Goal: Task Accomplishment & Management: Manage account settings

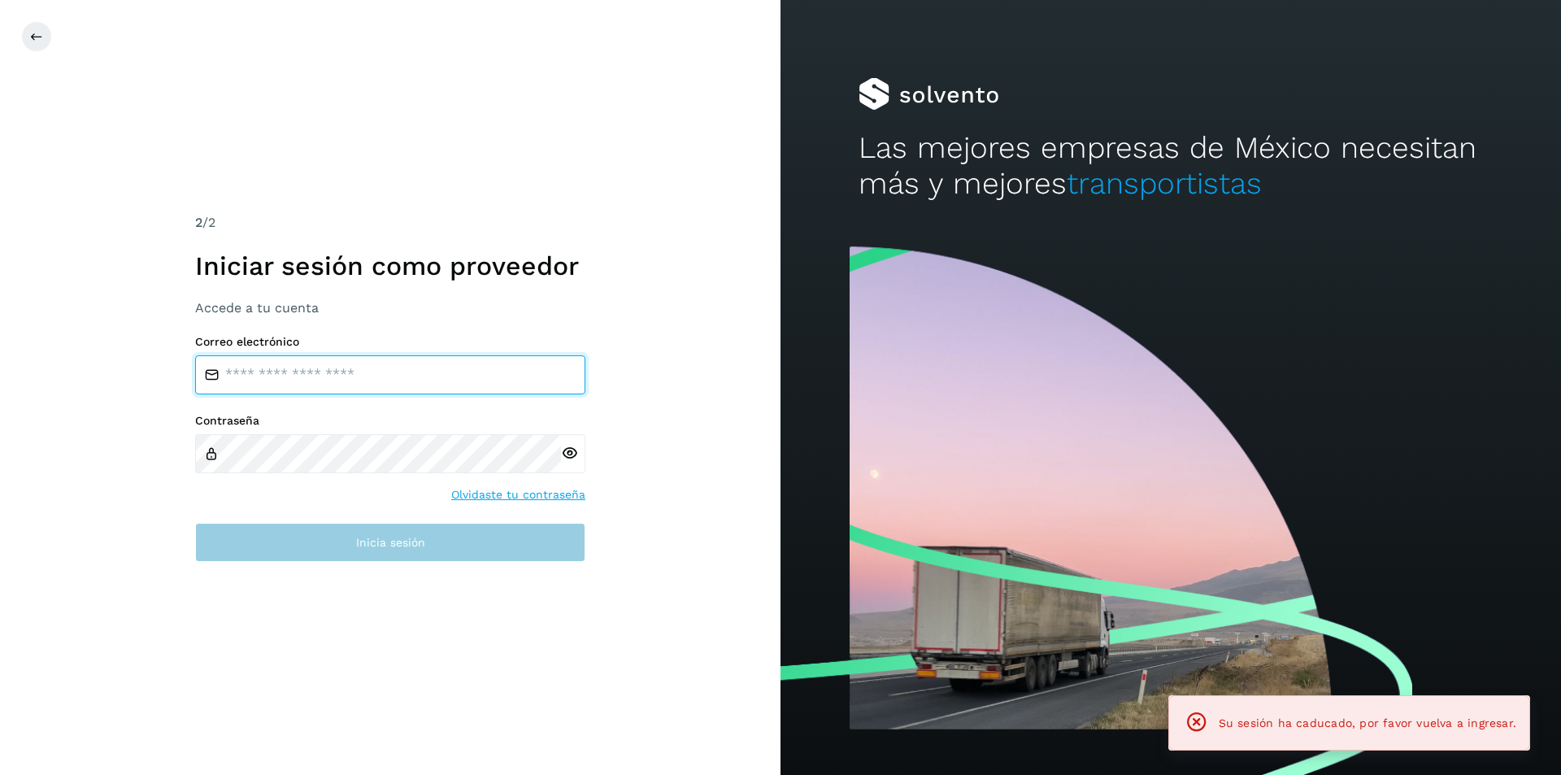
type input "**********"
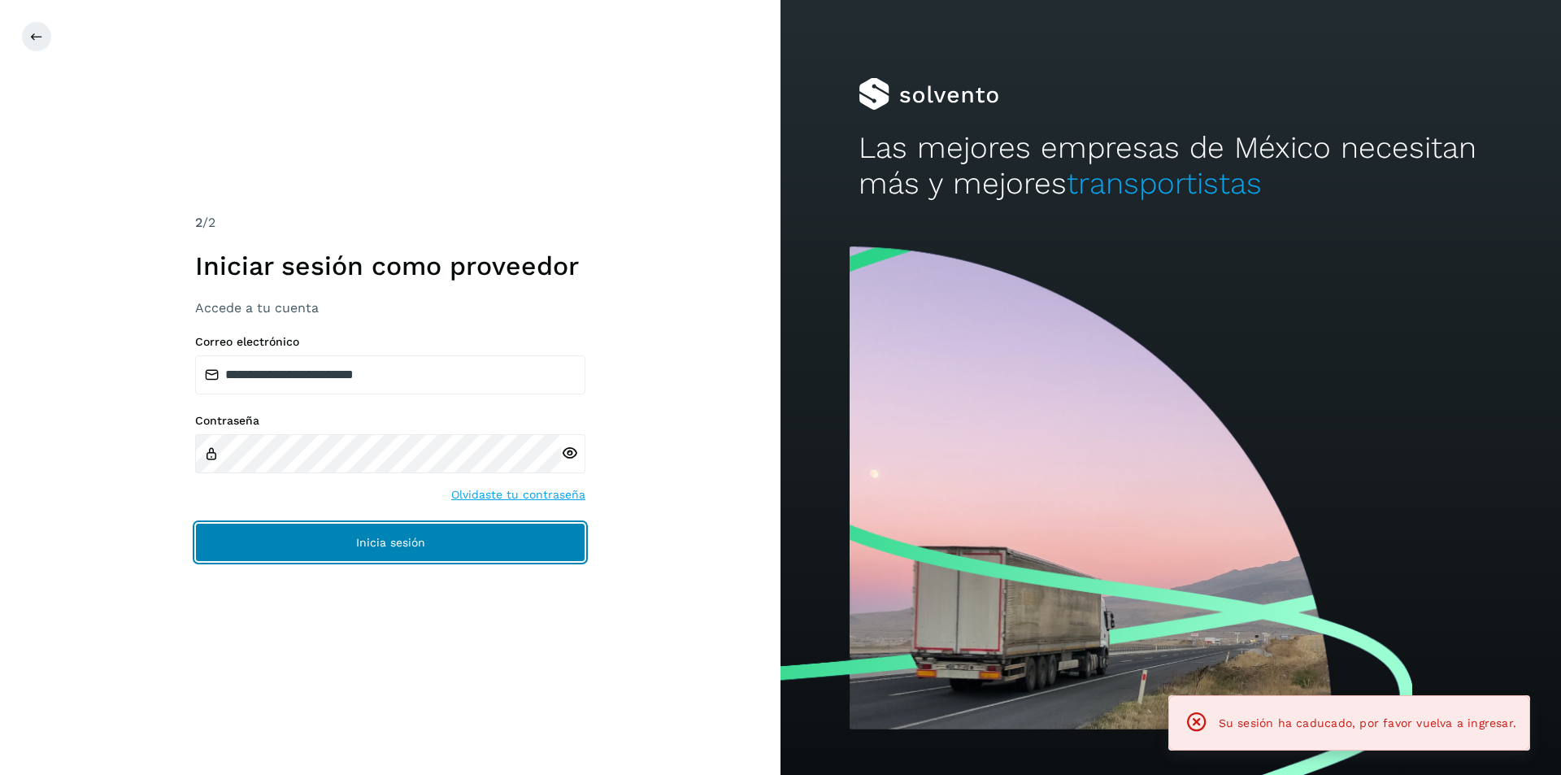
click at [433, 537] on button "Inicia sesión" at bounding box center [390, 542] width 390 height 39
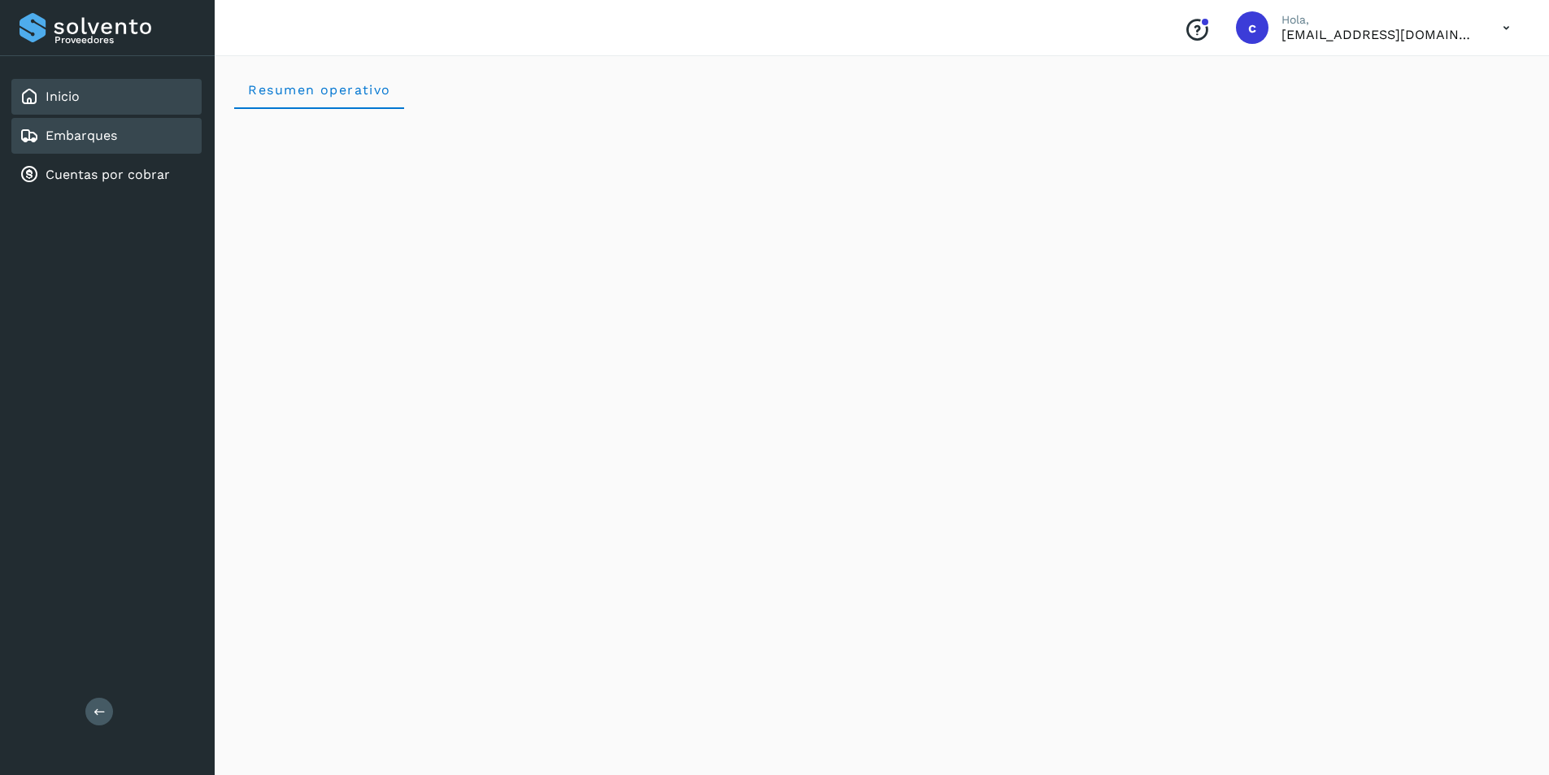
click at [72, 137] on link "Embarques" at bounding box center [82, 135] width 72 height 15
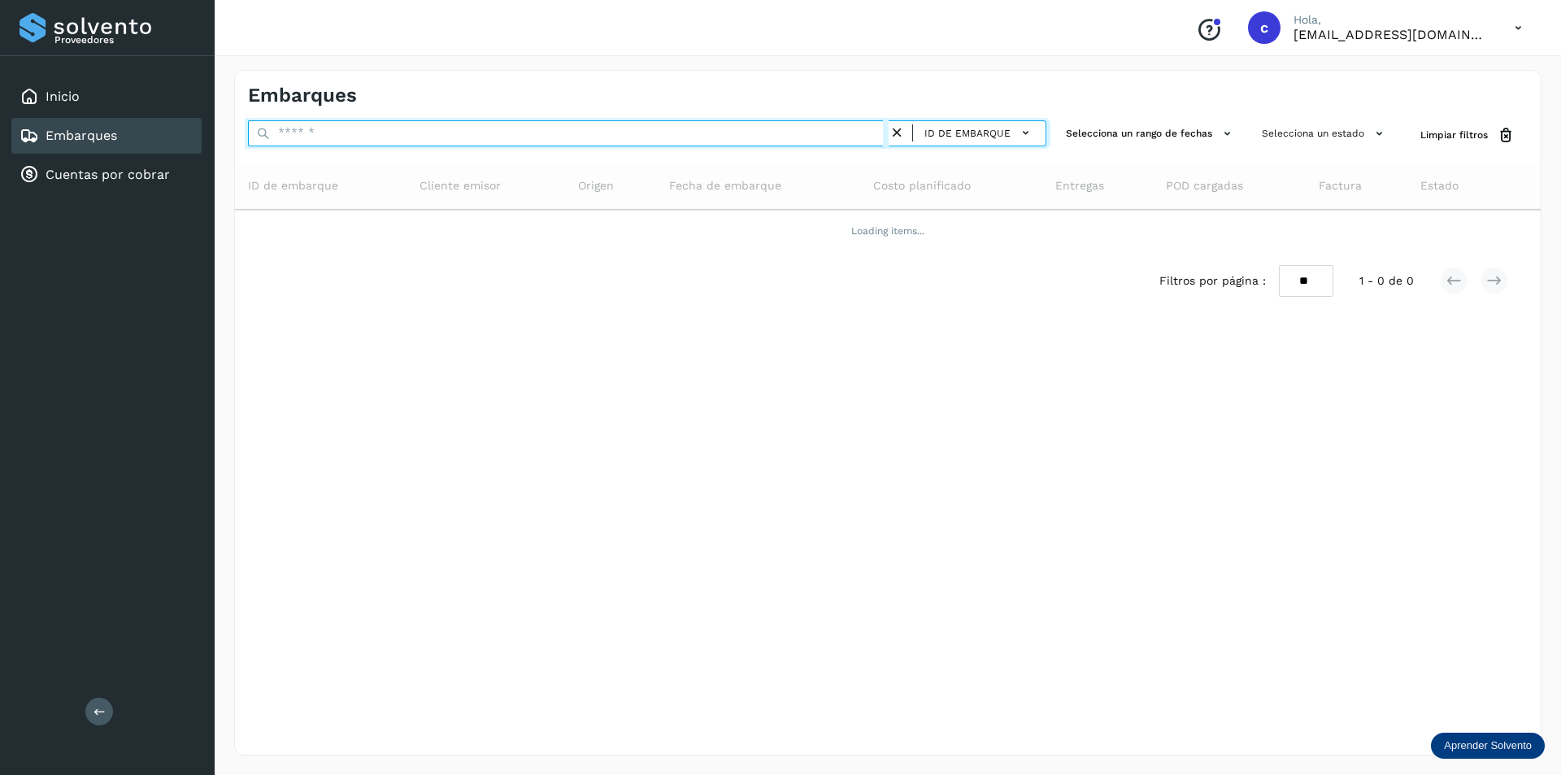
click at [526, 137] on input "text" at bounding box center [568, 133] width 641 height 26
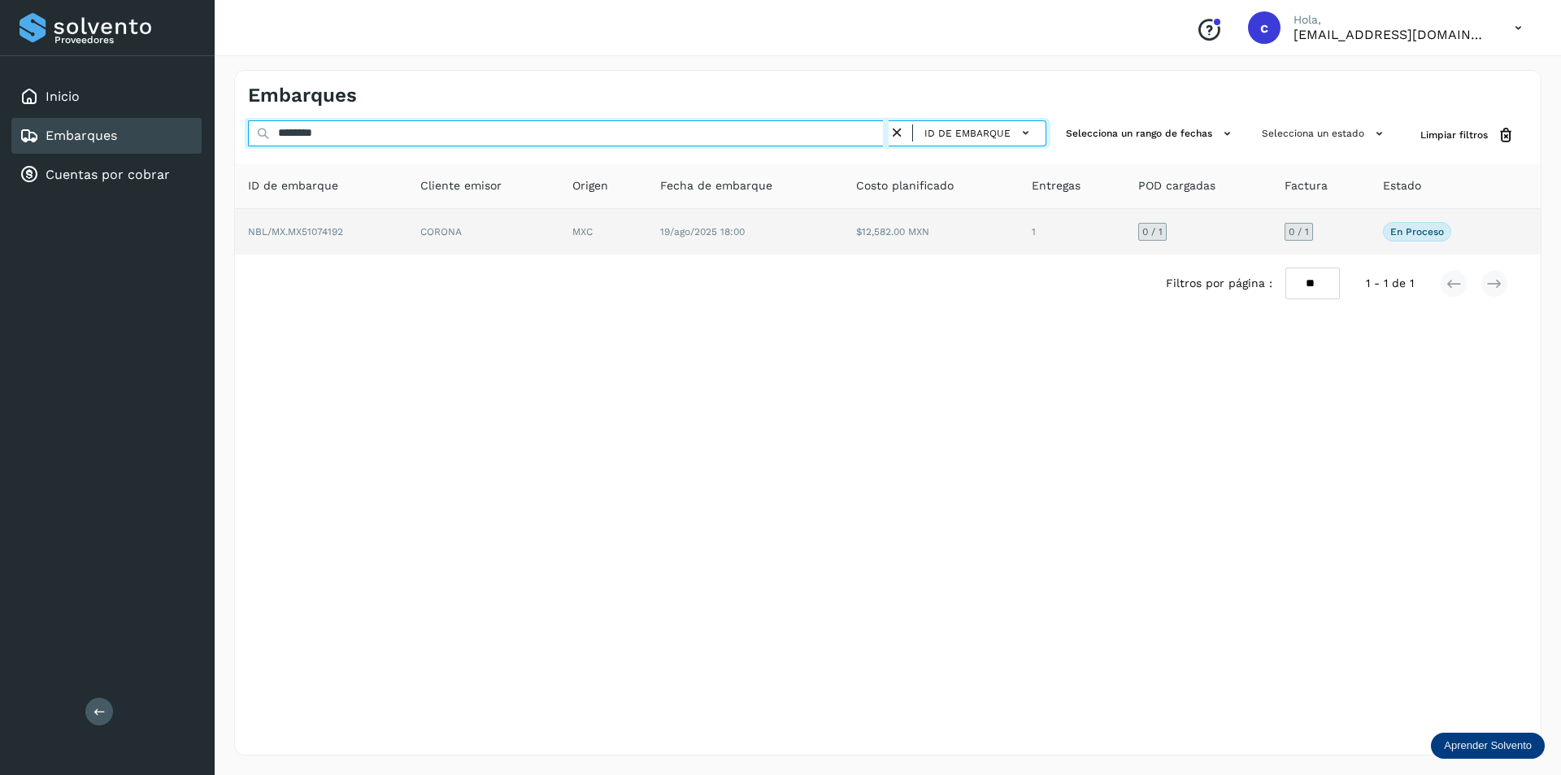
type input "********"
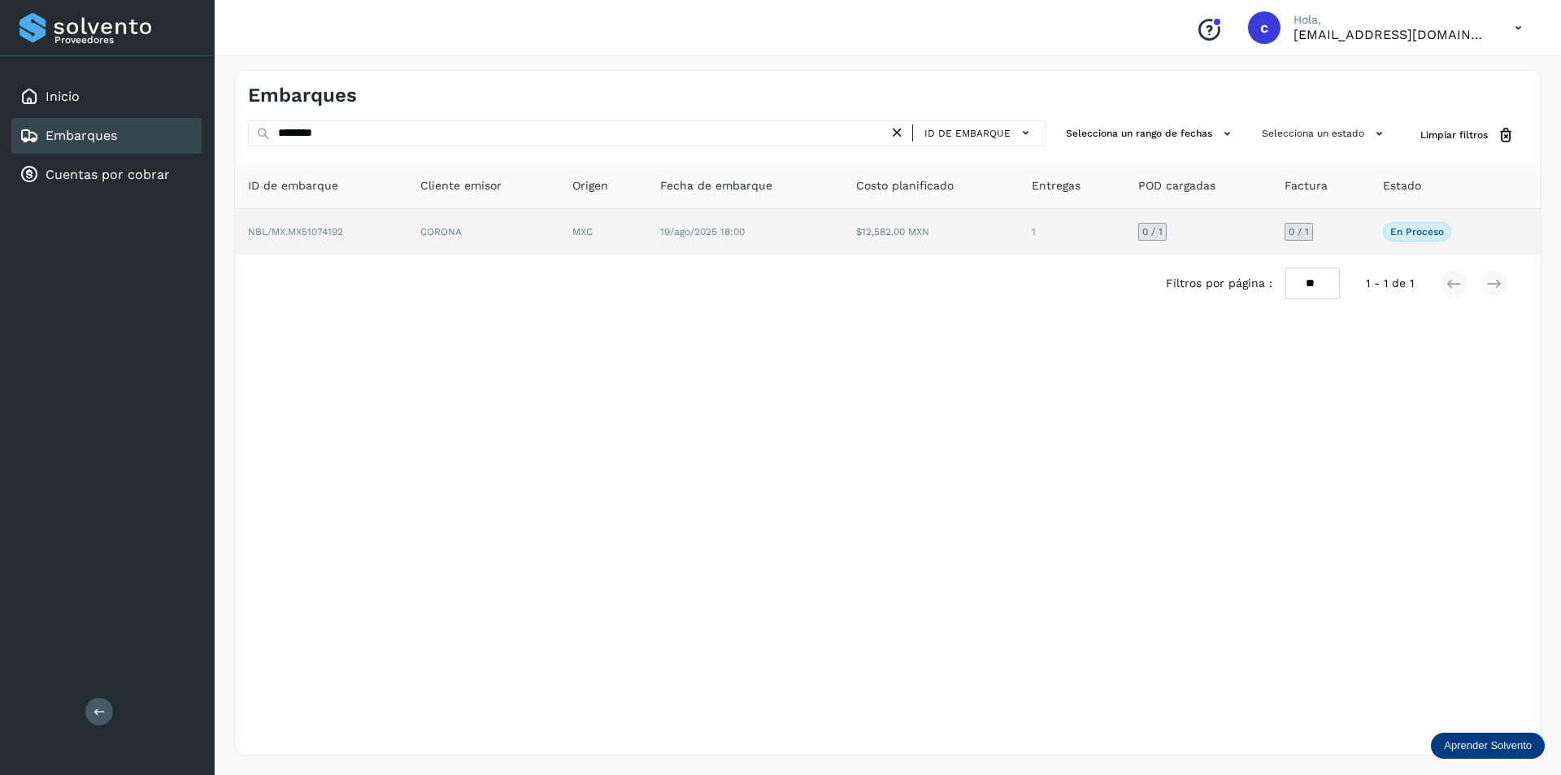
click at [559, 217] on td "CORONA" at bounding box center [603, 232] width 88 height 46
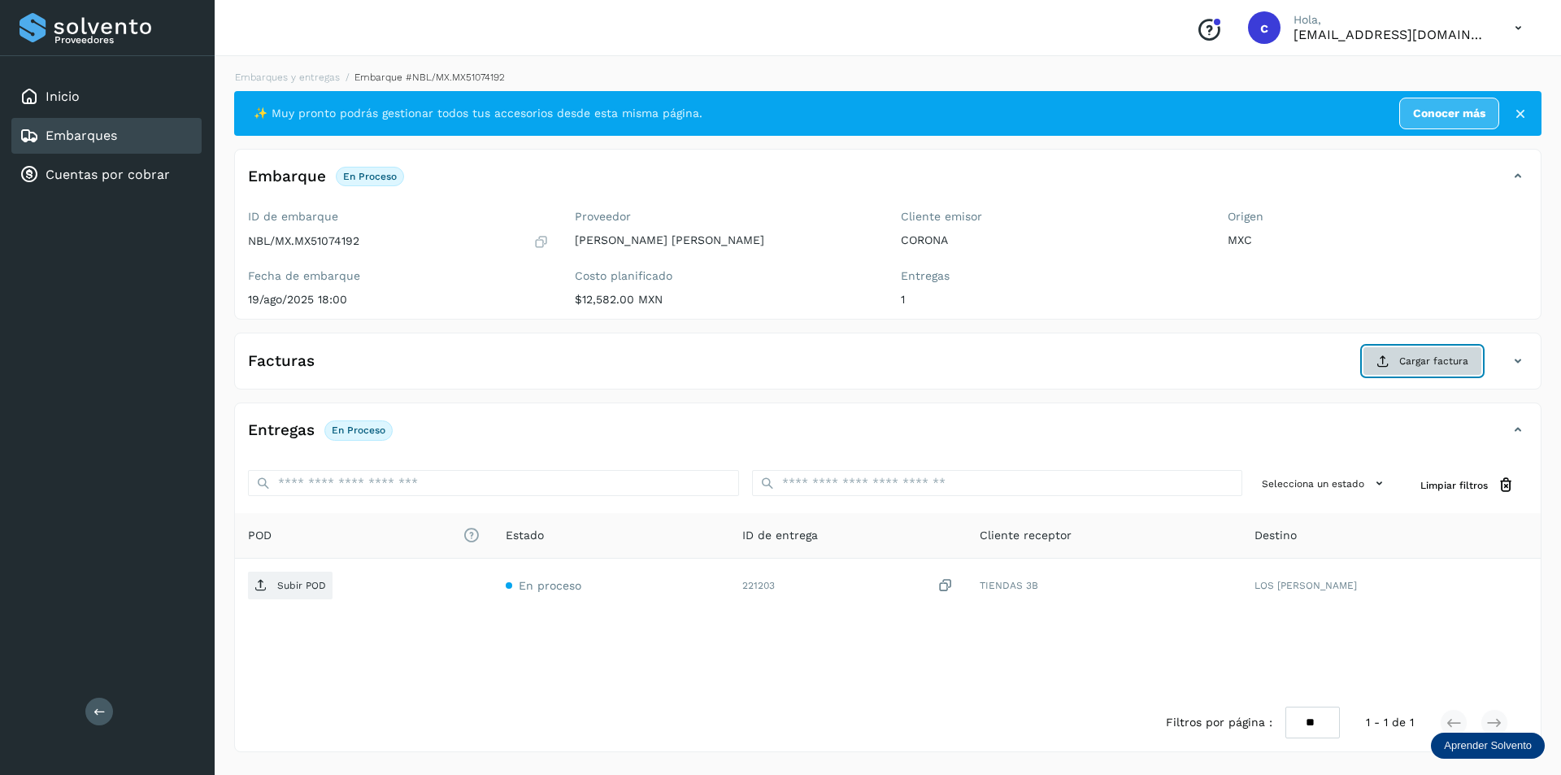
click at [1403, 357] on span "Cargar factura" at bounding box center [1433, 361] width 69 height 15
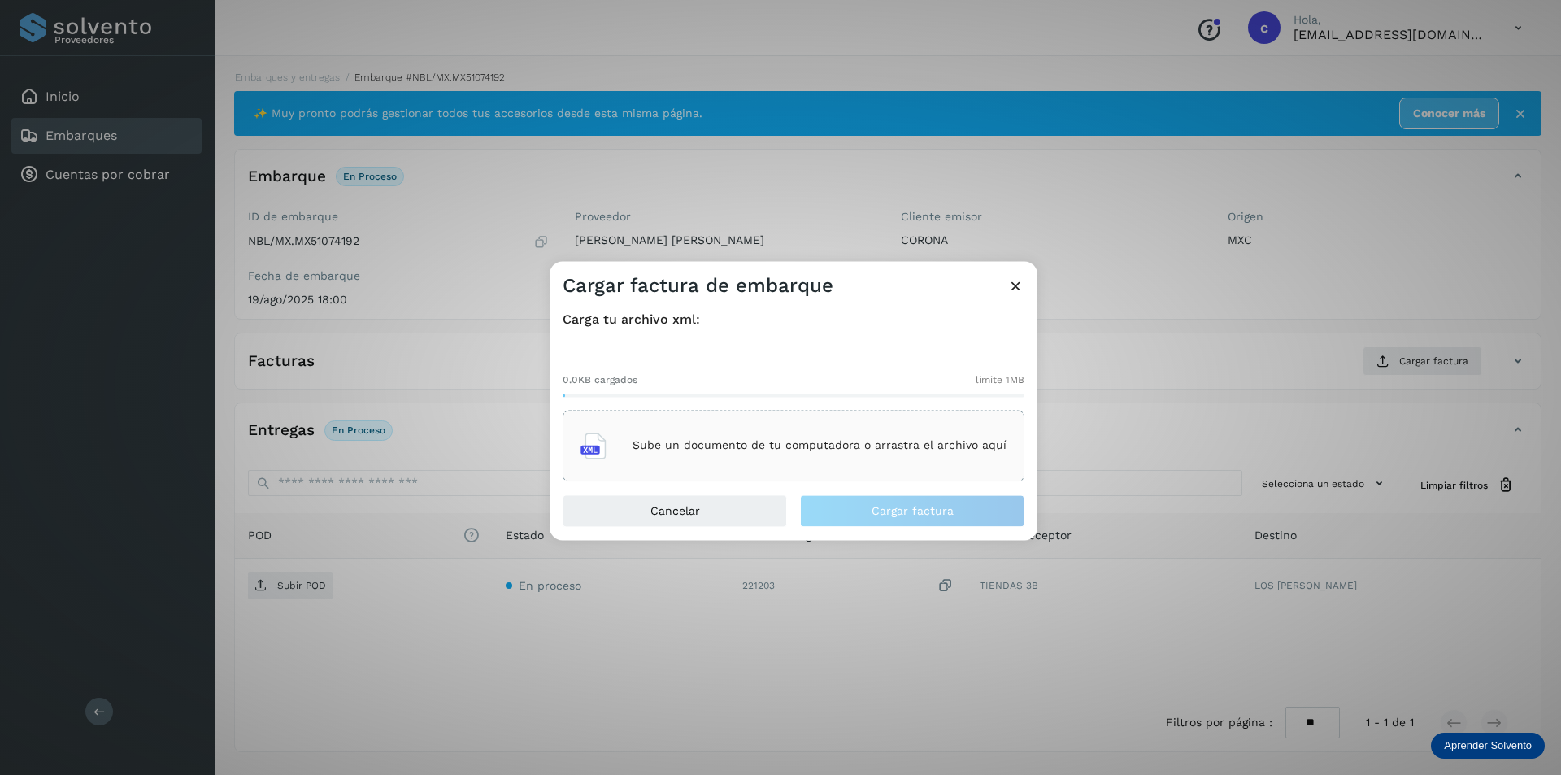
click at [868, 445] on p "Sube un documento de tu computadora o arrastra el archivo aquí" at bounding box center [820, 446] width 374 height 14
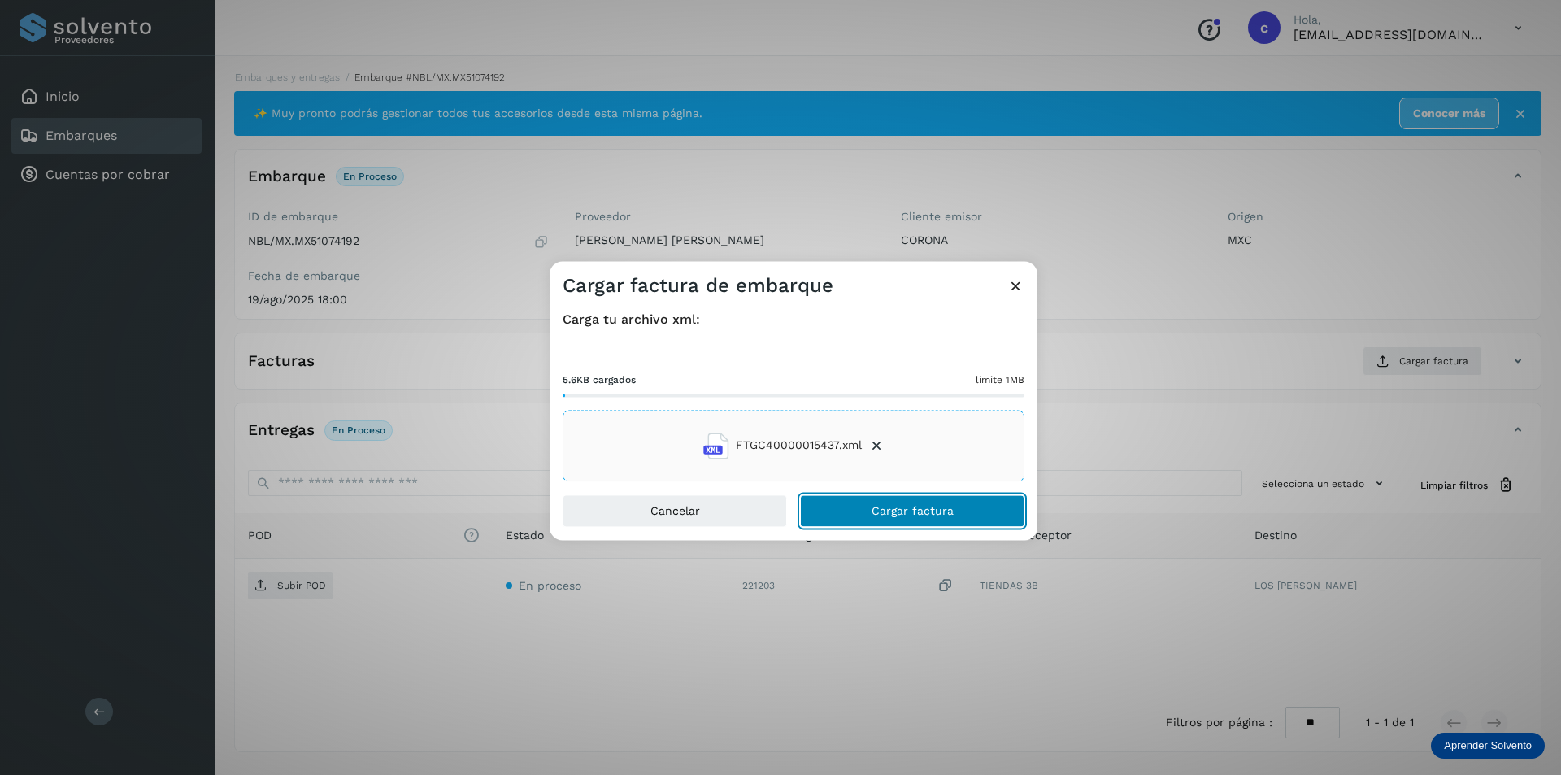
click at [964, 515] on button "Cargar factura" at bounding box center [912, 510] width 224 height 33
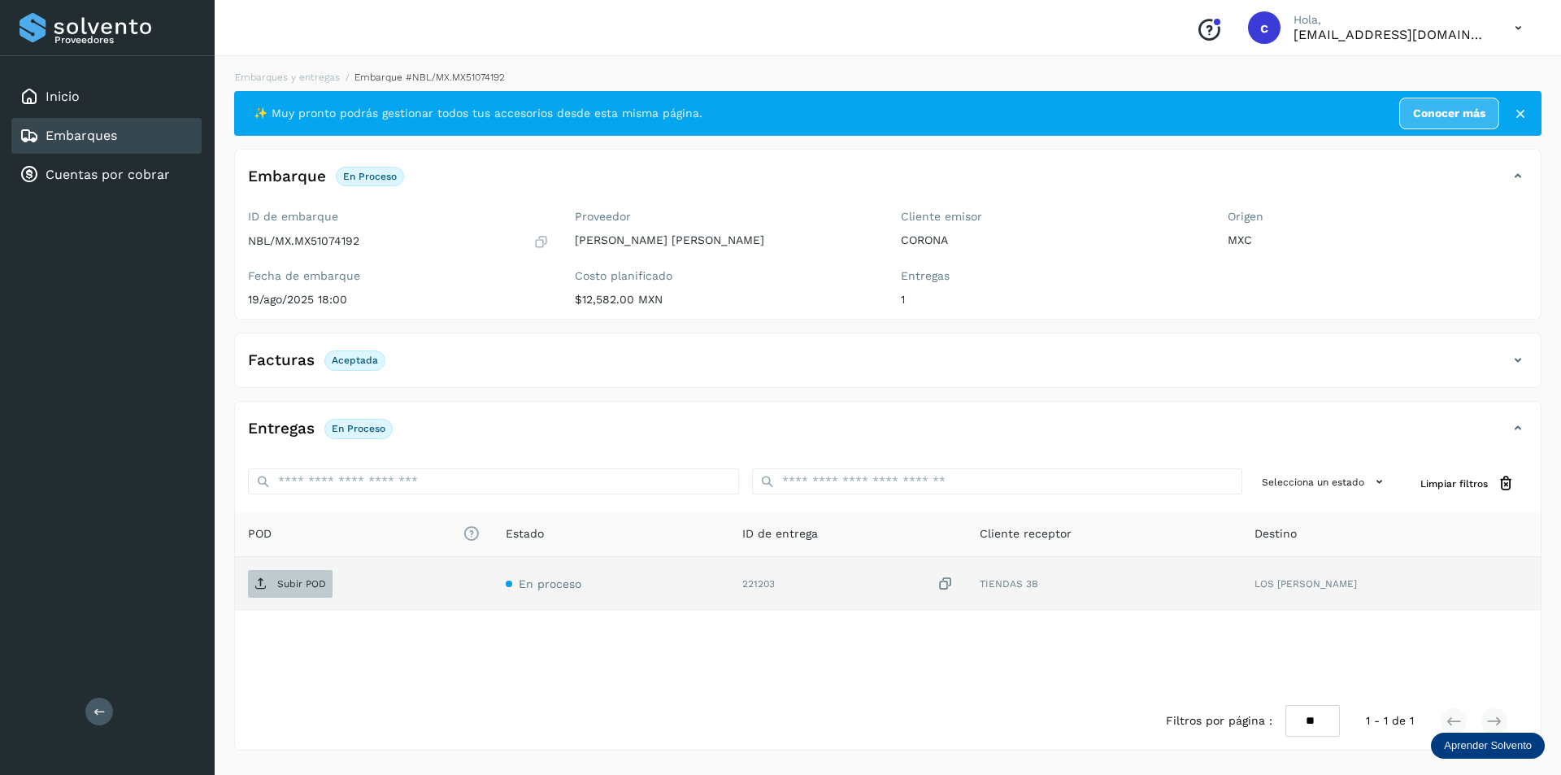
click at [310, 587] on p "Subir POD" at bounding box center [301, 583] width 49 height 11
click at [283, 589] on p "PDF" at bounding box center [286, 583] width 19 height 11
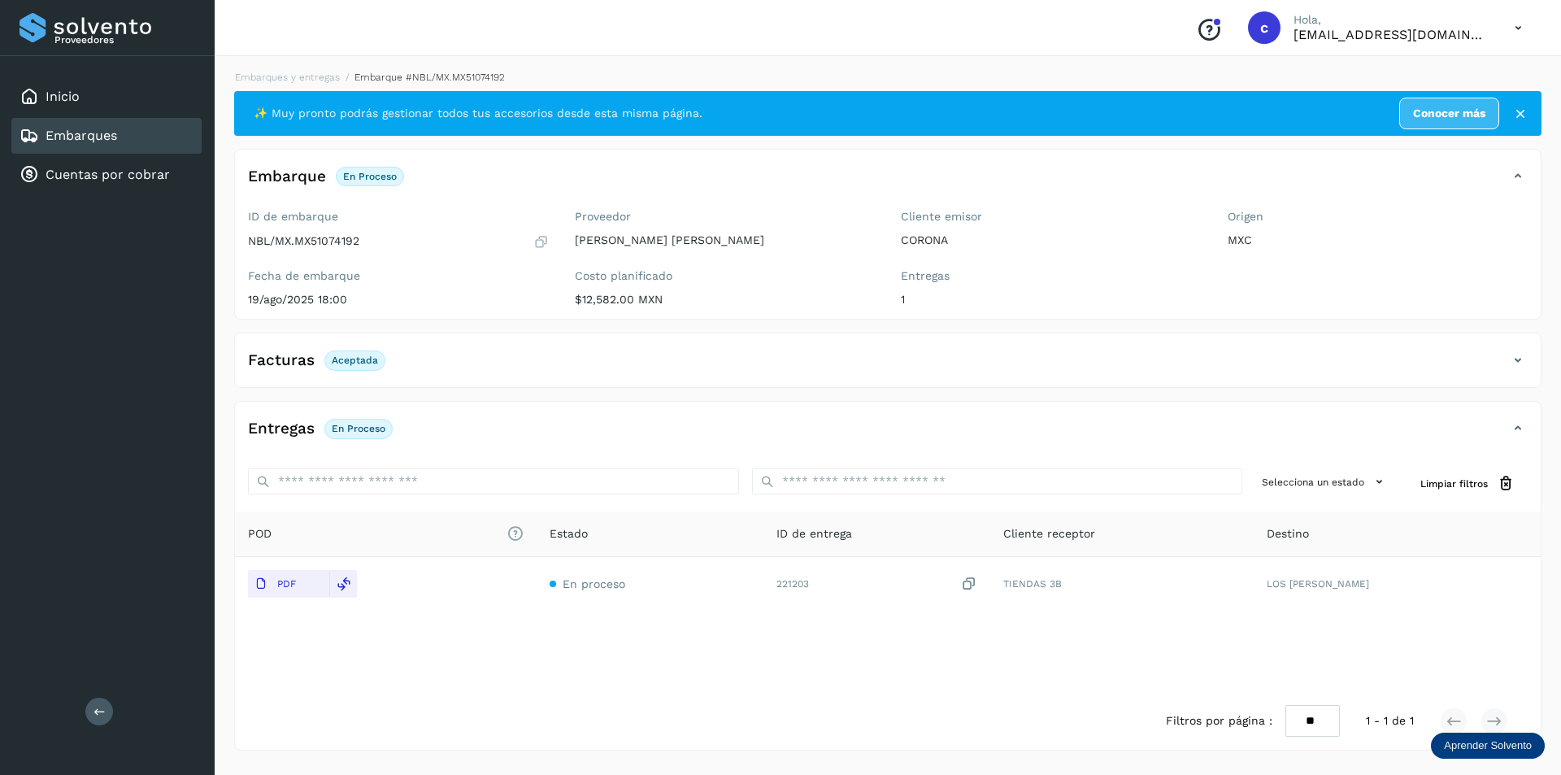
click at [125, 141] on div "Embarques" at bounding box center [106, 136] width 190 height 36
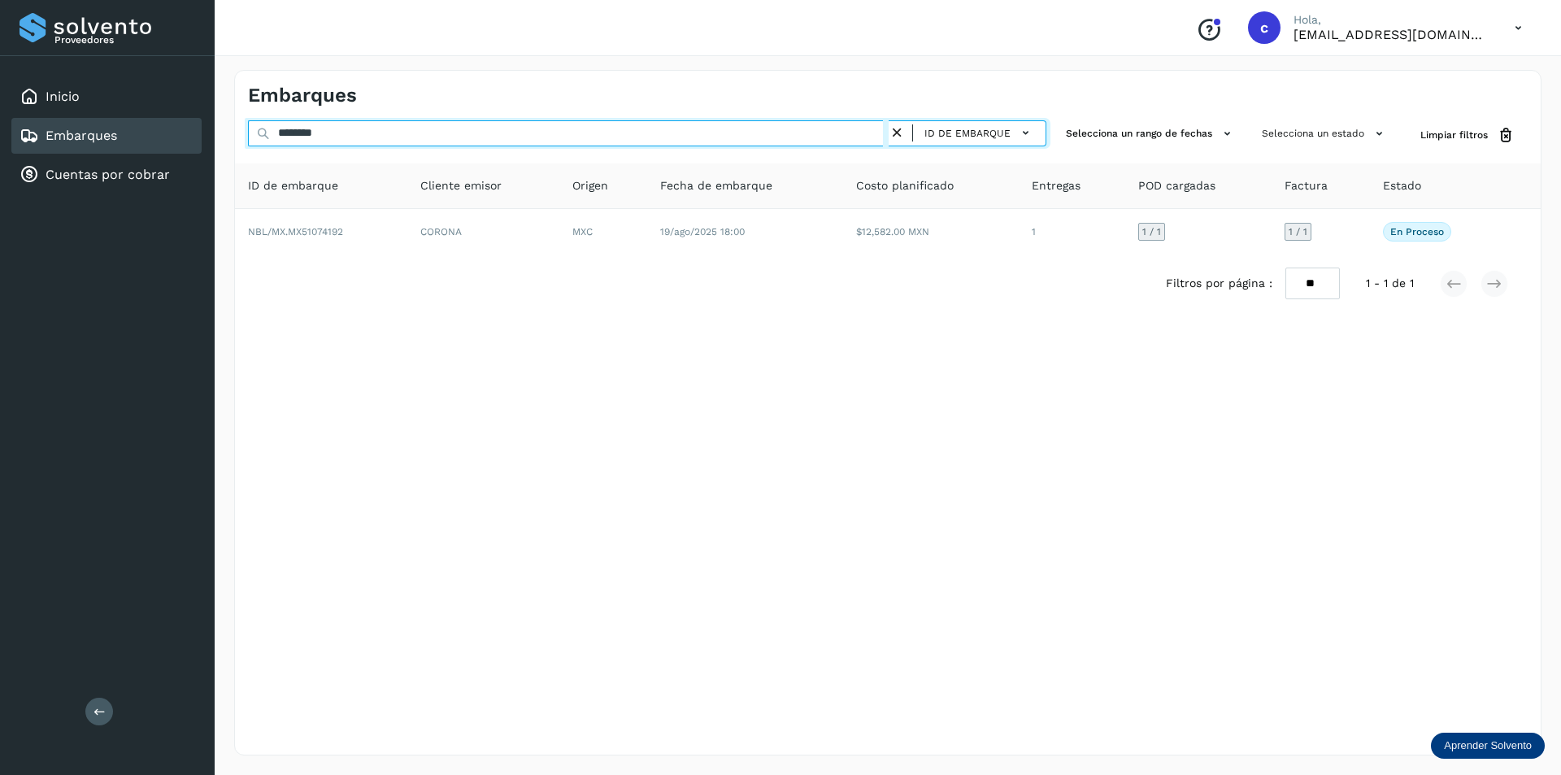
click at [387, 132] on input "********" at bounding box center [568, 133] width 641 height 26
type input "*"
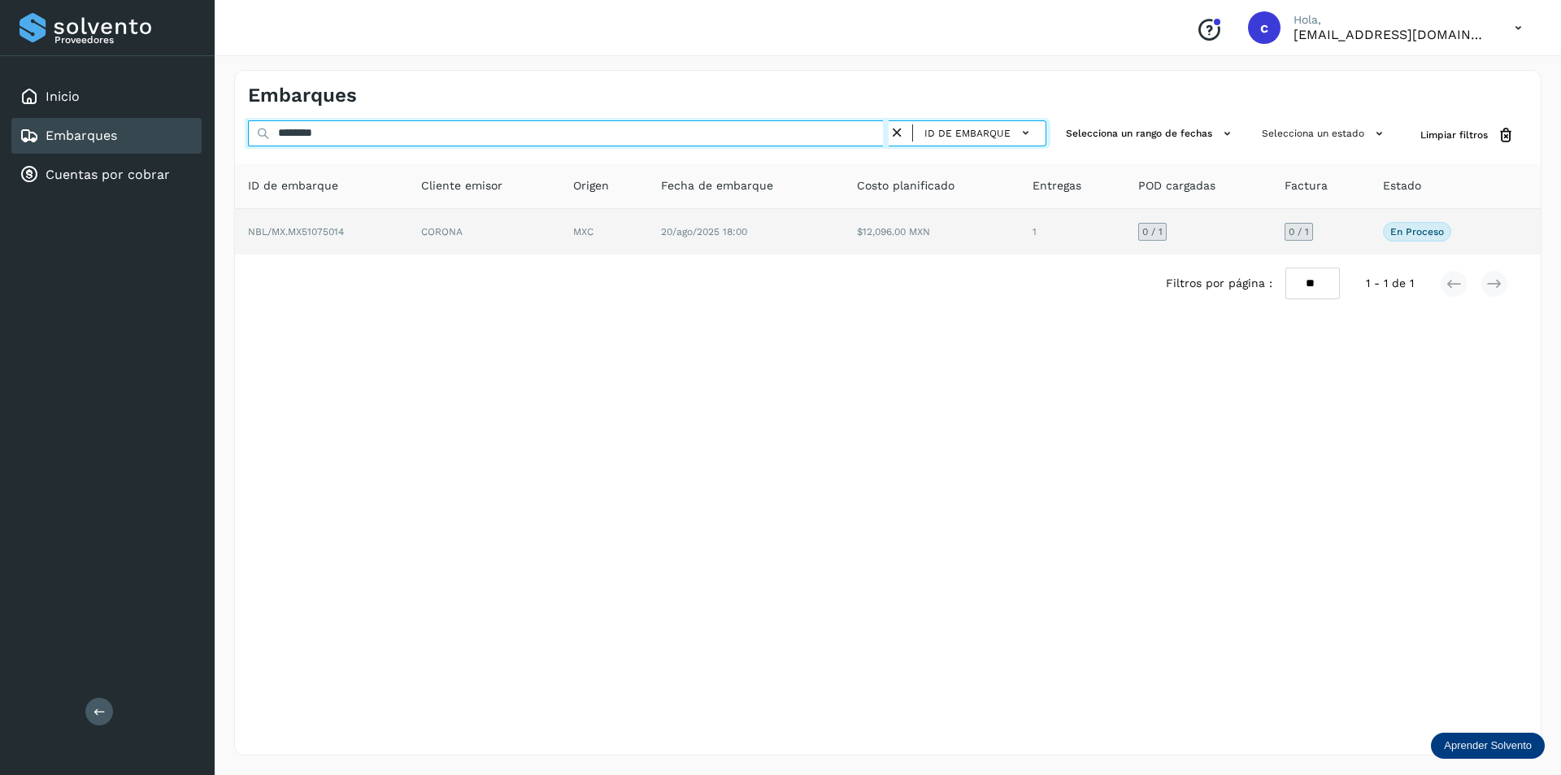
type input "********"
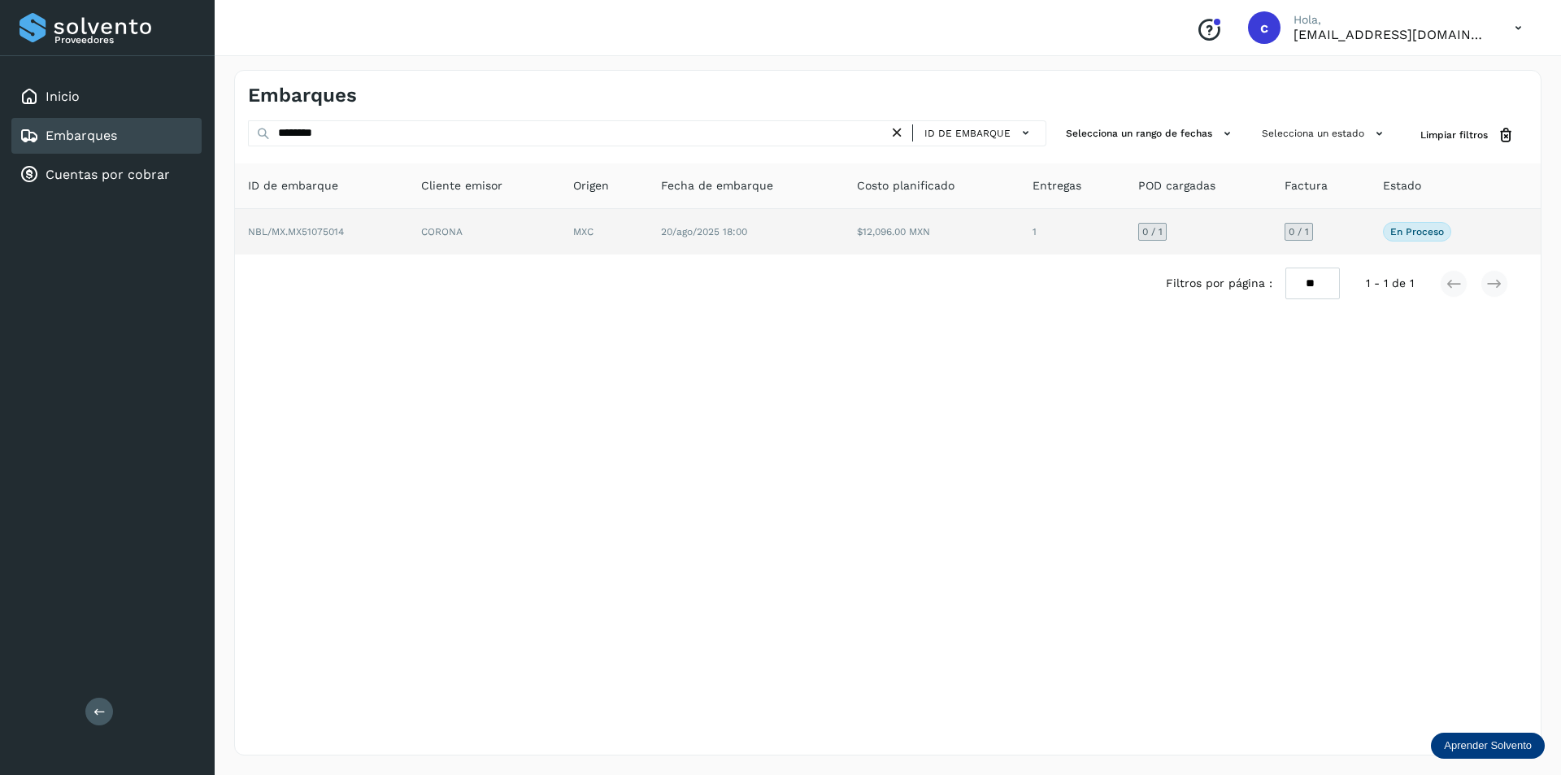
click at [408, 237] on td "NBL/MX.MX51075014" at bounding box center [484, 232] width 152 height 46
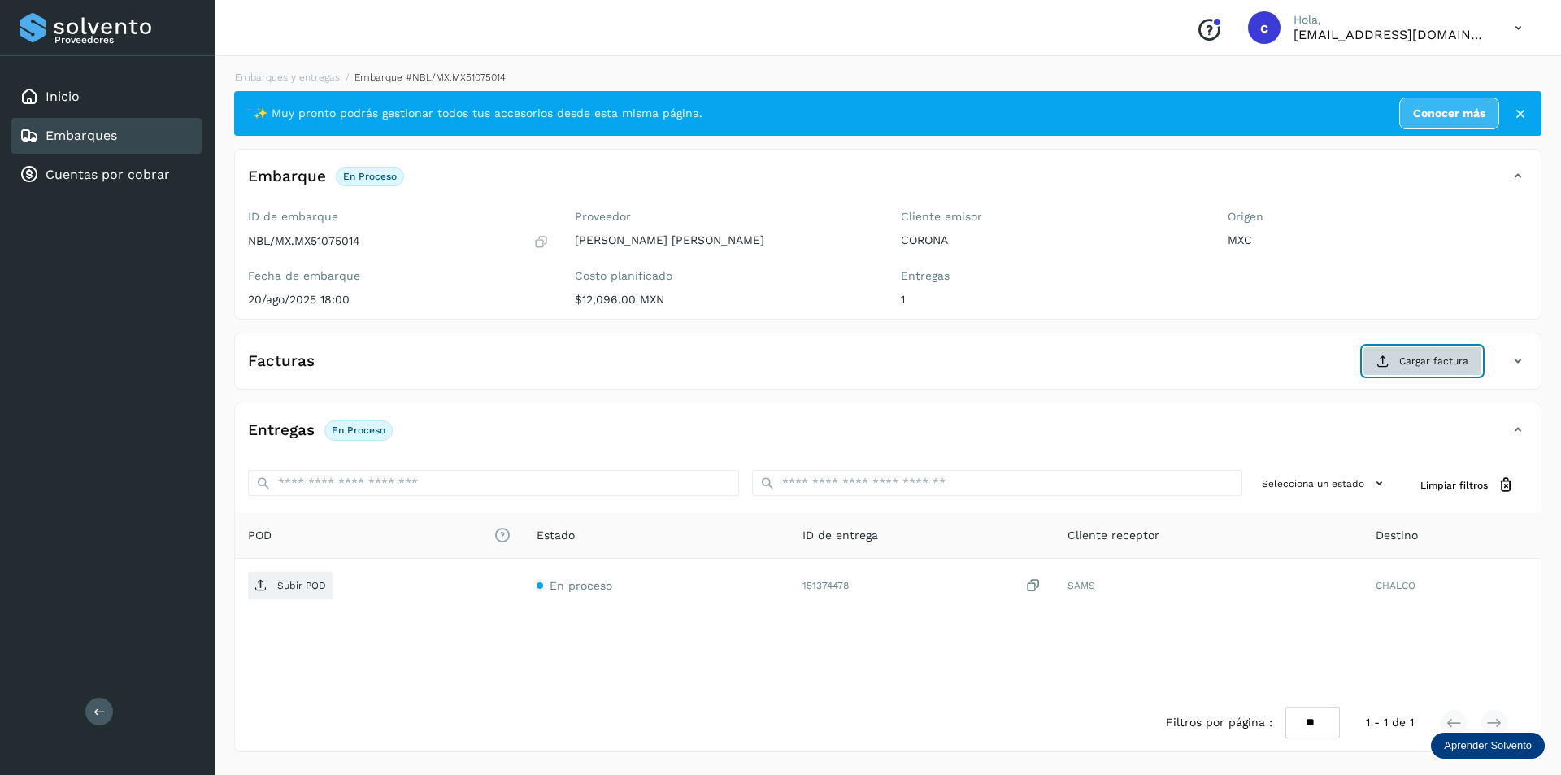
click at [1408, 356] on span "Cargar factura" at bounding box center [1433, 361] width 69 height 15
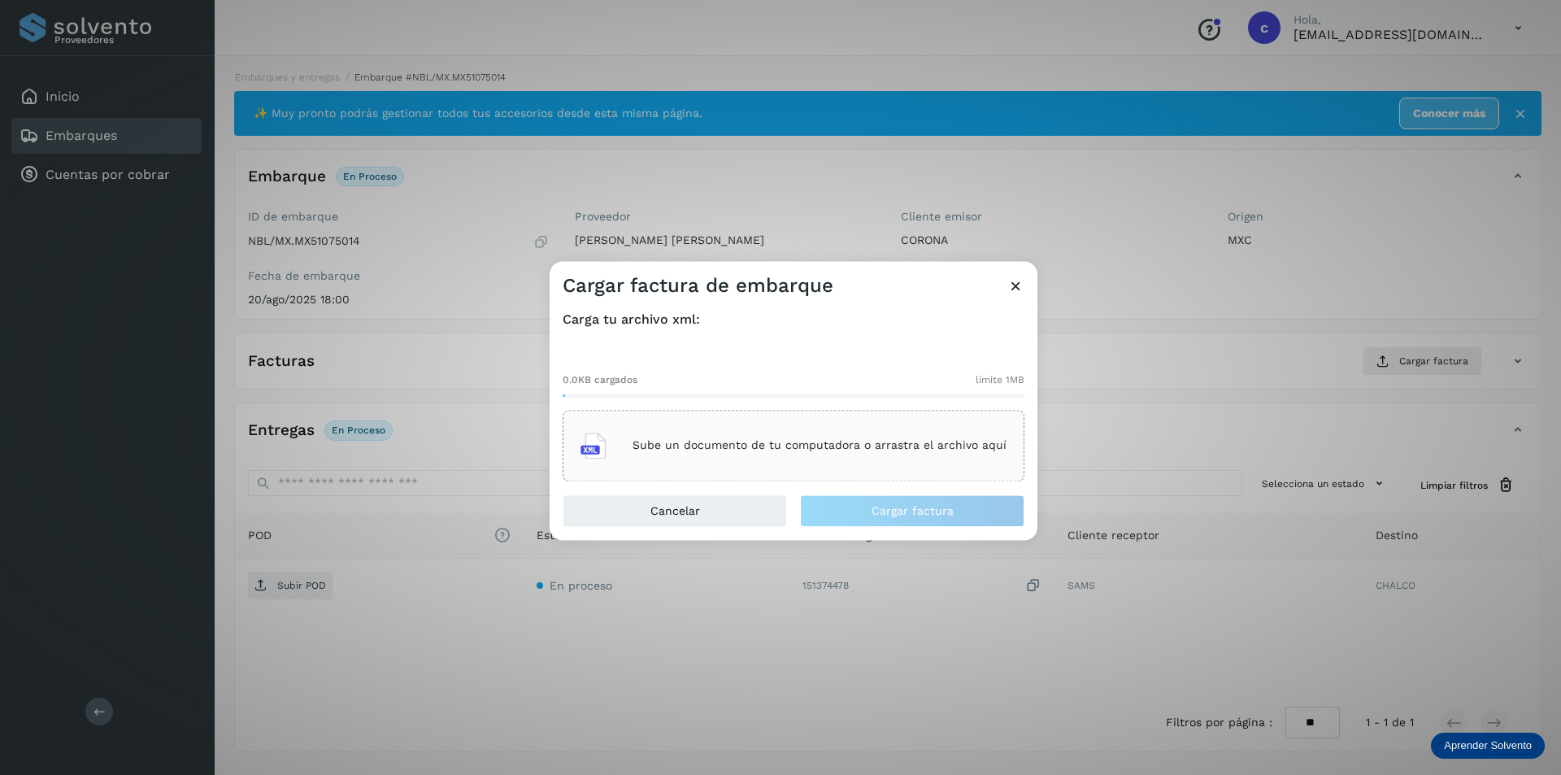
click at [790, 444] on p "Sube un documento de tu computadora o arrastra el archivo aquí" at bounding box center [820, 446] width 374 height 14
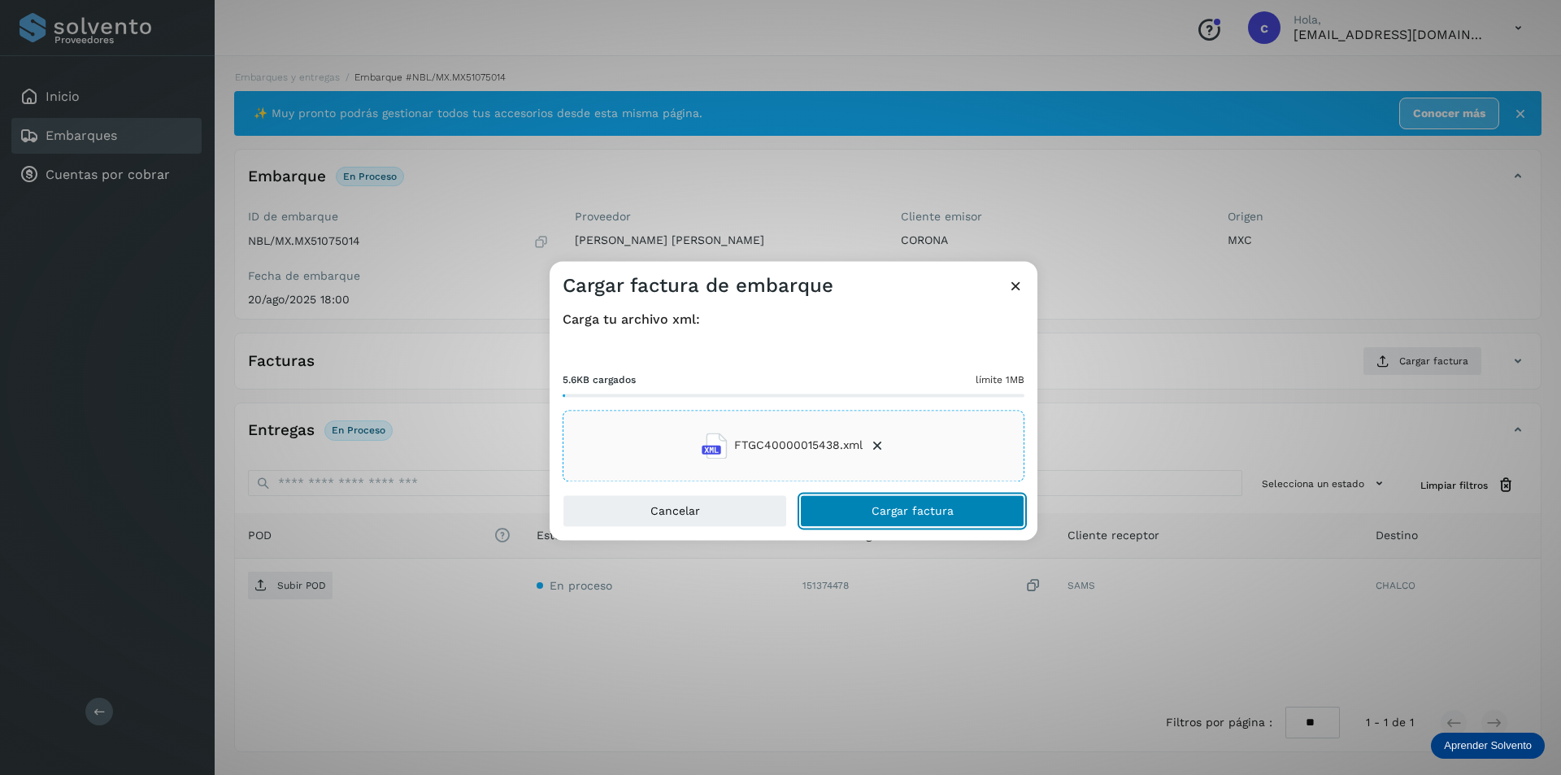
click at [982, 524] on button "Cargar factura" at bounding box center [912, 510] width 224 height 33
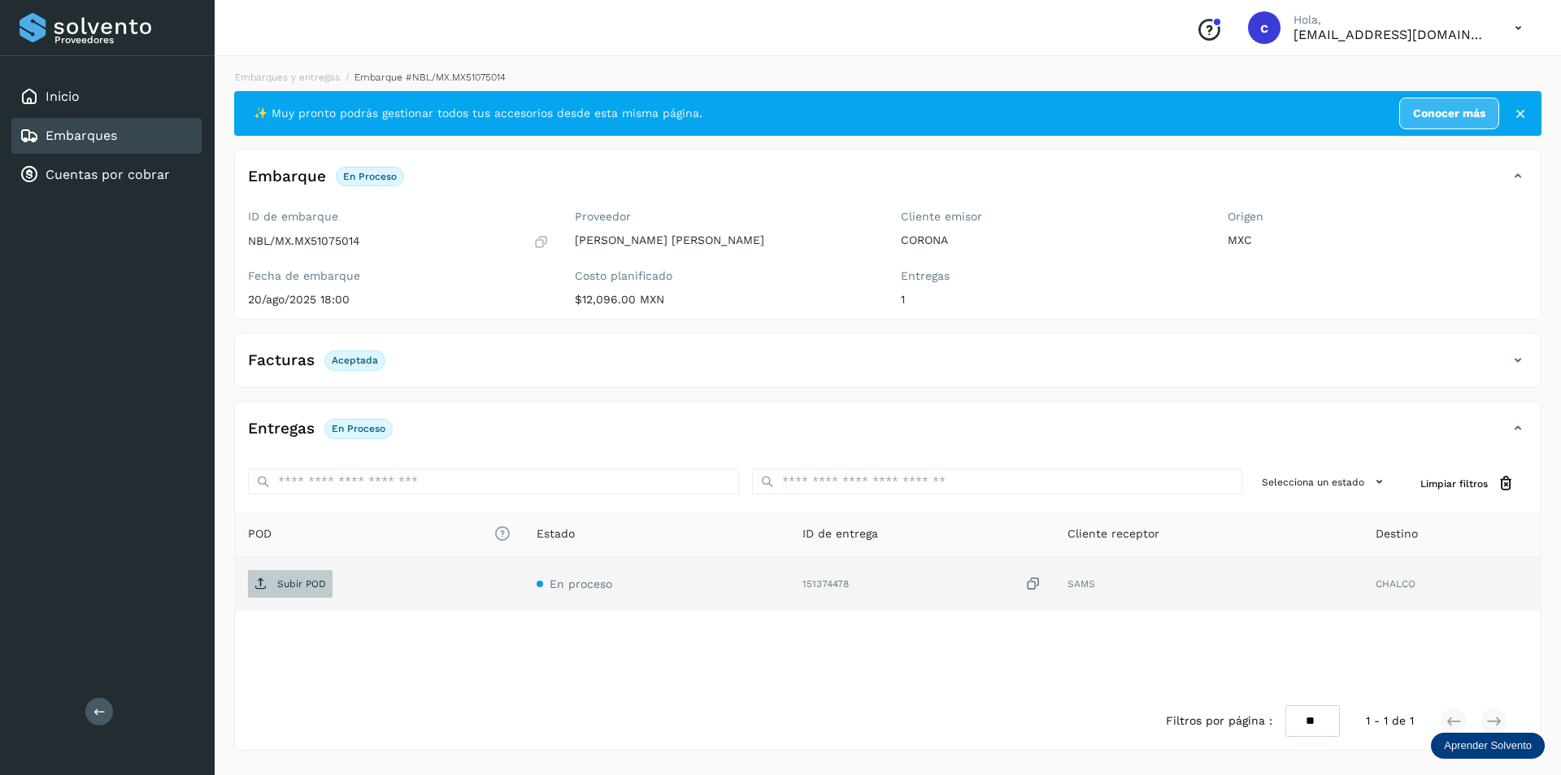
click at [296, 589] on p "Subir POD" at bounding box center [301, 583] width 49 height 11
click at [289, 579] on p "PDF" at bounding box center [286, 583] width 19 height 11
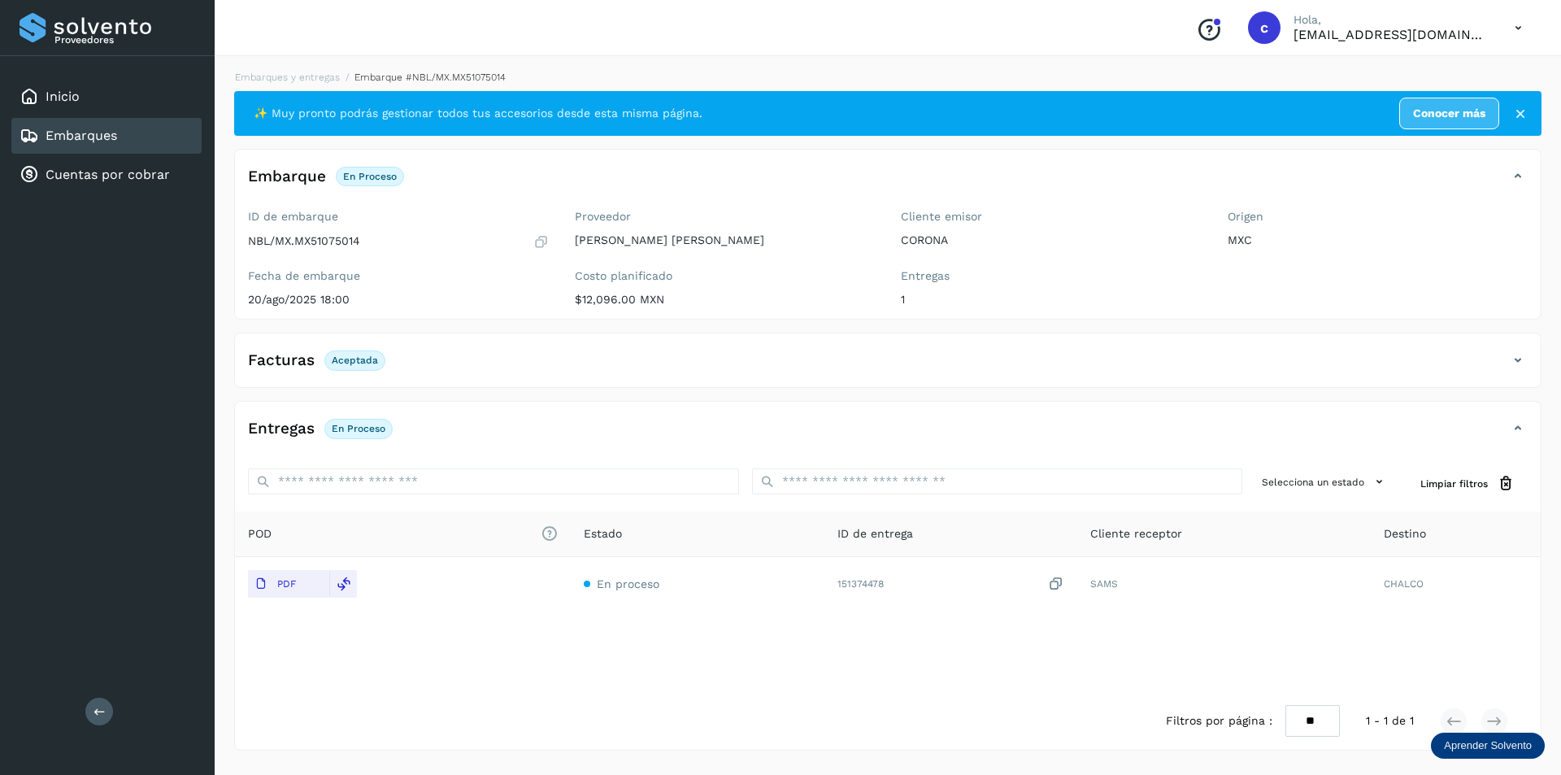
click at [69, 124] on div "Embarques" at bounding box center [106, 136] width 190 height 36
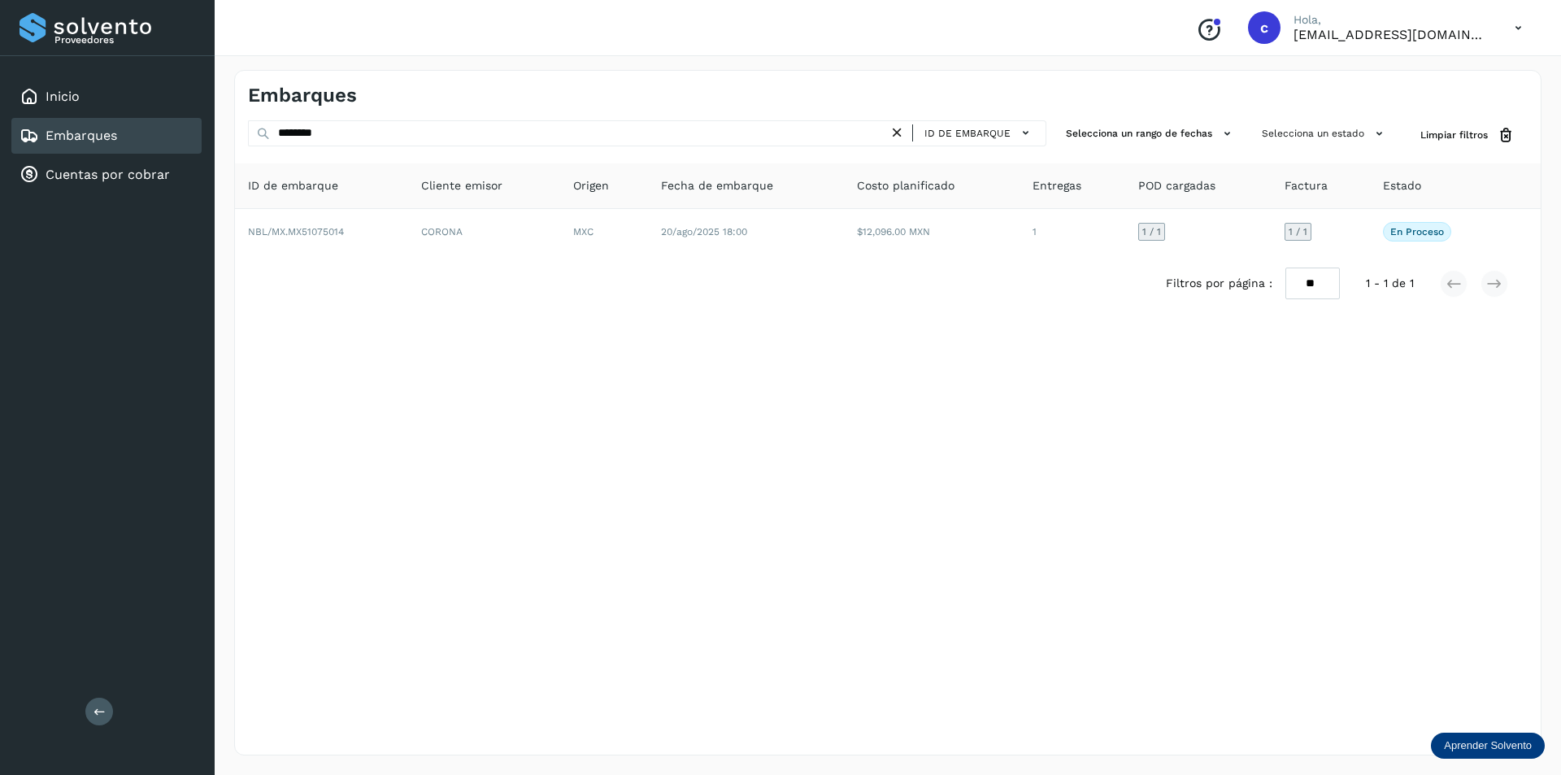
click at [905, 131] on icon at bounding box center [897, 132] width 17 height 17
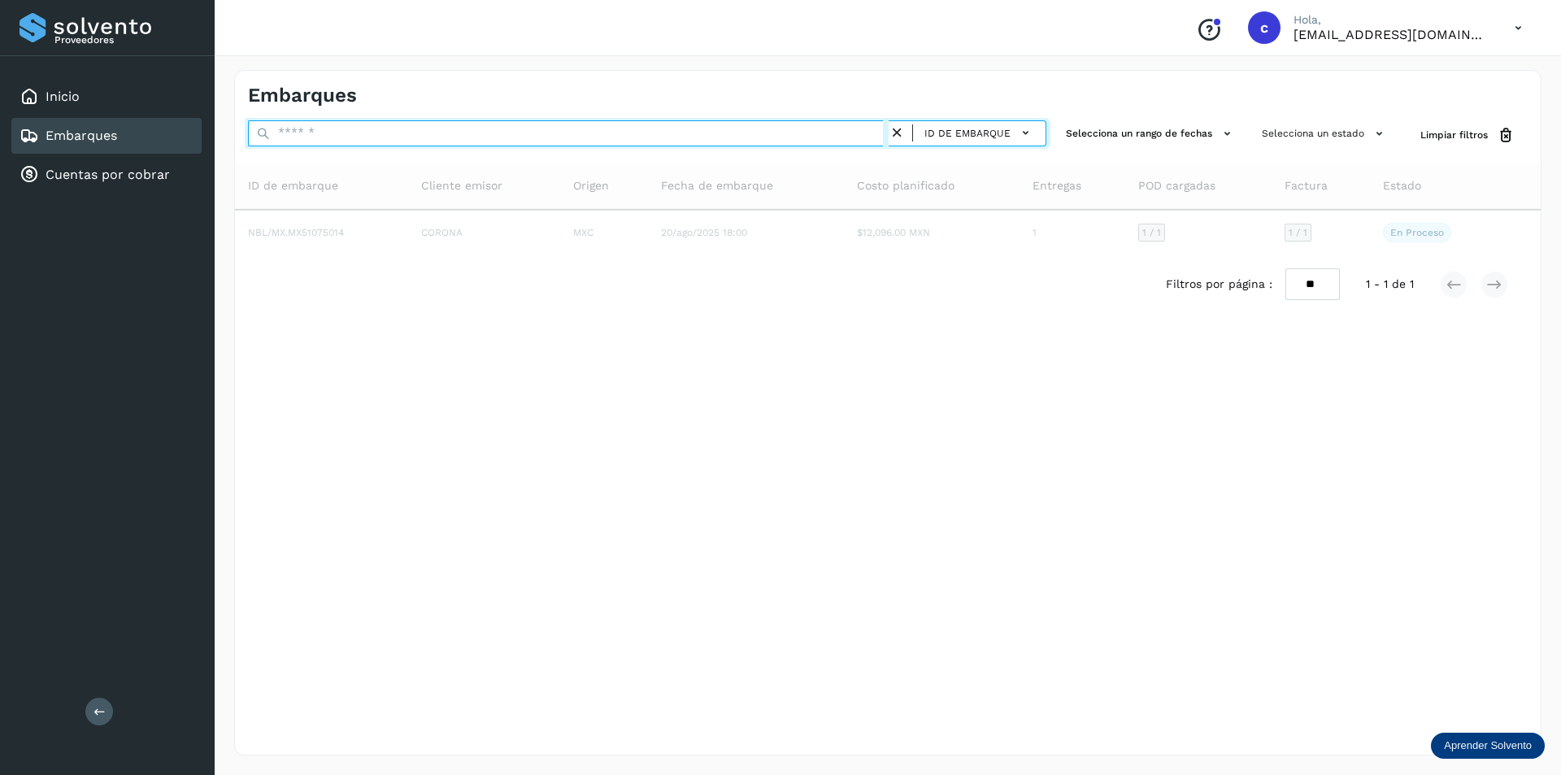
click at [626, 130] on input "text" at bounding box center [568, 133] width 641 height 26
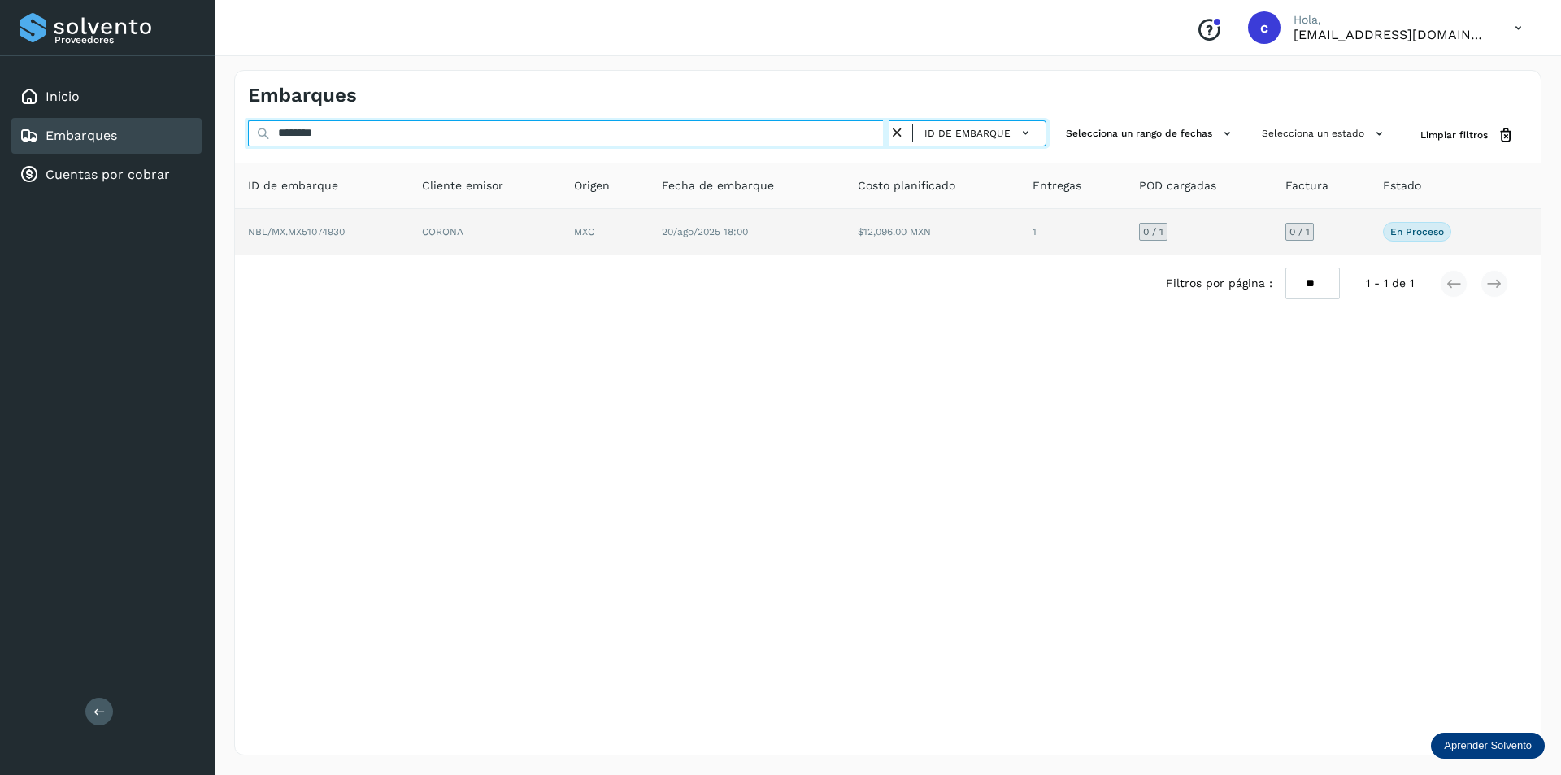
type input "********"
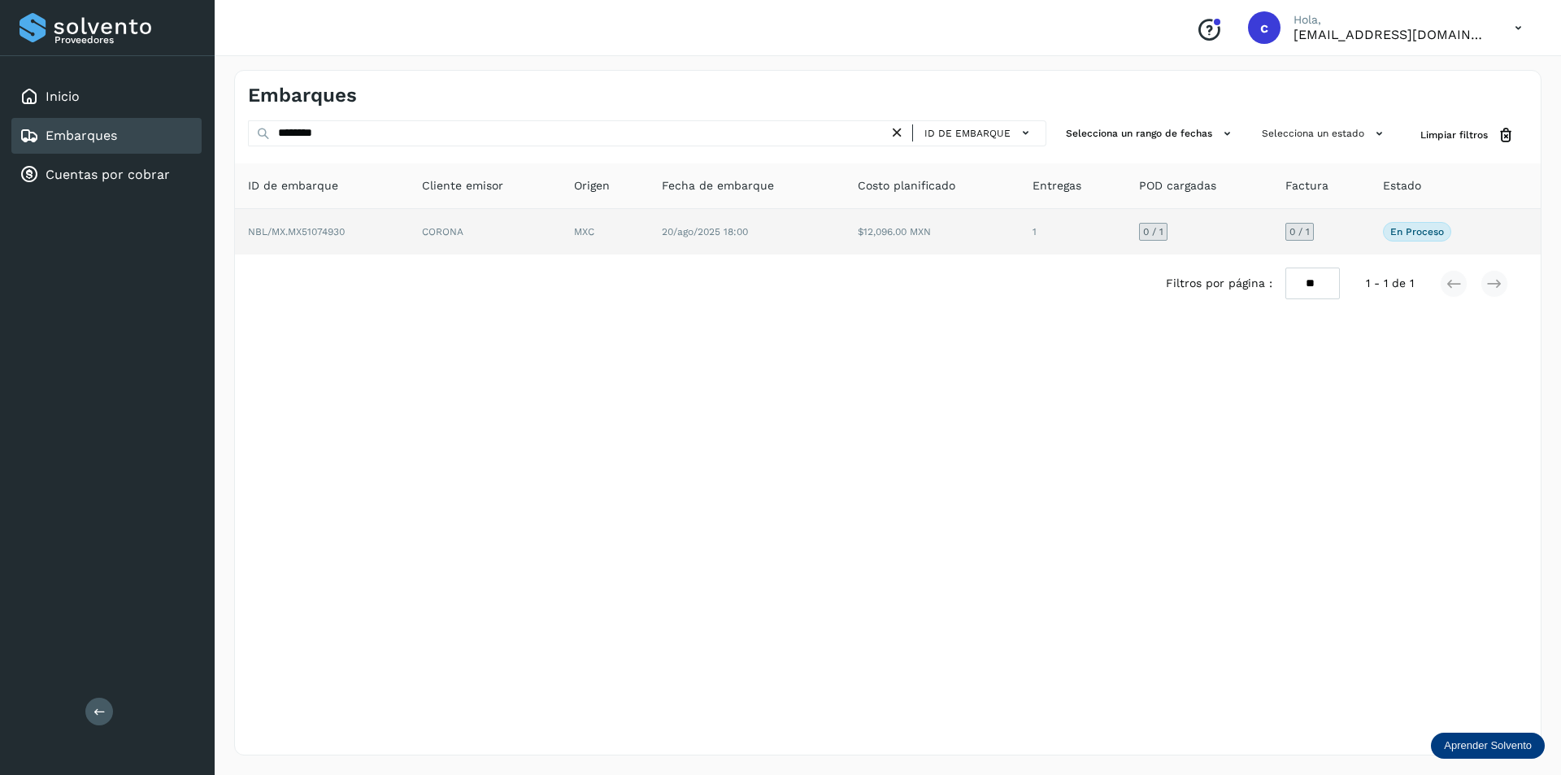
click at [561, 237] on td "CORONA" at bounding box center [605, 232] width 88 height 46
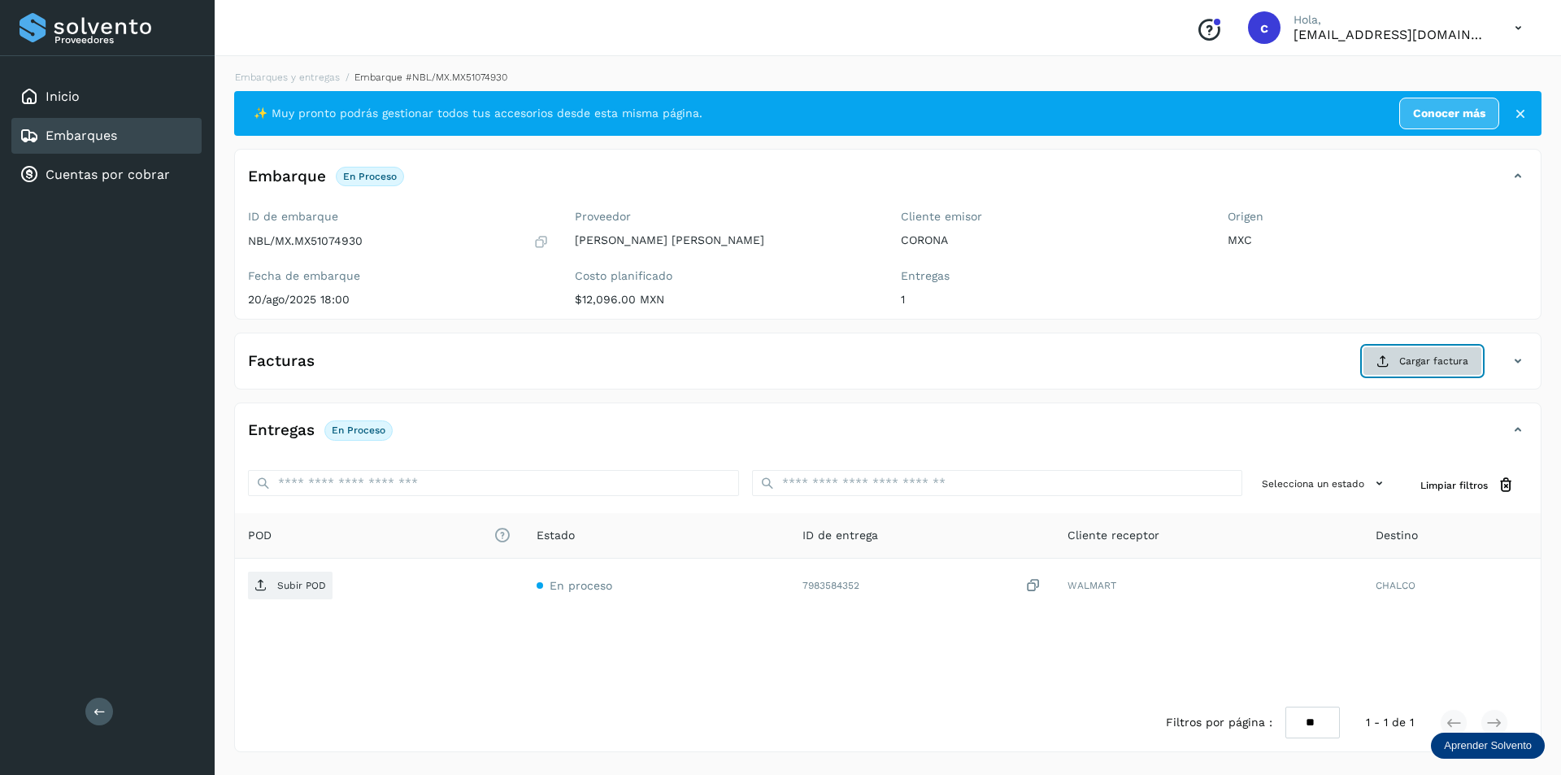
click at [1426, 365] on span "Cargar factura" at bounding box center [1433, 361] width 69 height 15
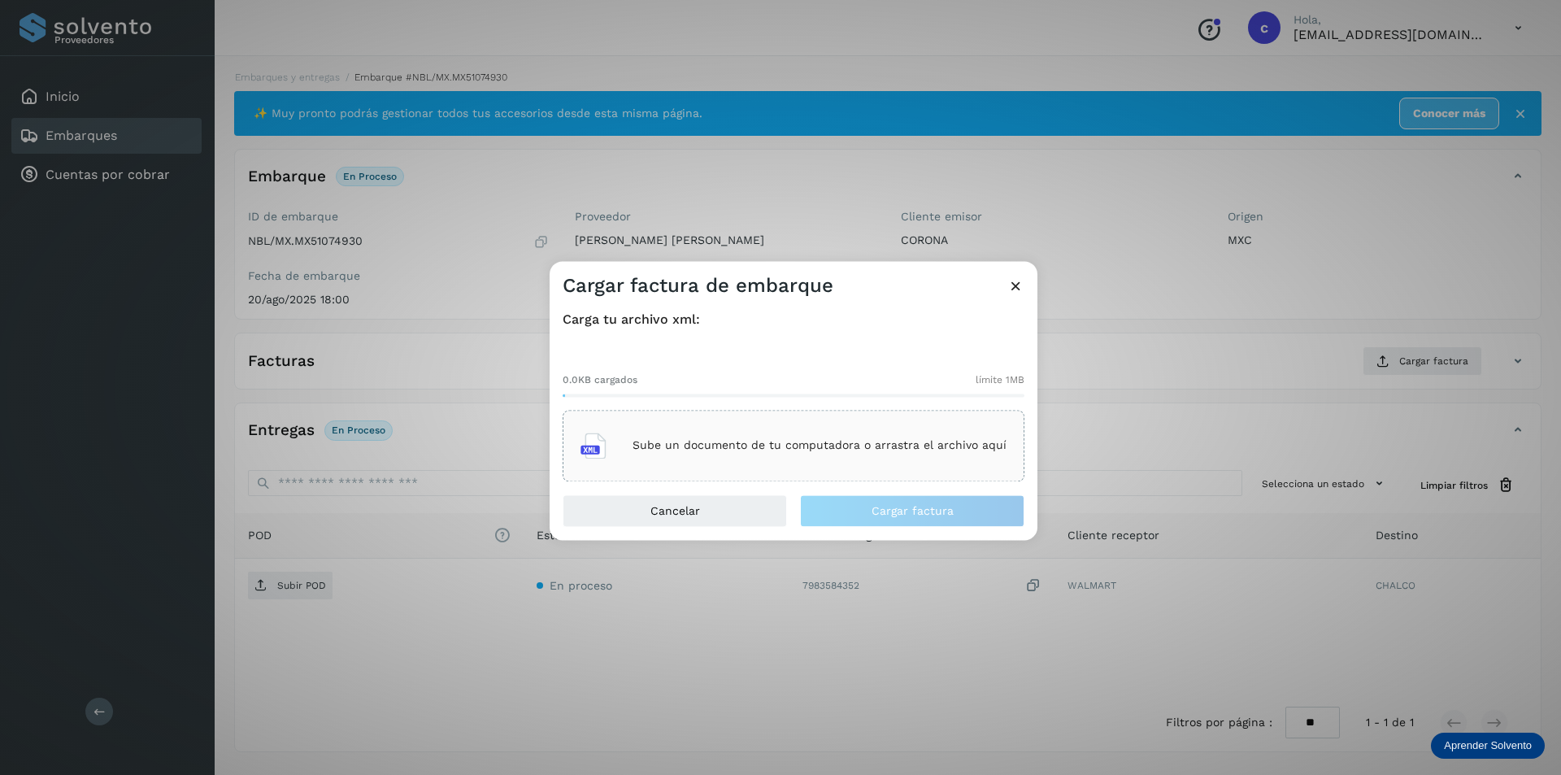
click at [793, 433] on div "Sube un documento de tu computadora o arrastra el archivo aquí" at bounding box center [794, 446] width 426 height 44
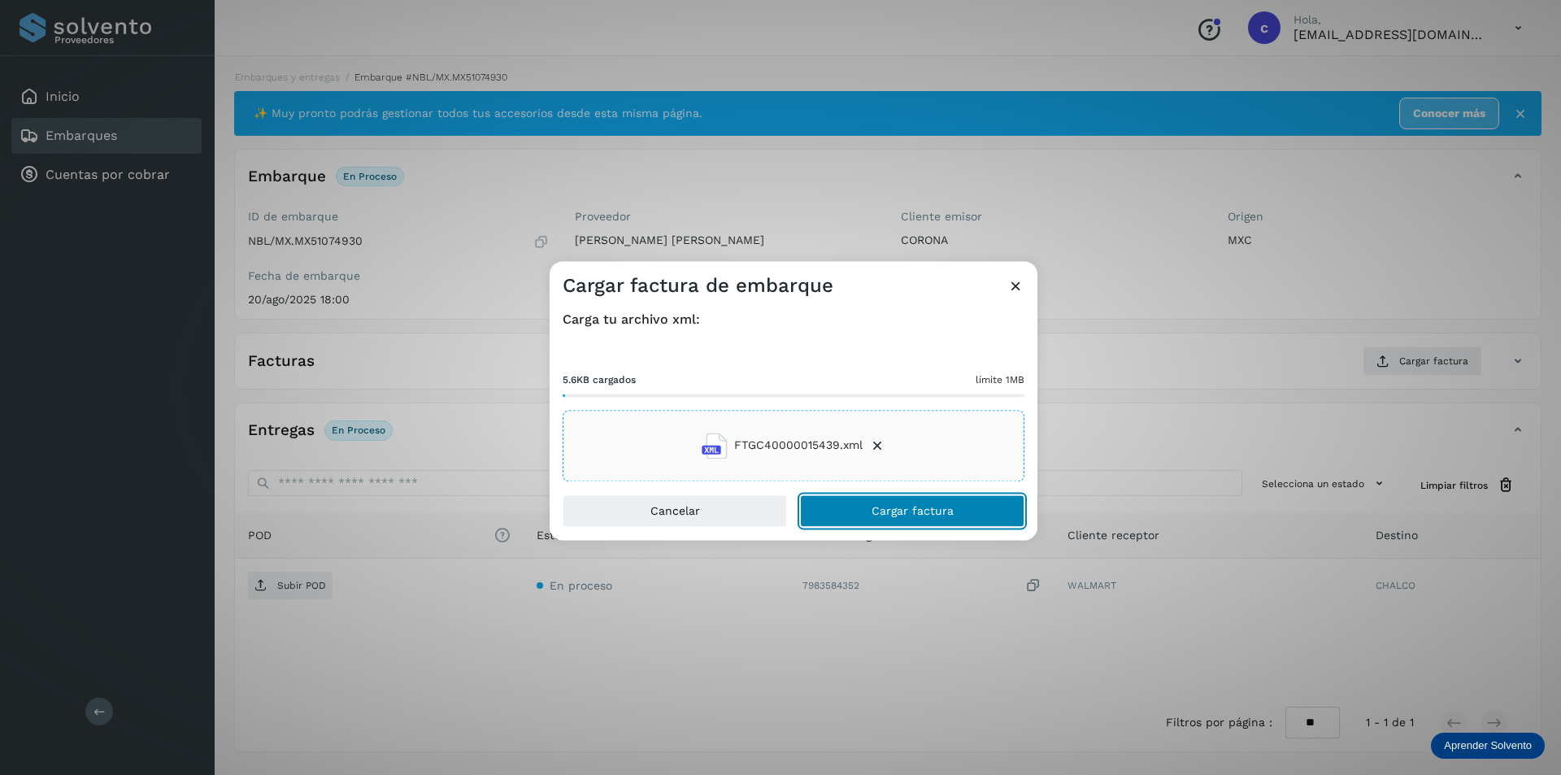
click at [989, 511] on button "Cargar factura" at bounding box center [912, 510] width 224 height 33
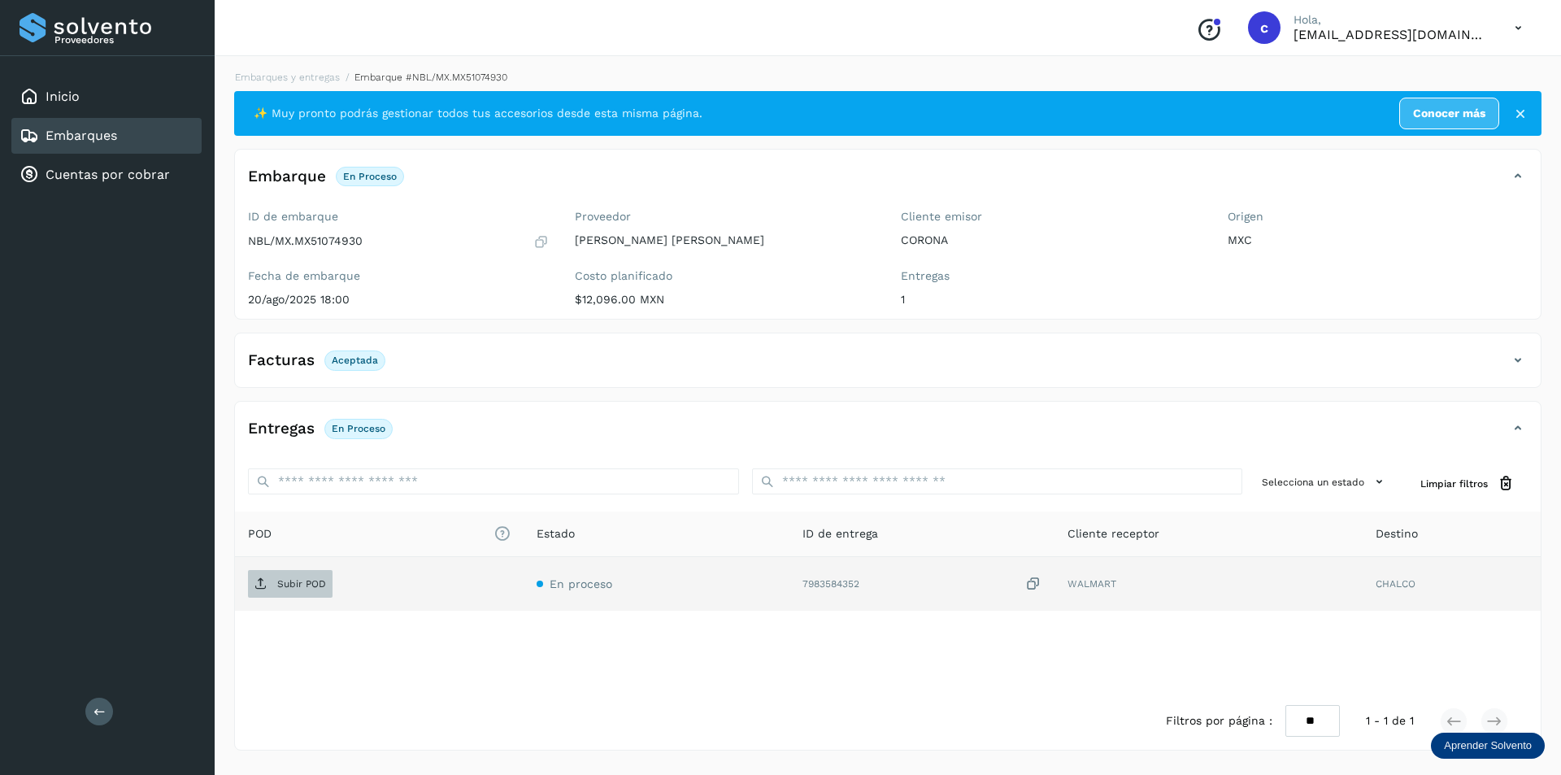
click at [305, 582] on p "Subir POD" at bounding box center [301, 583] width 49 height 11
click at [268, 590] on span "PDF" at bounding box center [275, 584] width 54 height 26
click at [342, 589] on icon at bounding box center [344, 583] width 15 height 15
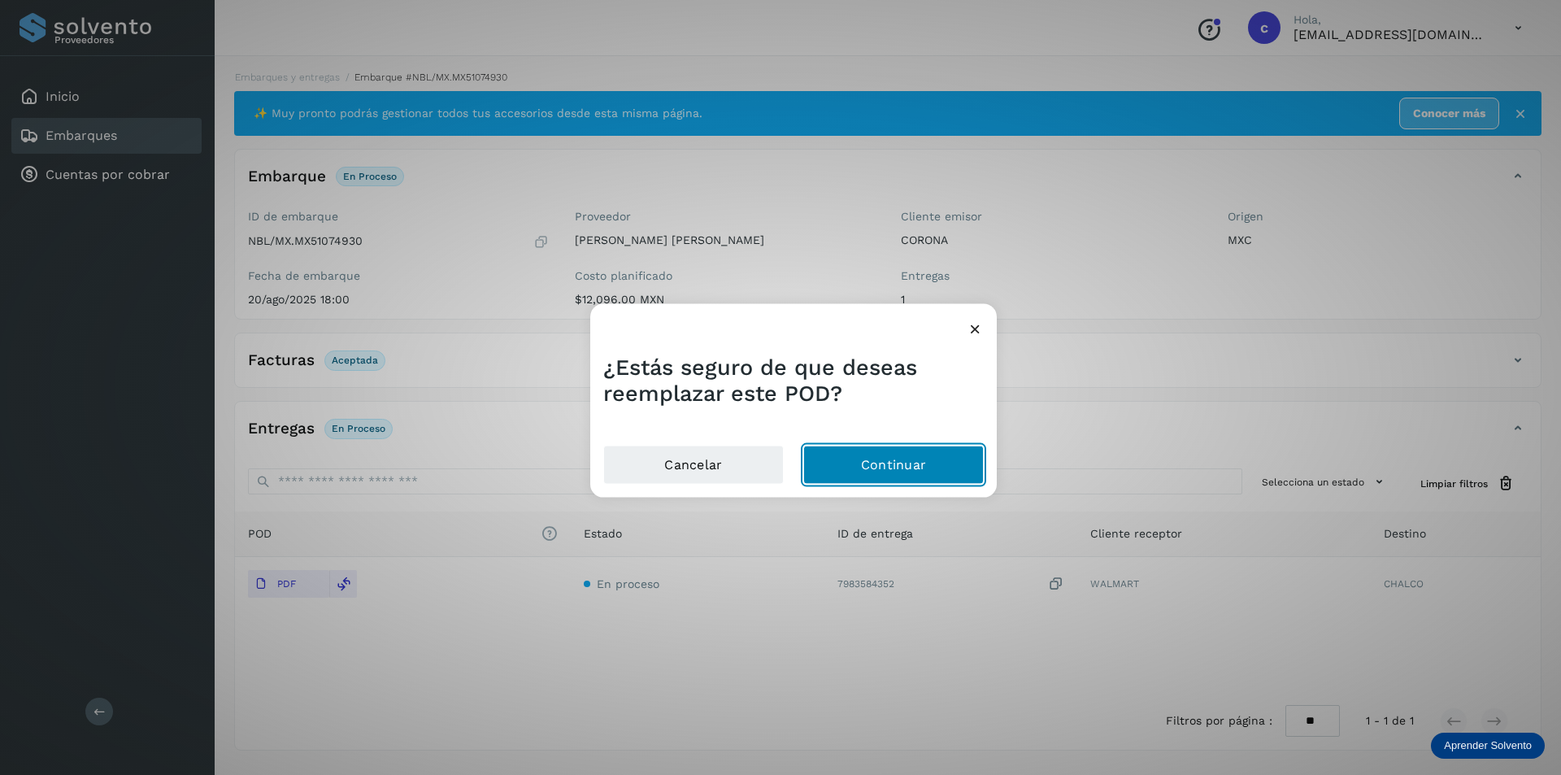
click at [868, 467] on button "Continuar" at bounding box center [893, 465] width 181 height 39
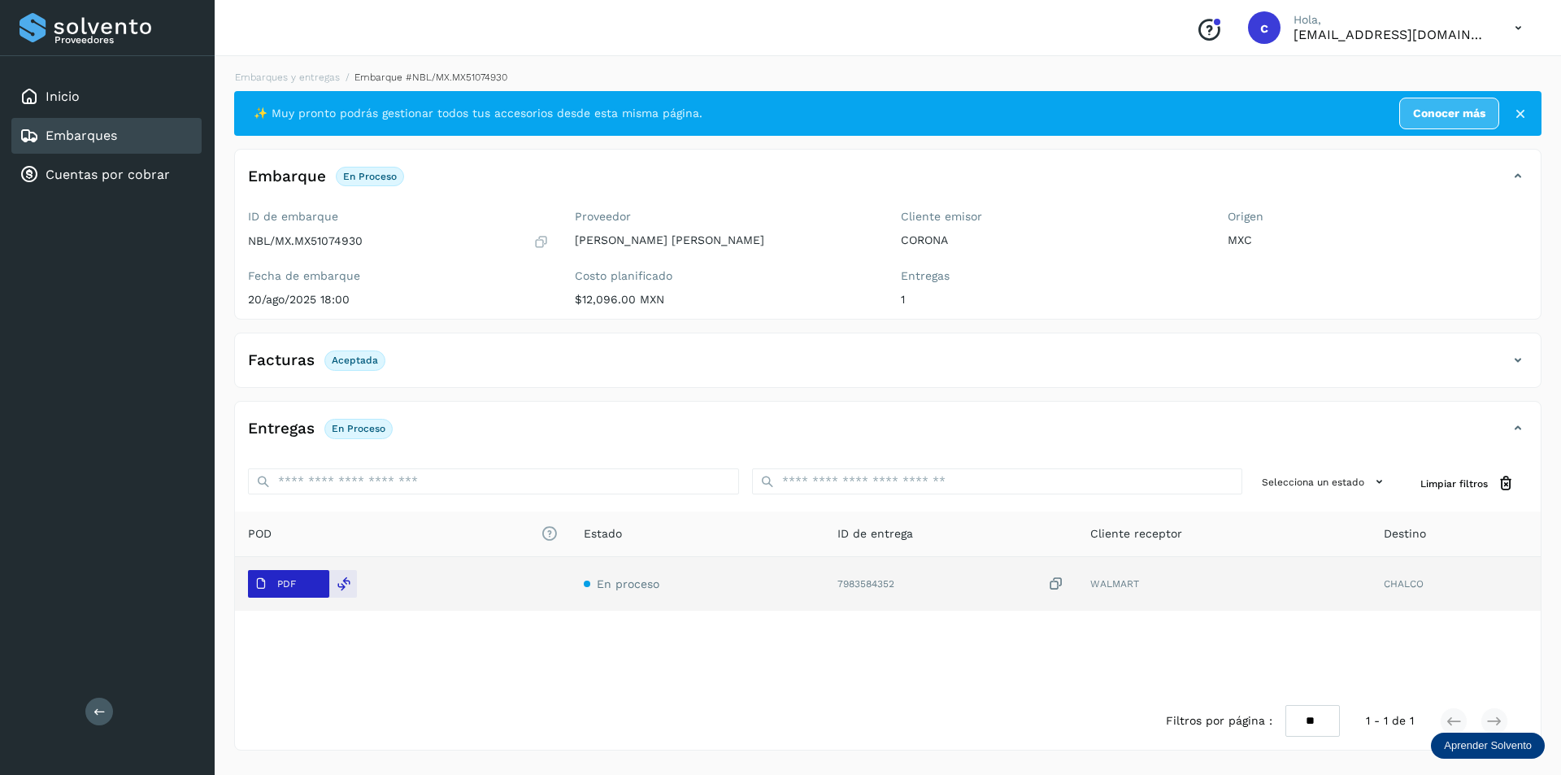
click at [281, 582] on p "PDF" at bounding box center [286, 583] width 19 height 11
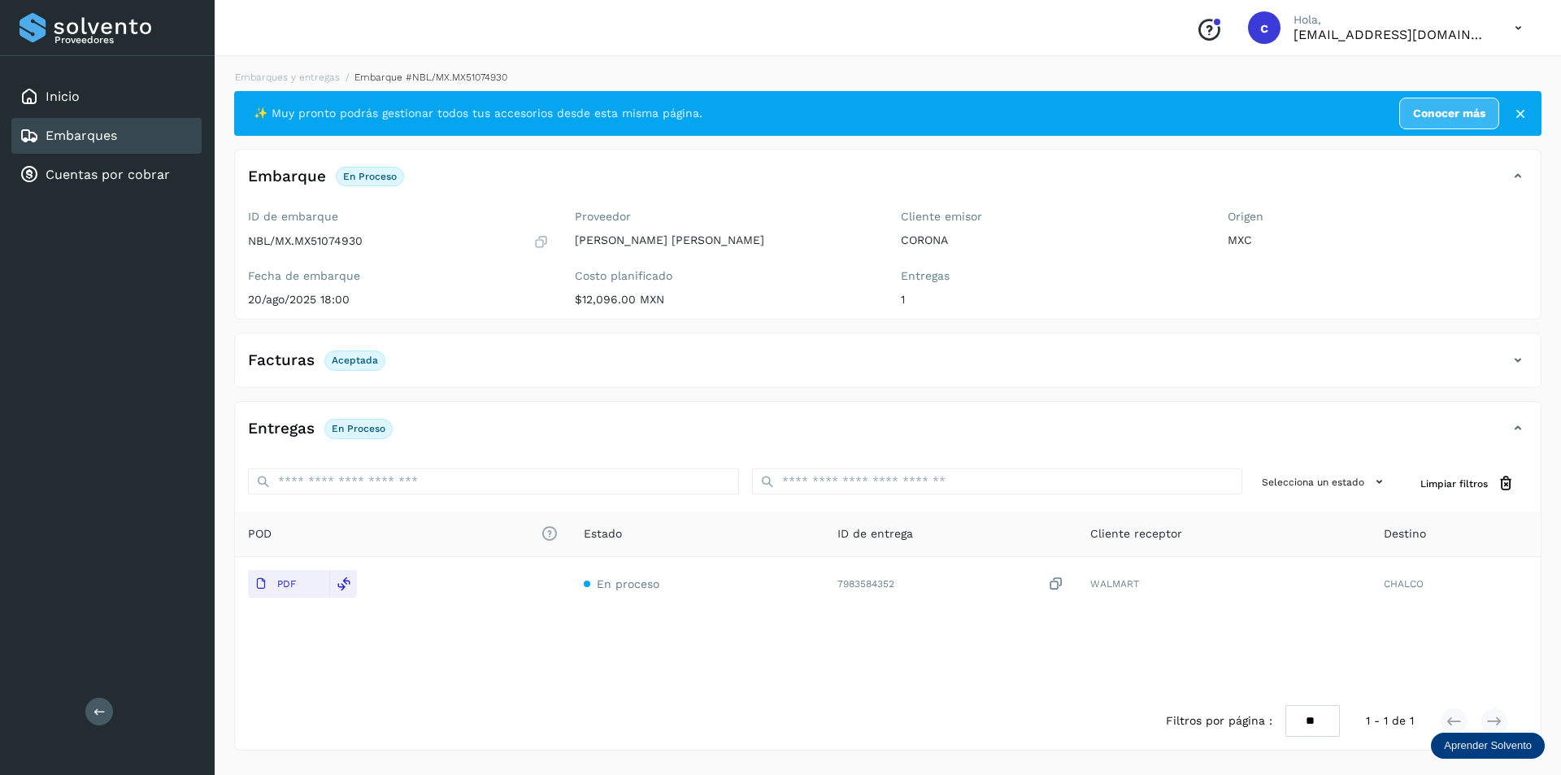
click at [167, 130] on div "Embarques" at bounding box center [106, 136] width 190 height 36
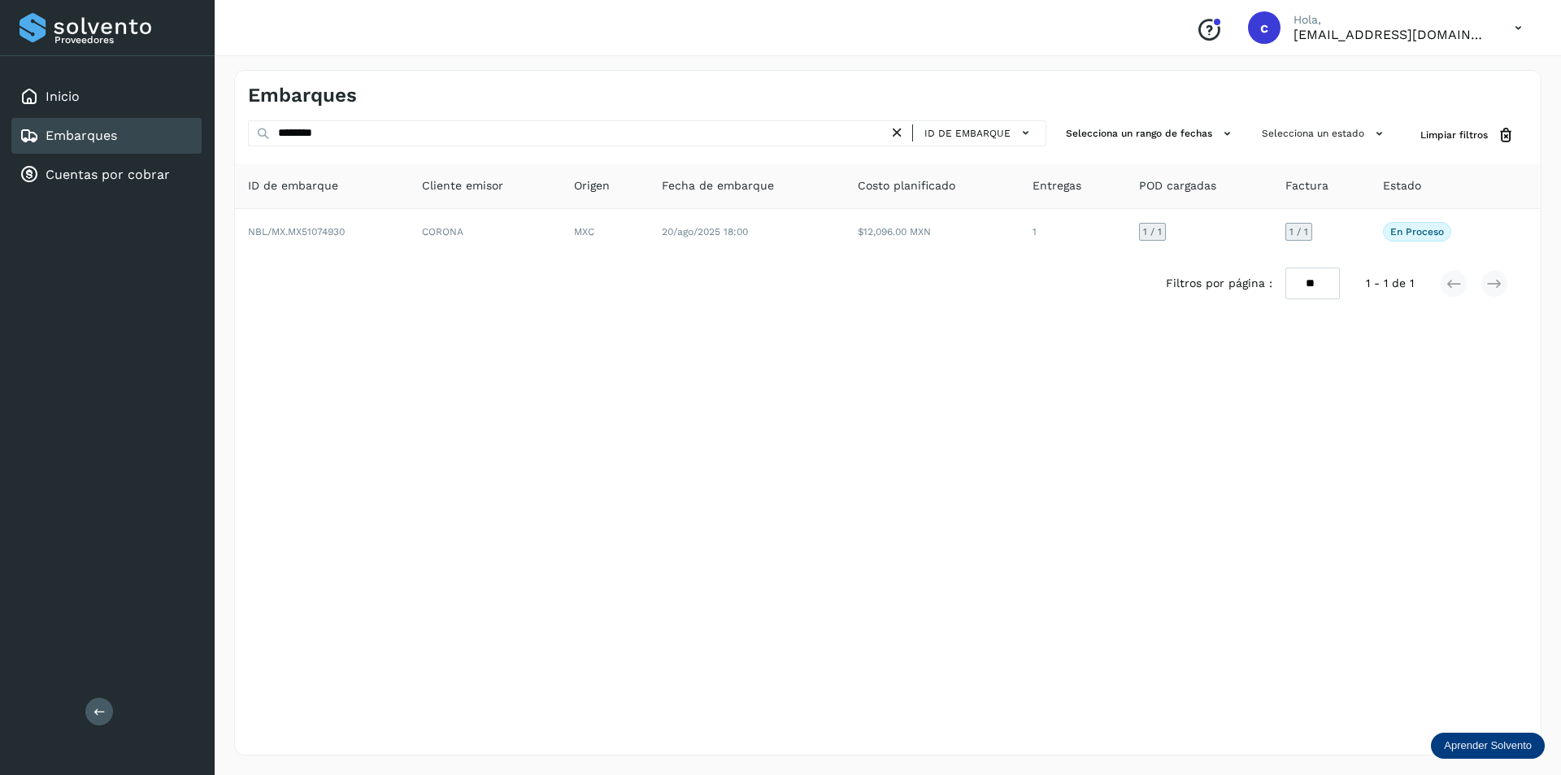
click at [904, 133] on icon at bounding box center [897, 132] width 17 height 17
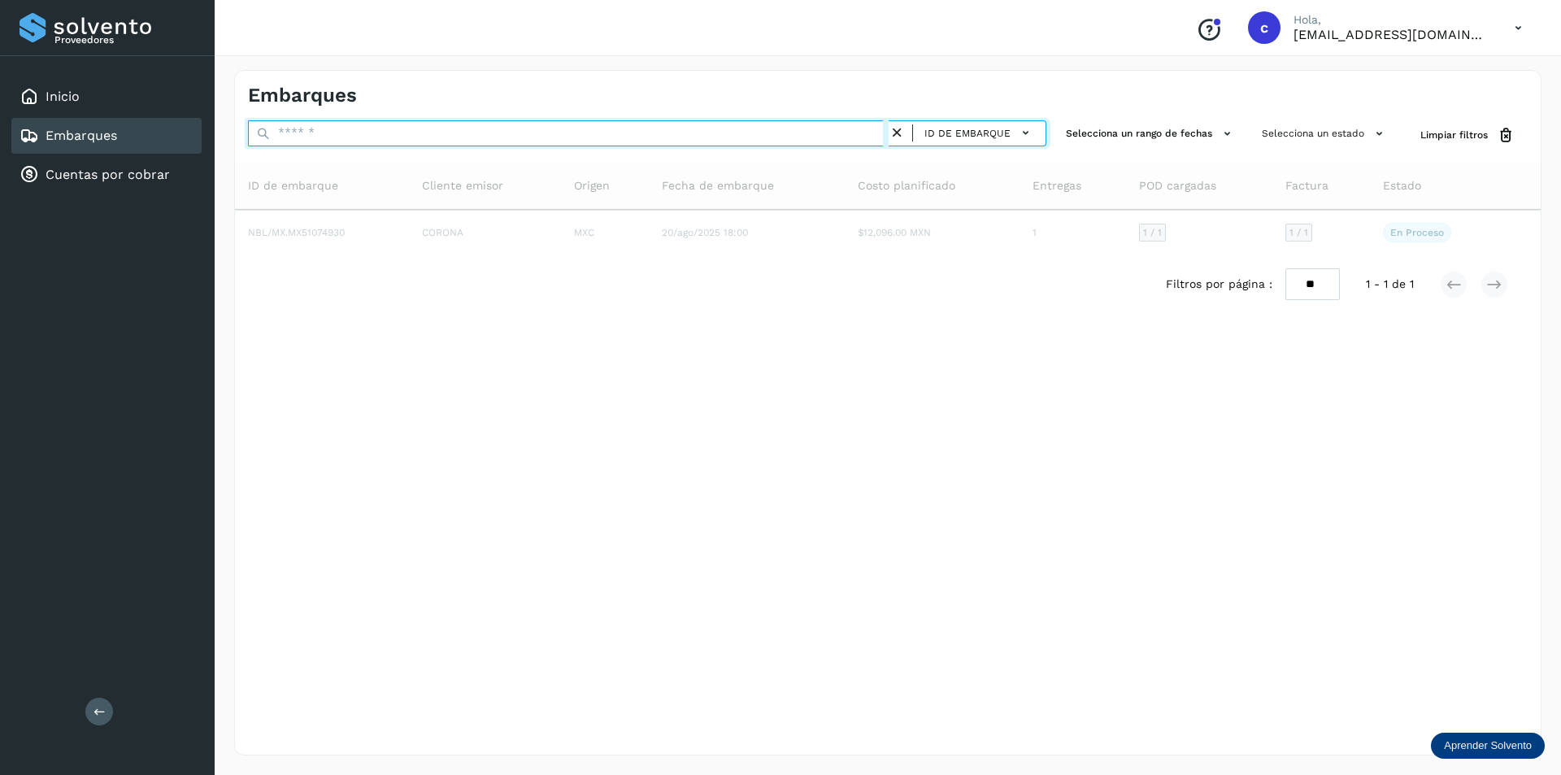
click at [772, 137] on input "text" at bounding box center [568, 133] width 641 height 26
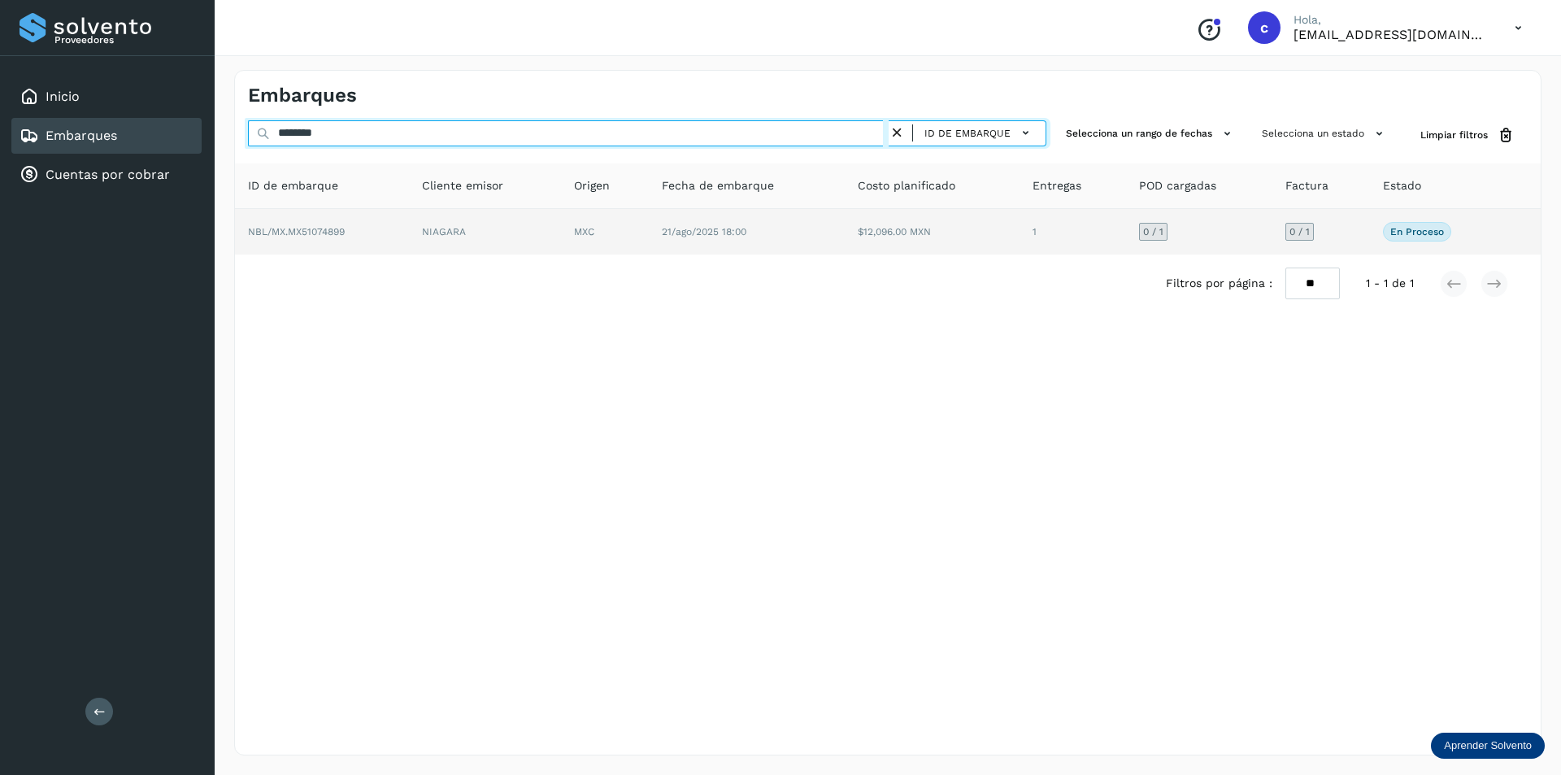
type input "********"
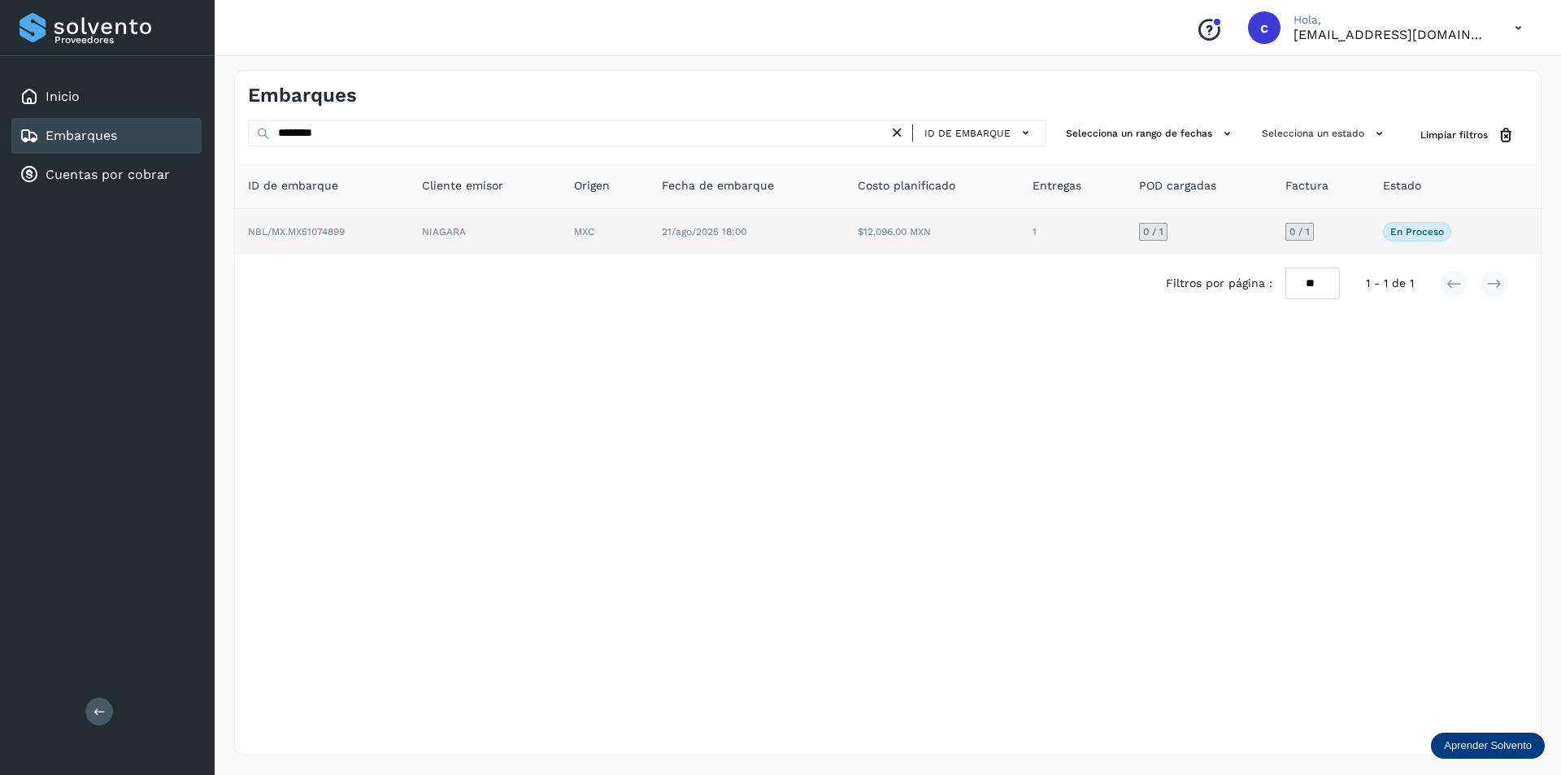
click at [699, 233] on span "21/ago/2025 18:00" at bounding box center [704, 231] width 85 height 11
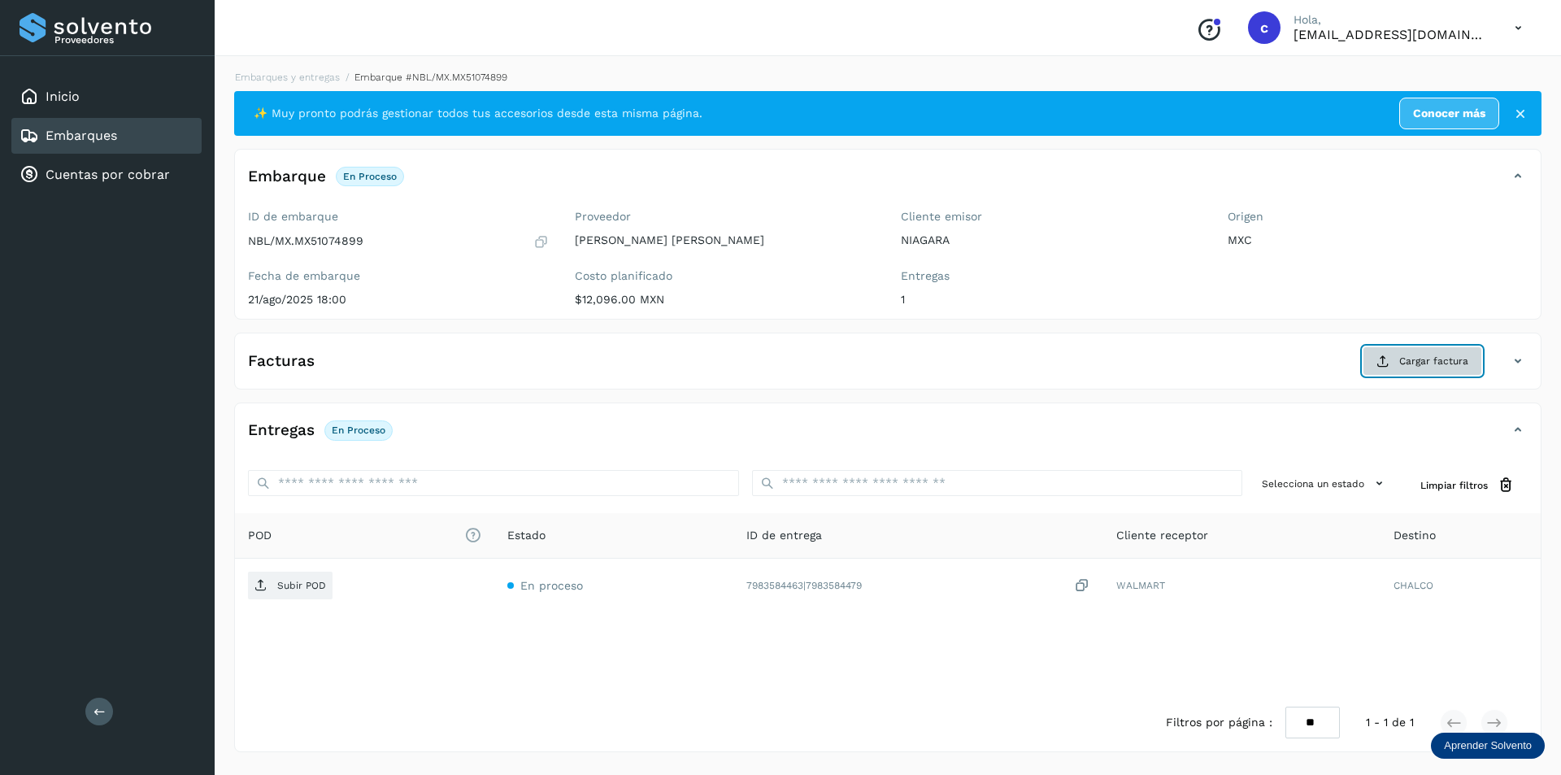
click at [1446, 363] on span "Cargar factura" at bounding box center [1433, 361] width 69 height 15
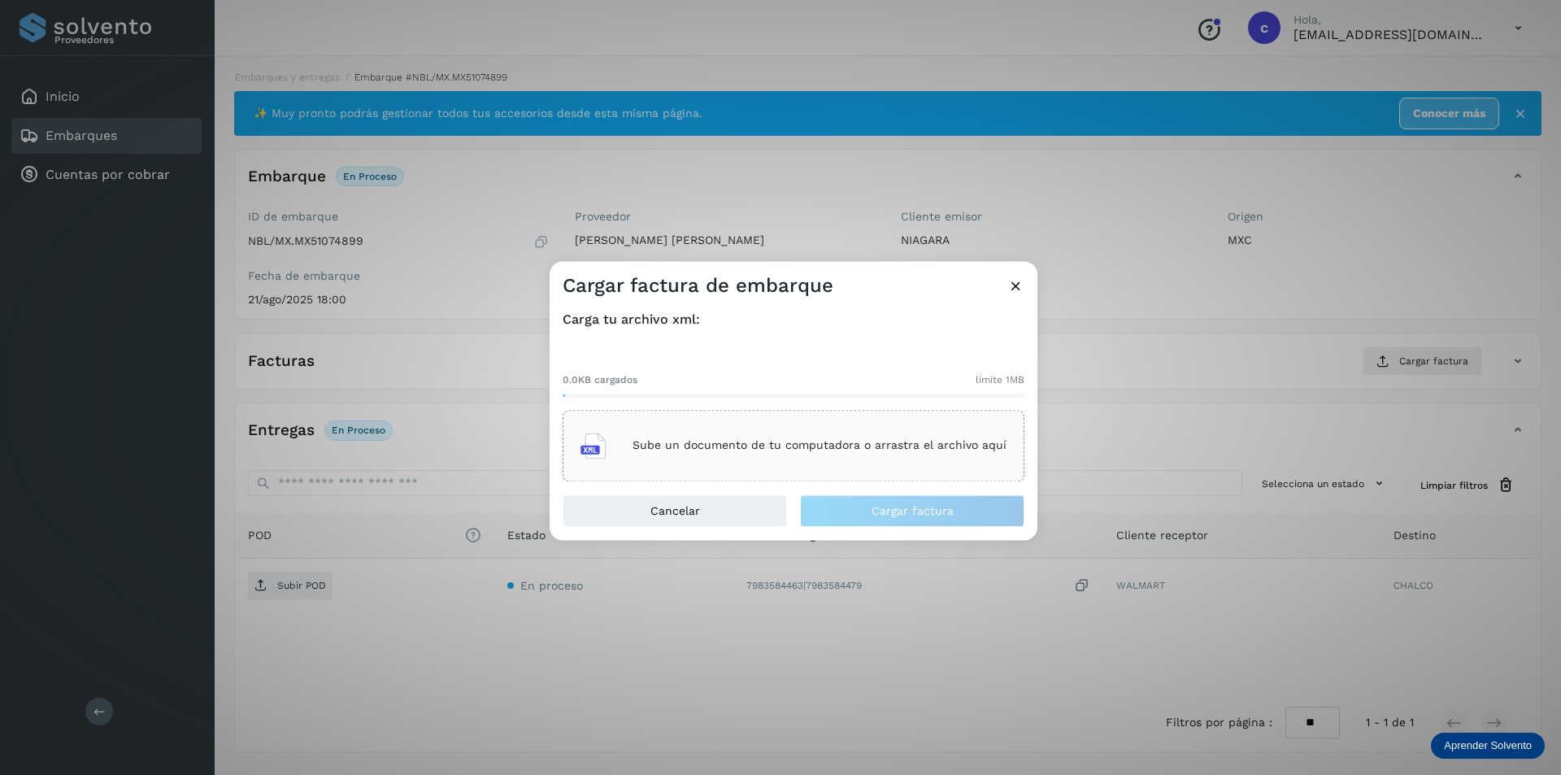
click at [961, 446] on p "Sube un documento de tu computadora o arrastra el archivo aquí" at bounding box center [820, 446] width 374 height 14
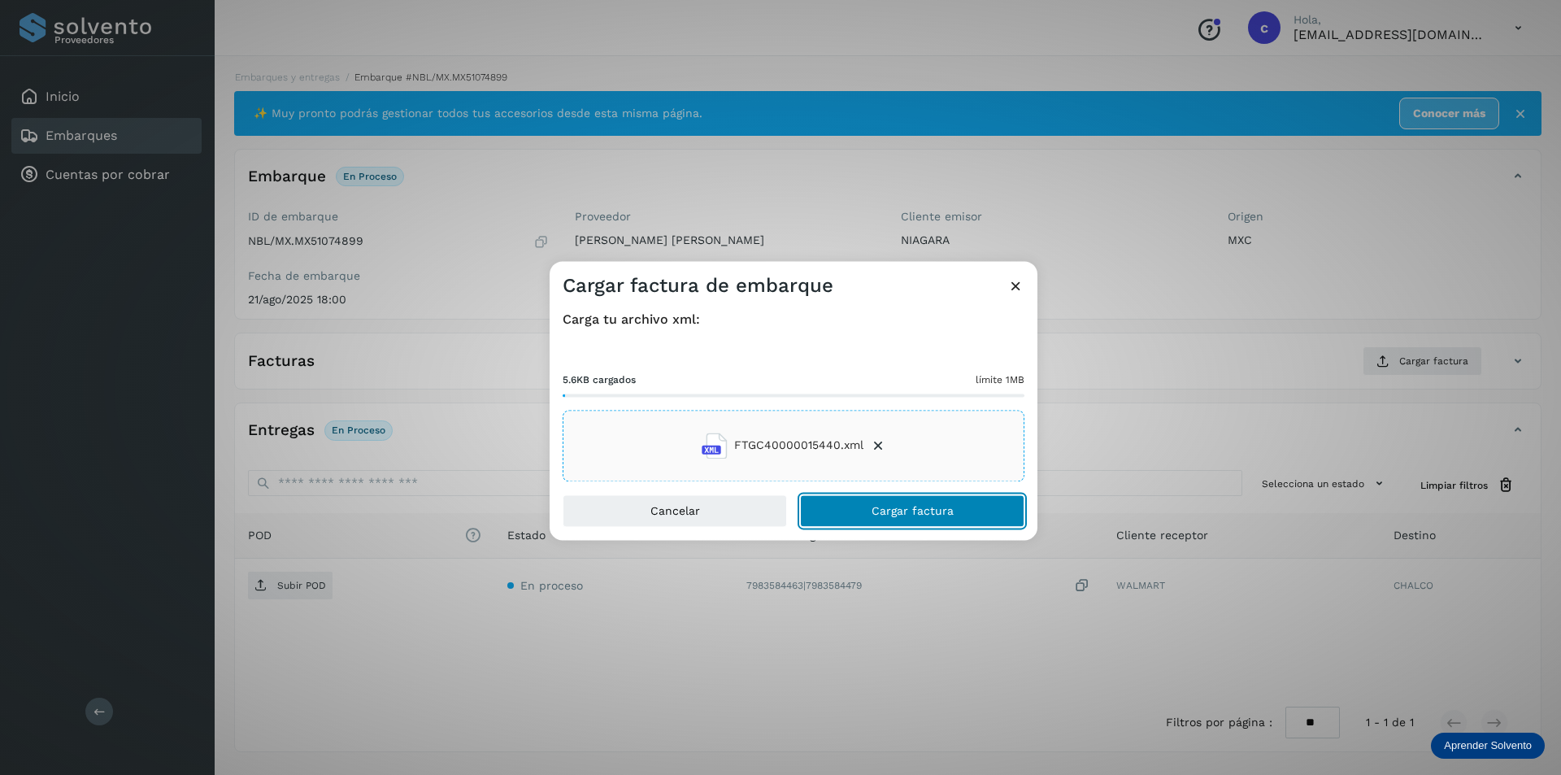
click at [936, 505] on span "Cargar factura" at bounding box center [913, 510] width 82 height 11
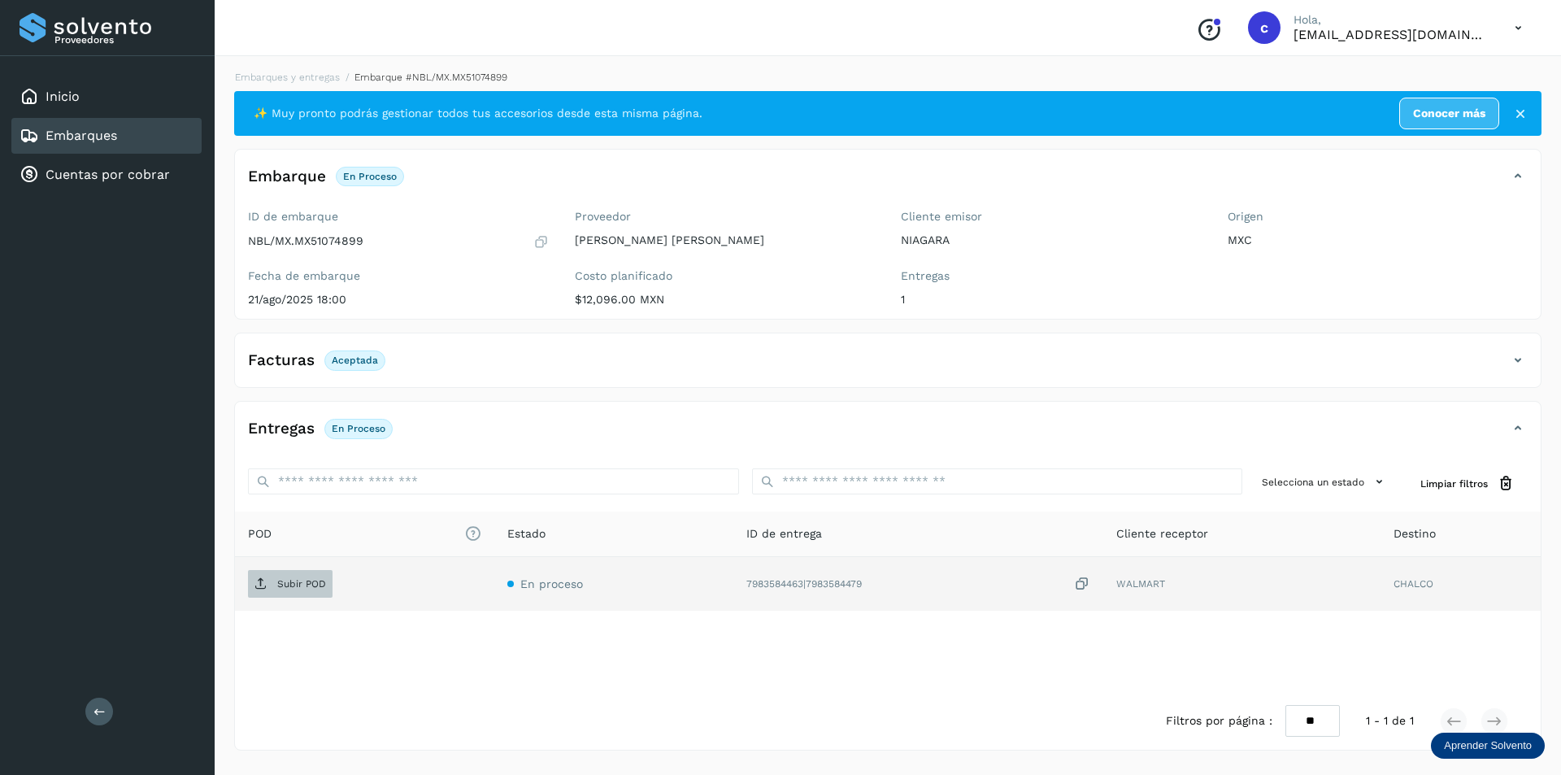
click at [280, 578] on p "Subir POD" at bounding box center [301, 583] width 49 height 11
click at [300, 578] on span "PDF" at bounding box center [275, 584] width 54 height 26
click at [341, 581] on icon at bounding box center [344, 583] width 15 height 15
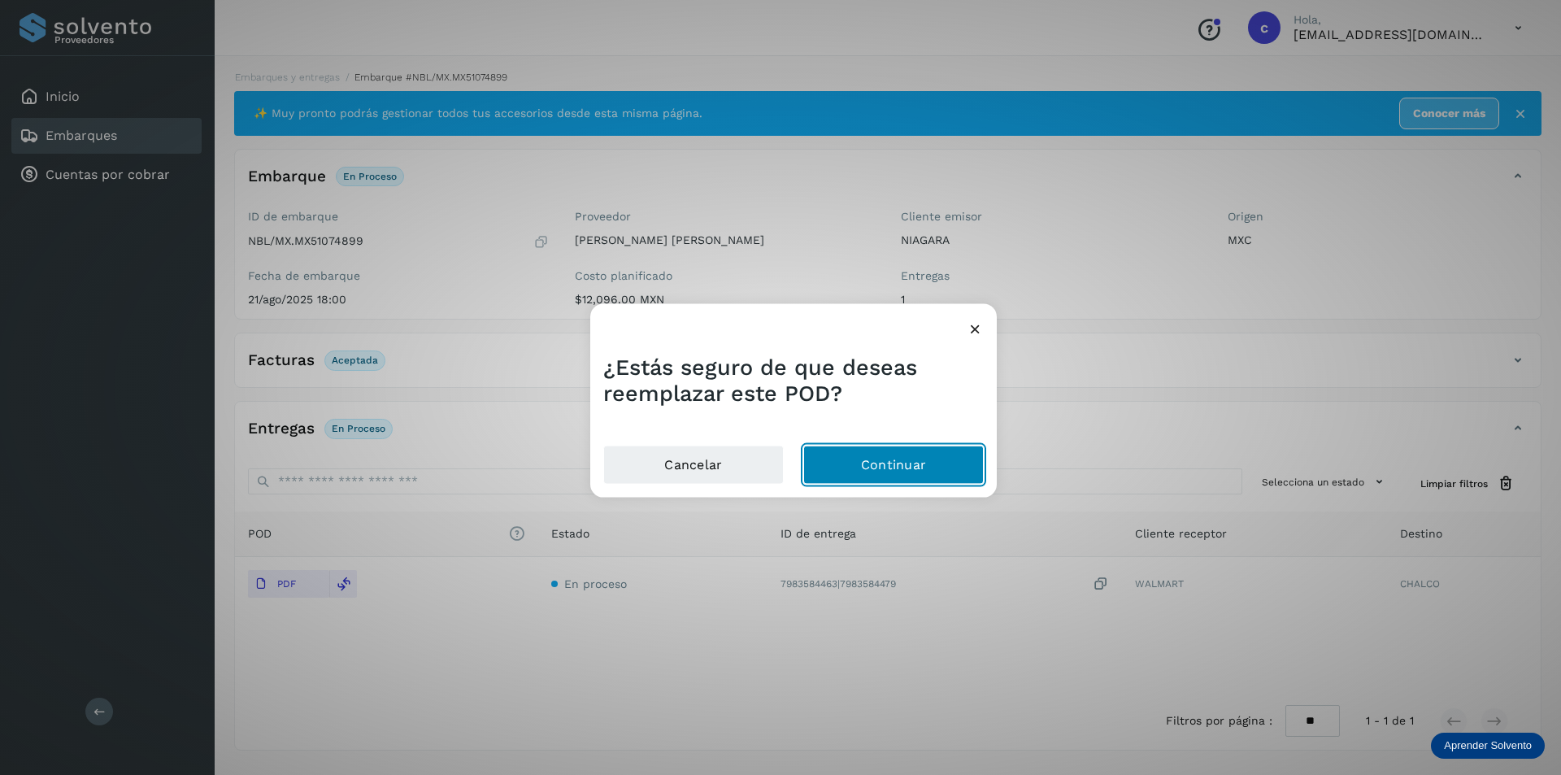
click at [875, 472] on button "Continuar" at bounding box center [893, 465] width 181 height 39
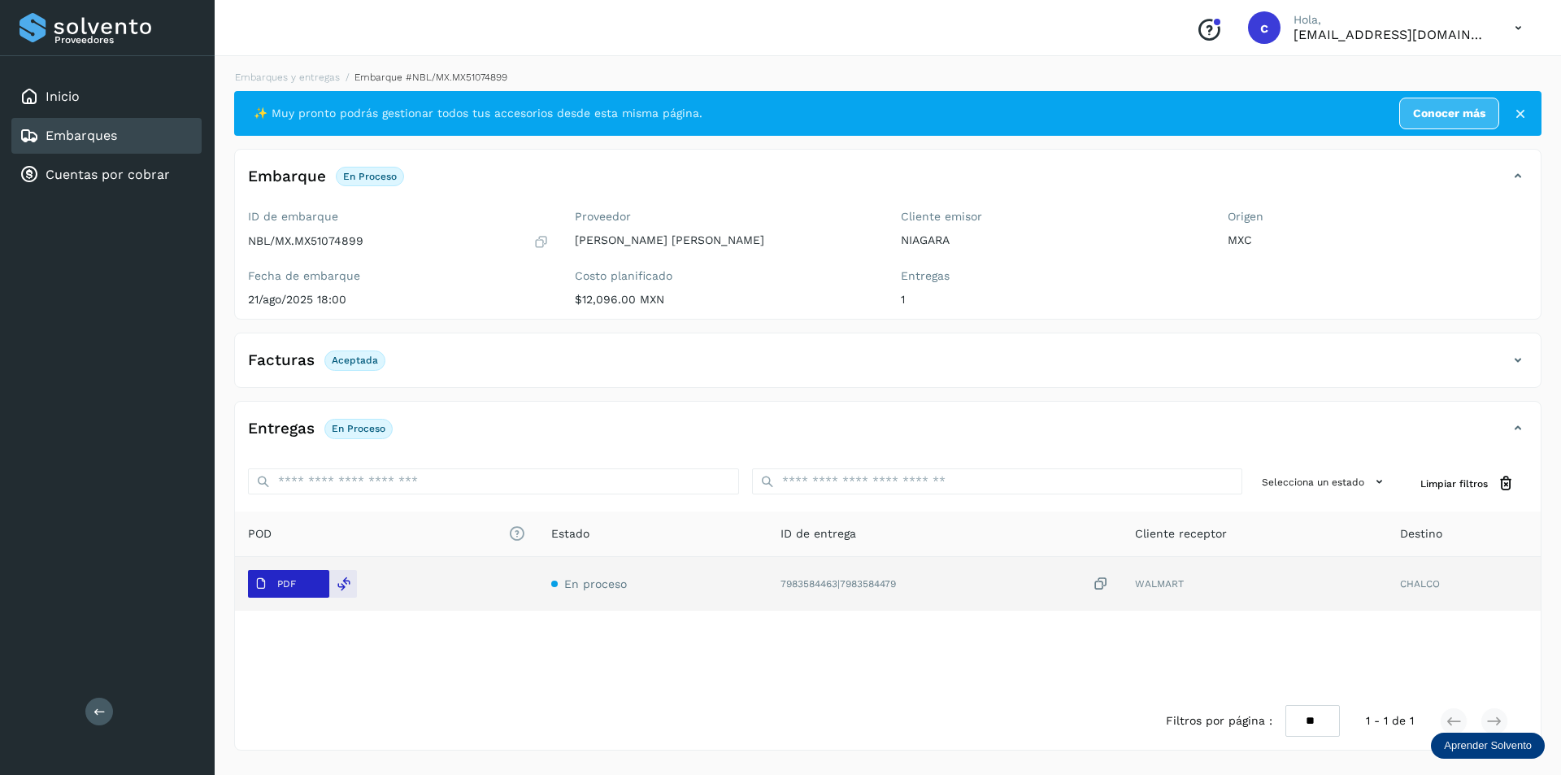
click at [294, 586] on p "PDF" at bounding box center [286, 583] width 19 height 11
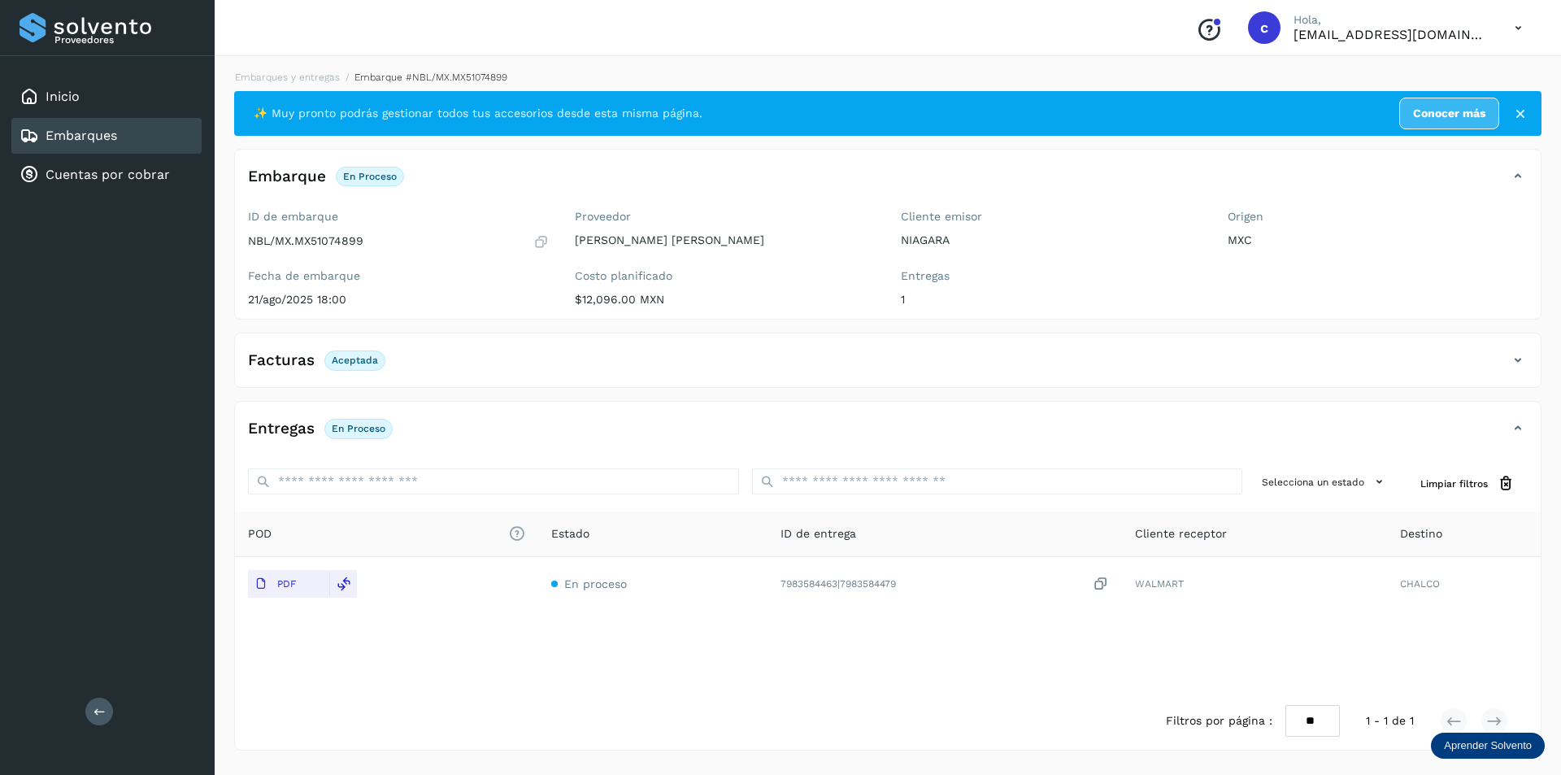
click at [135, 145] on div "Embarques" at bounding box center [106, 136] width 190 height 36
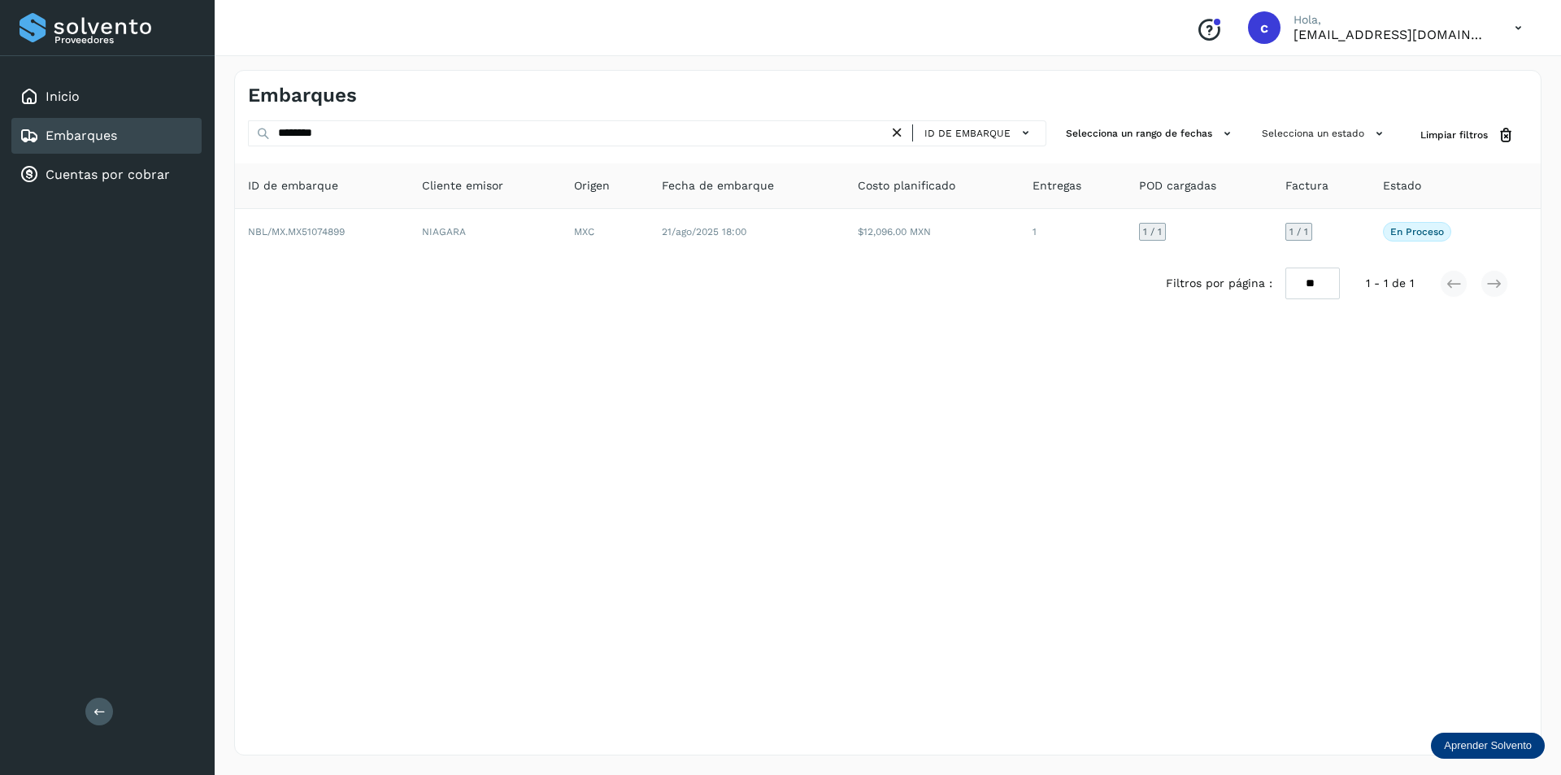
click at [895, 138] on icon at bounding box center [897, 132] width 17 height 17
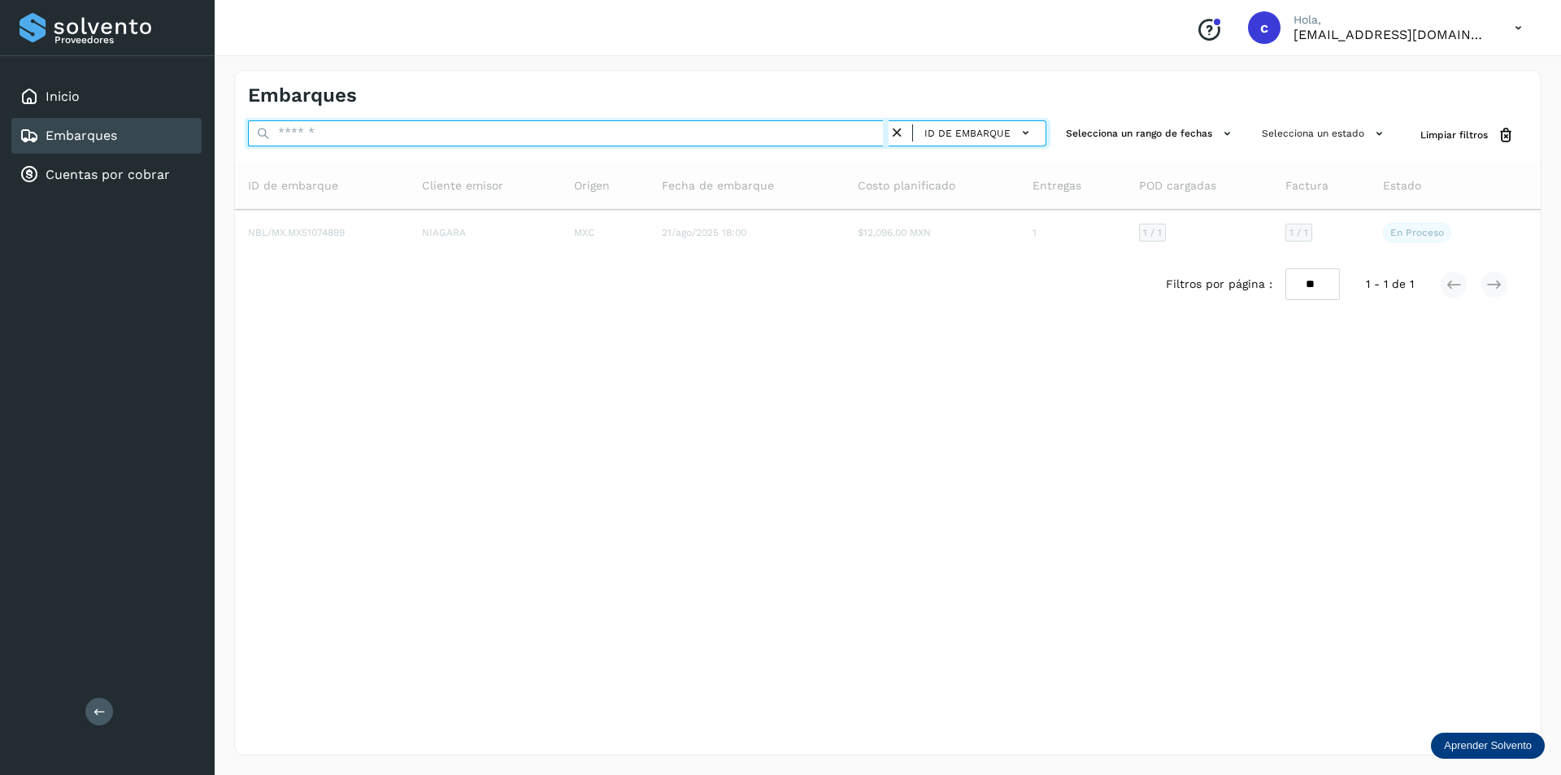
click at [752, 133] on input "text" at bounding box center [568, 133] width 641 height 26
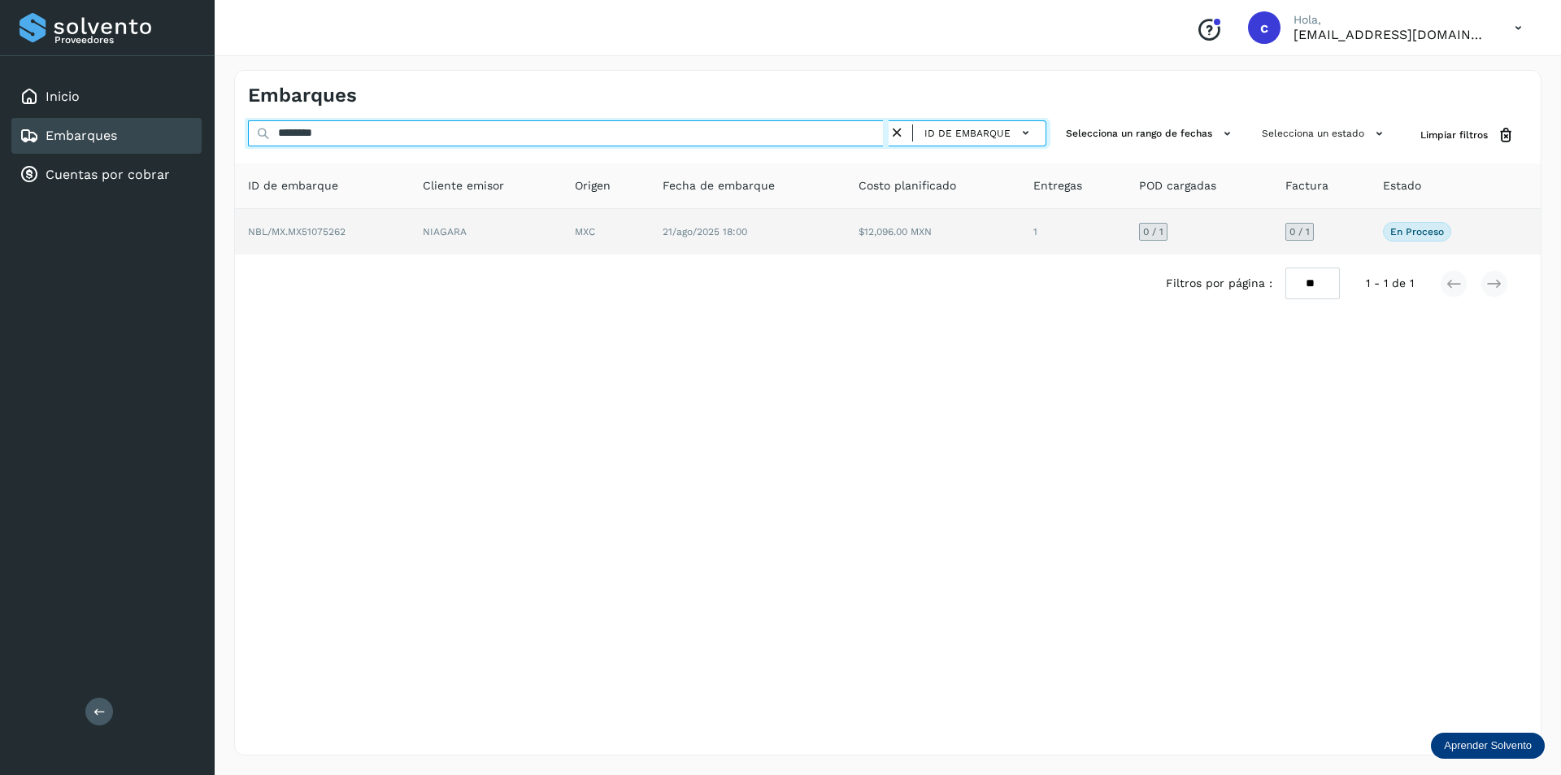
type input "********"
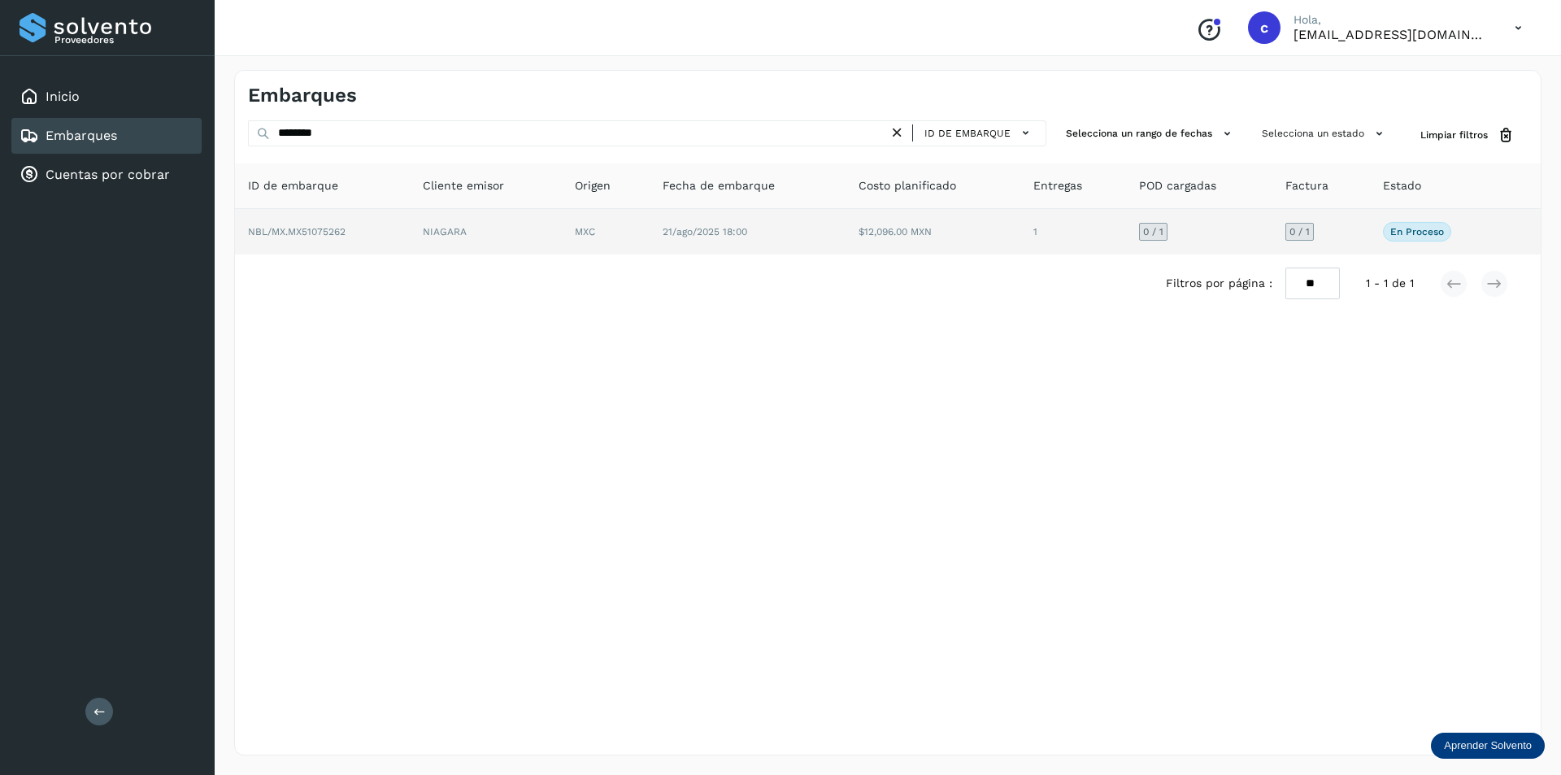
click at [562, 234] on td "NIAGARA" at bounding box center [606, 232] width 88 height 46
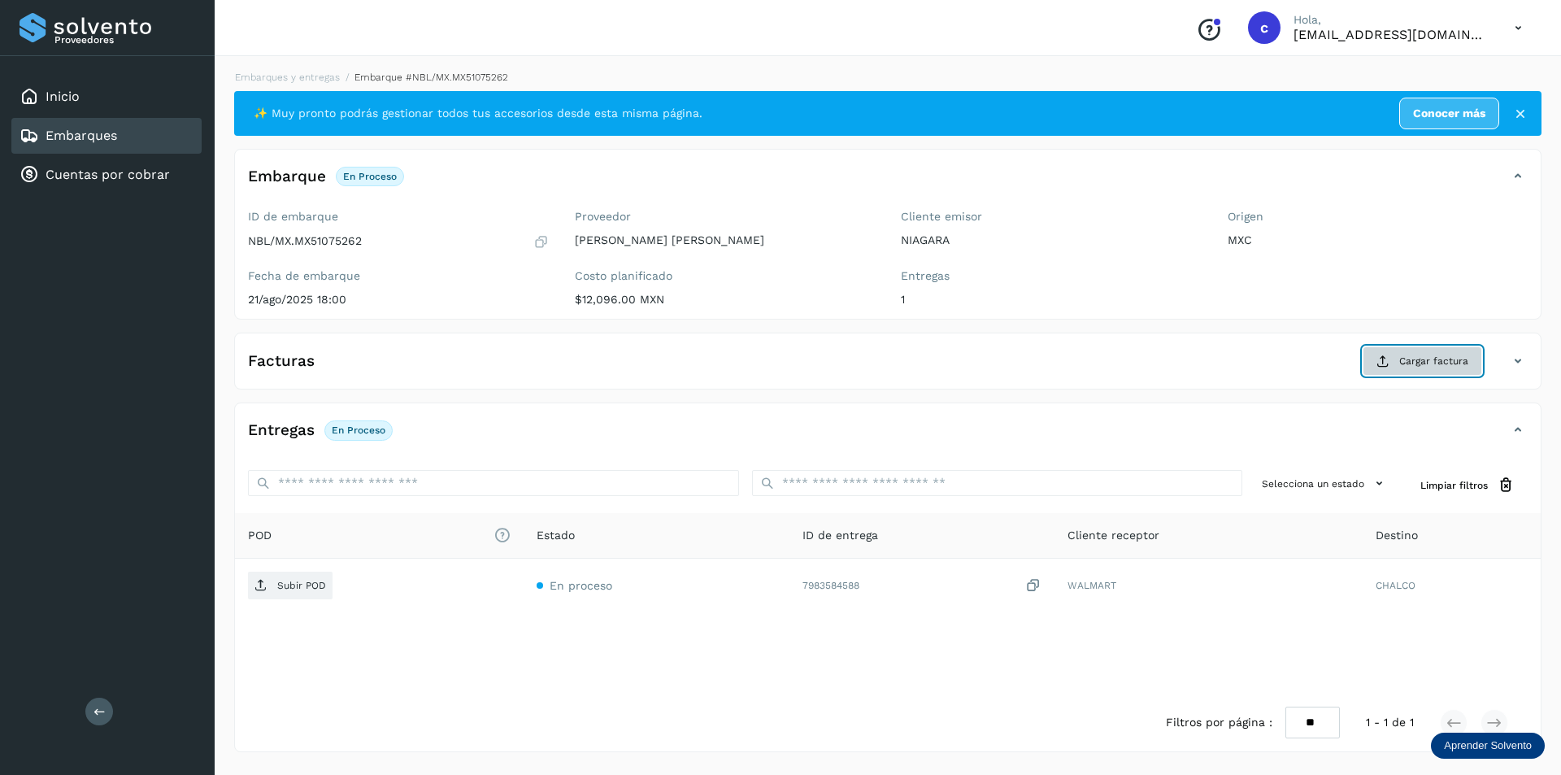
click at [1407, 360] on span "Cargar factura" at bounding box center [1433, 361] width 69 height 15
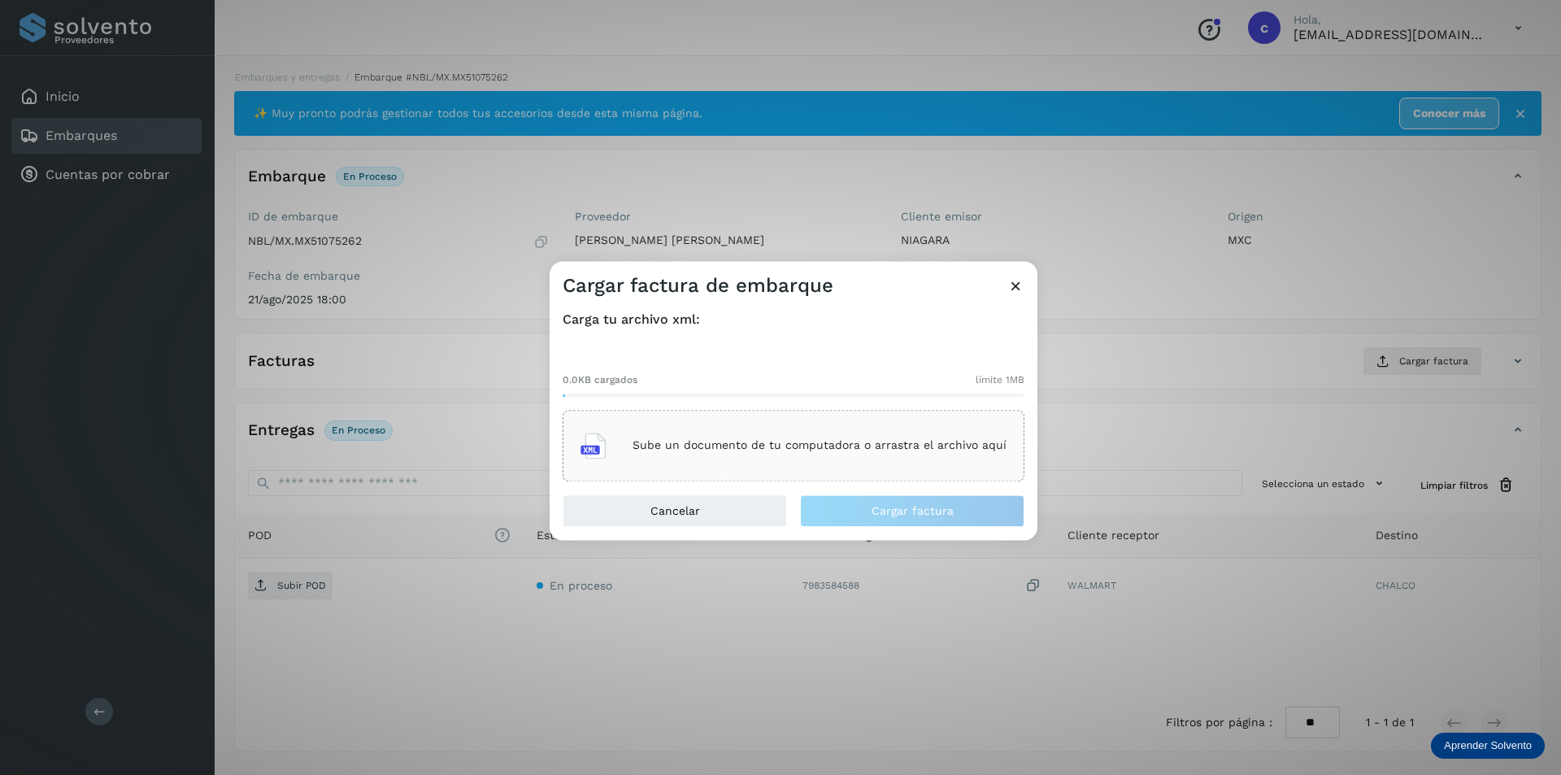
click at [734, 464] on div "Sube un documento de tu computadora o arrastra el archivo aquí" at bounding box center [794, 446] width 426 height 44
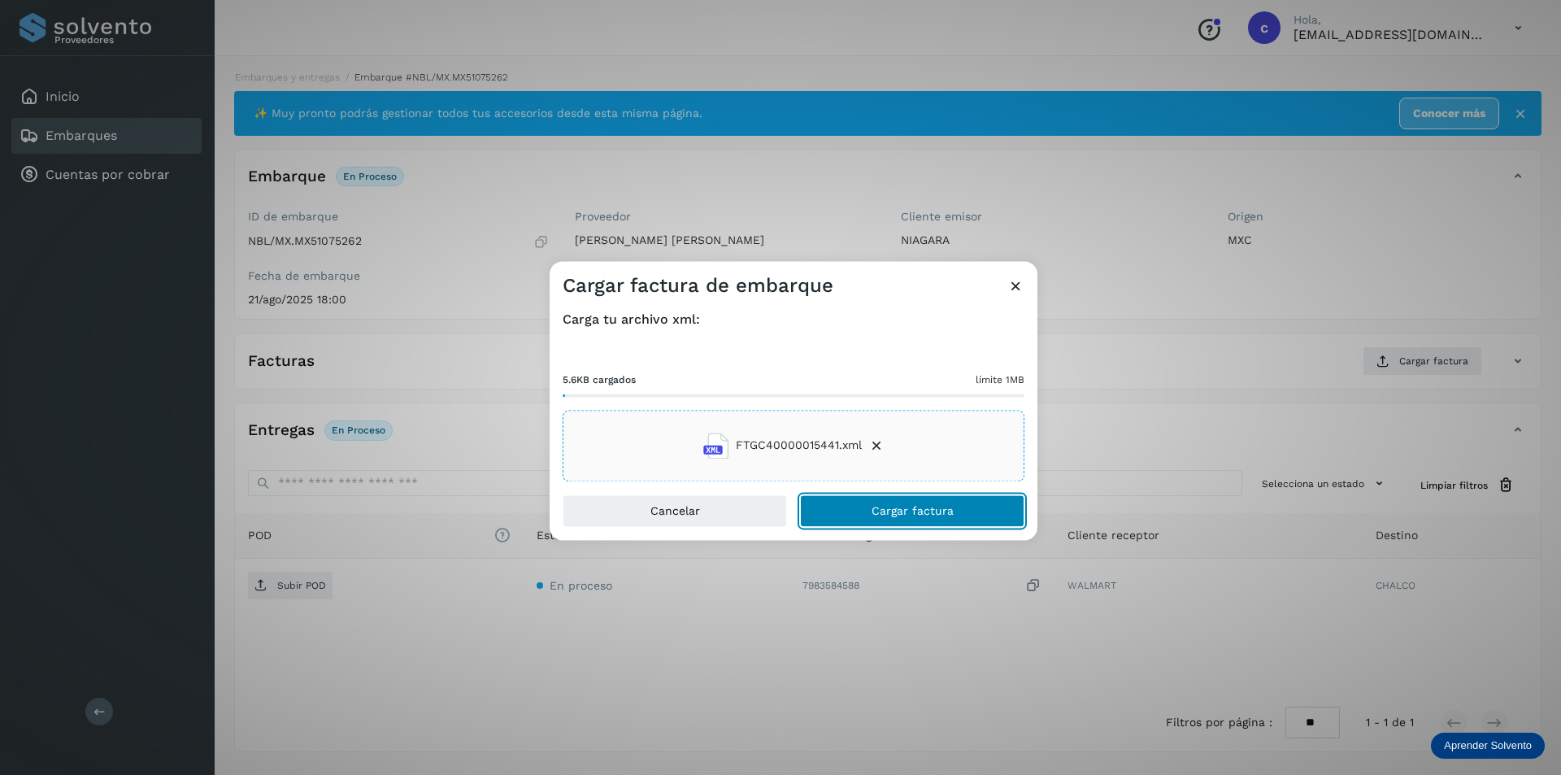
click at [916, 521] on button "Cargar factura" at bounding box center [912, 510] width 224 height 33
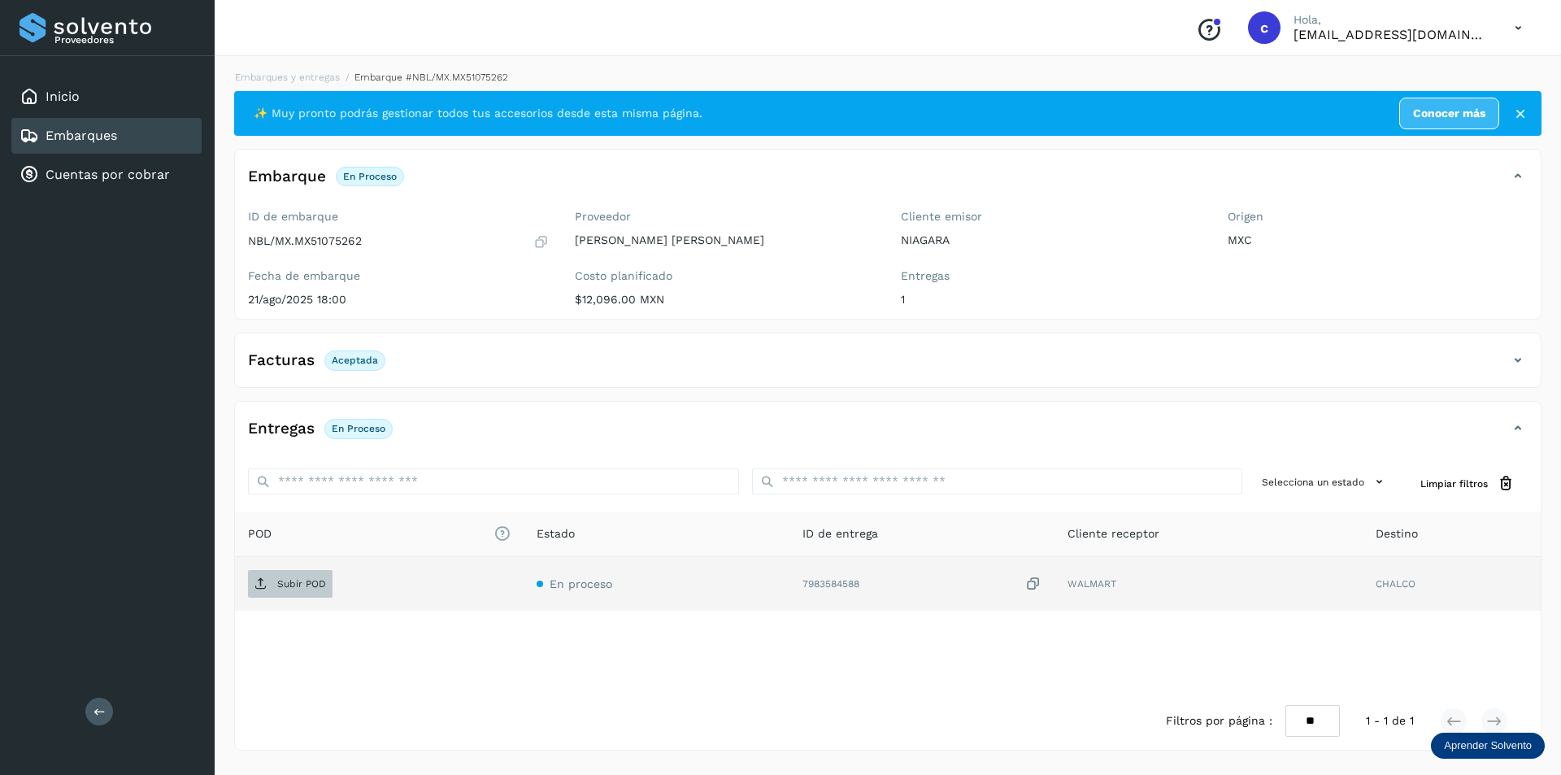
click at [297, 576] on span "Subir POD" at bounding box center [290, 584] width 85 height 26
click at [302, 578] on button "PDF" at bounding box center [288, 584] width 81 height 28
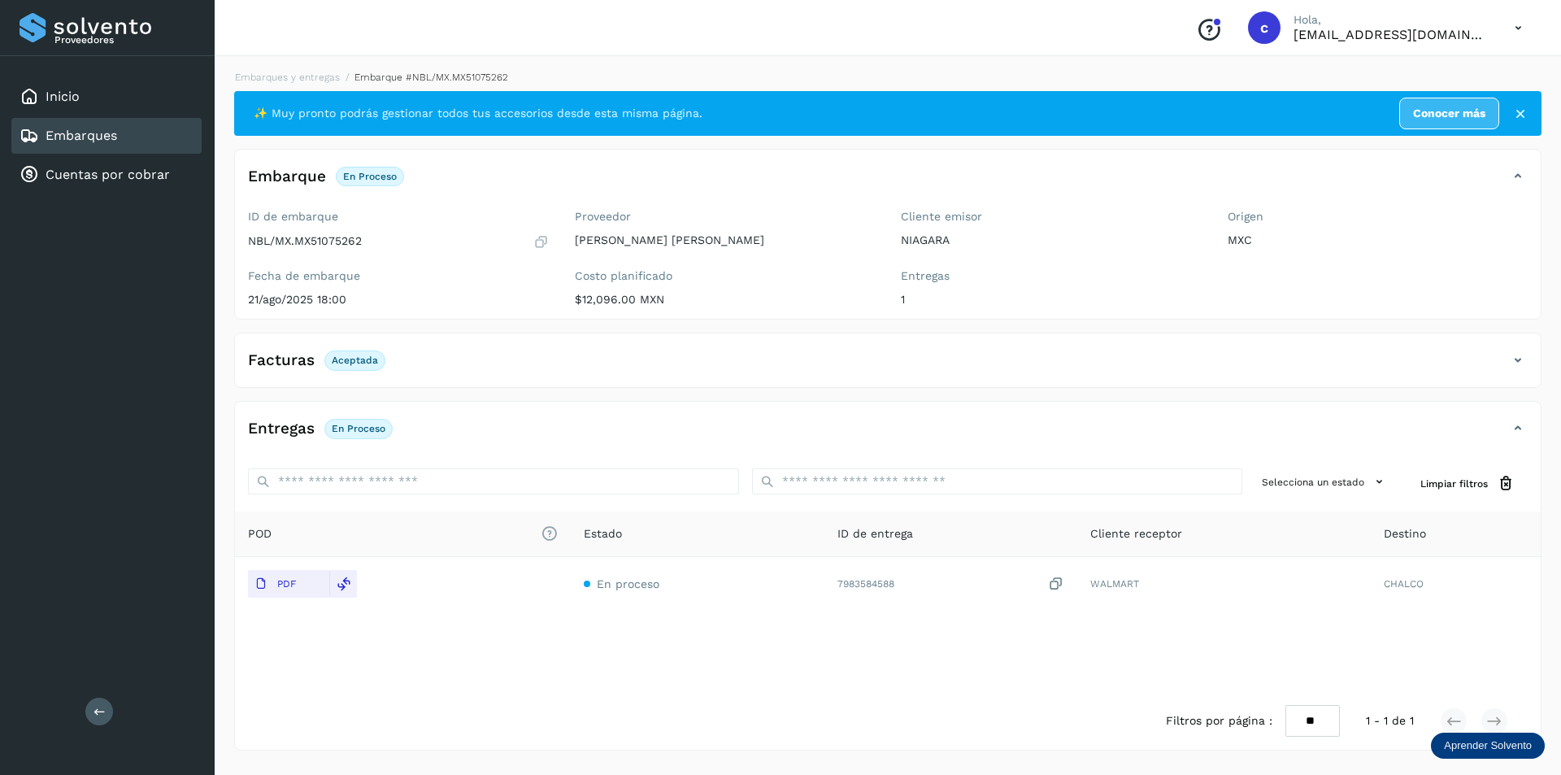
click at [60, 130] on link "Embarques" at bounding box center [82, 135] width 72 height 15
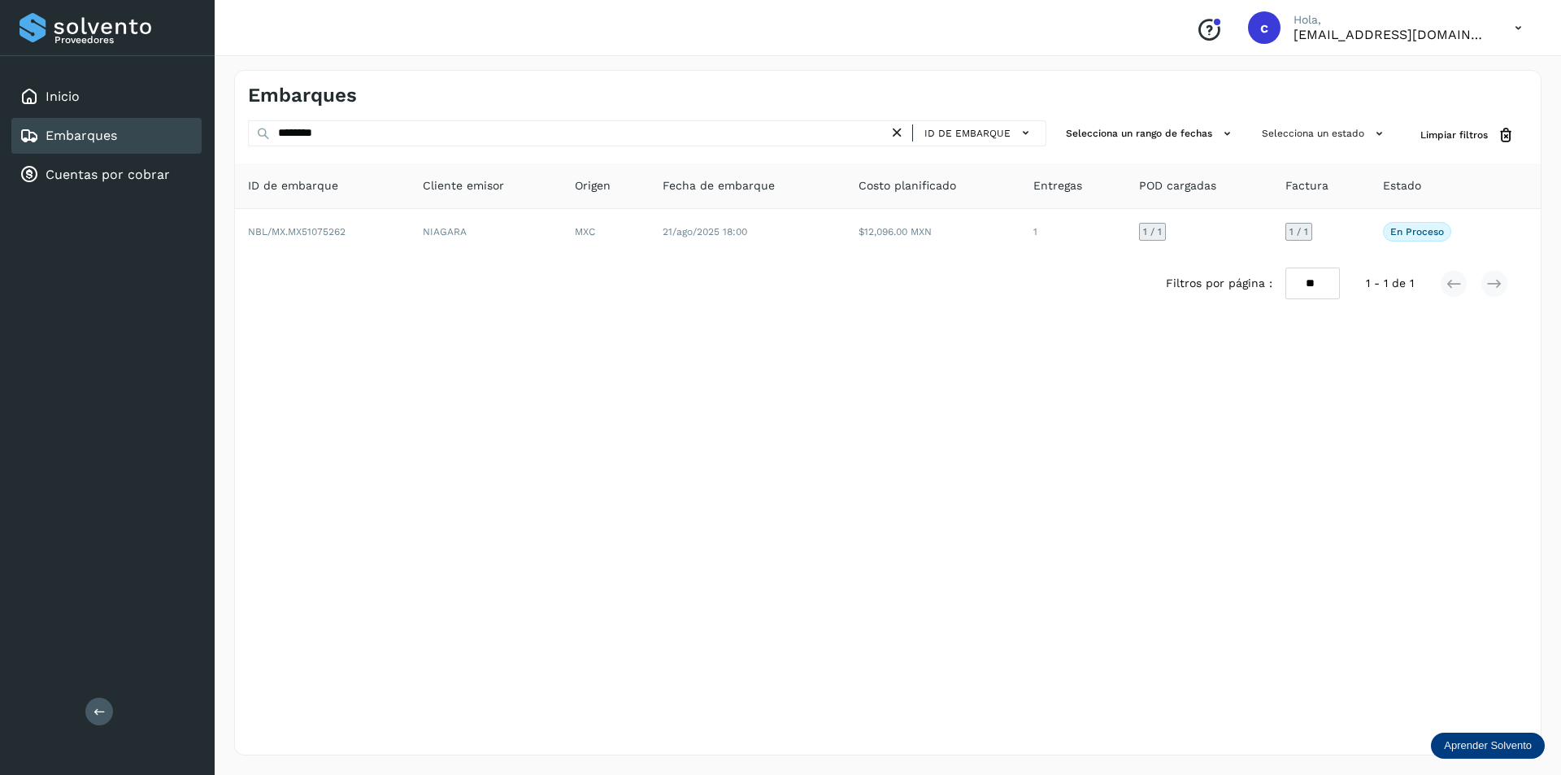
click at [903, 129] on icon at bounding box center [897, 132] width 17 height 17
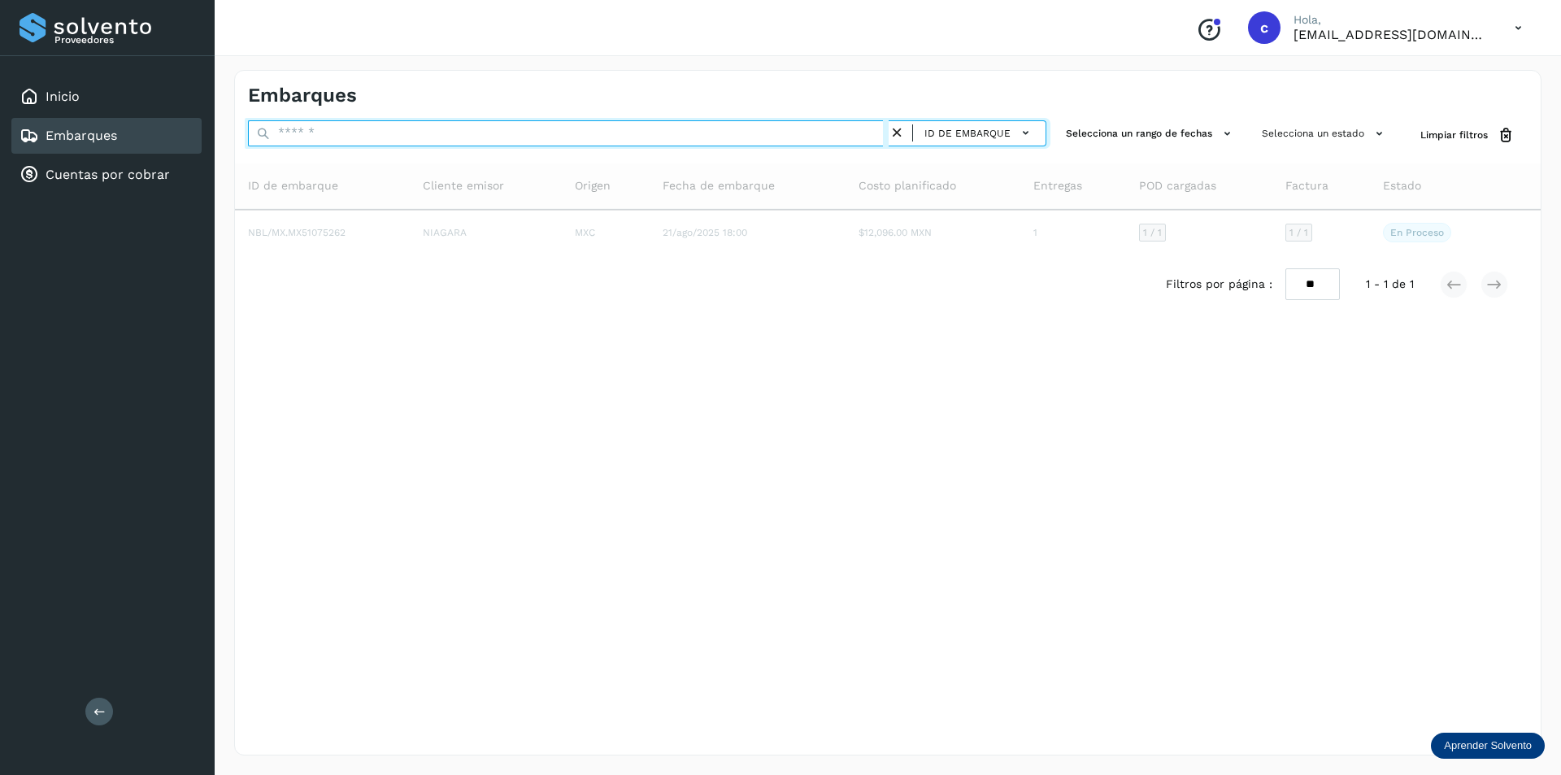
click at [813, 129] on input "text" at bounding box center [568, 133] width 641 height 26
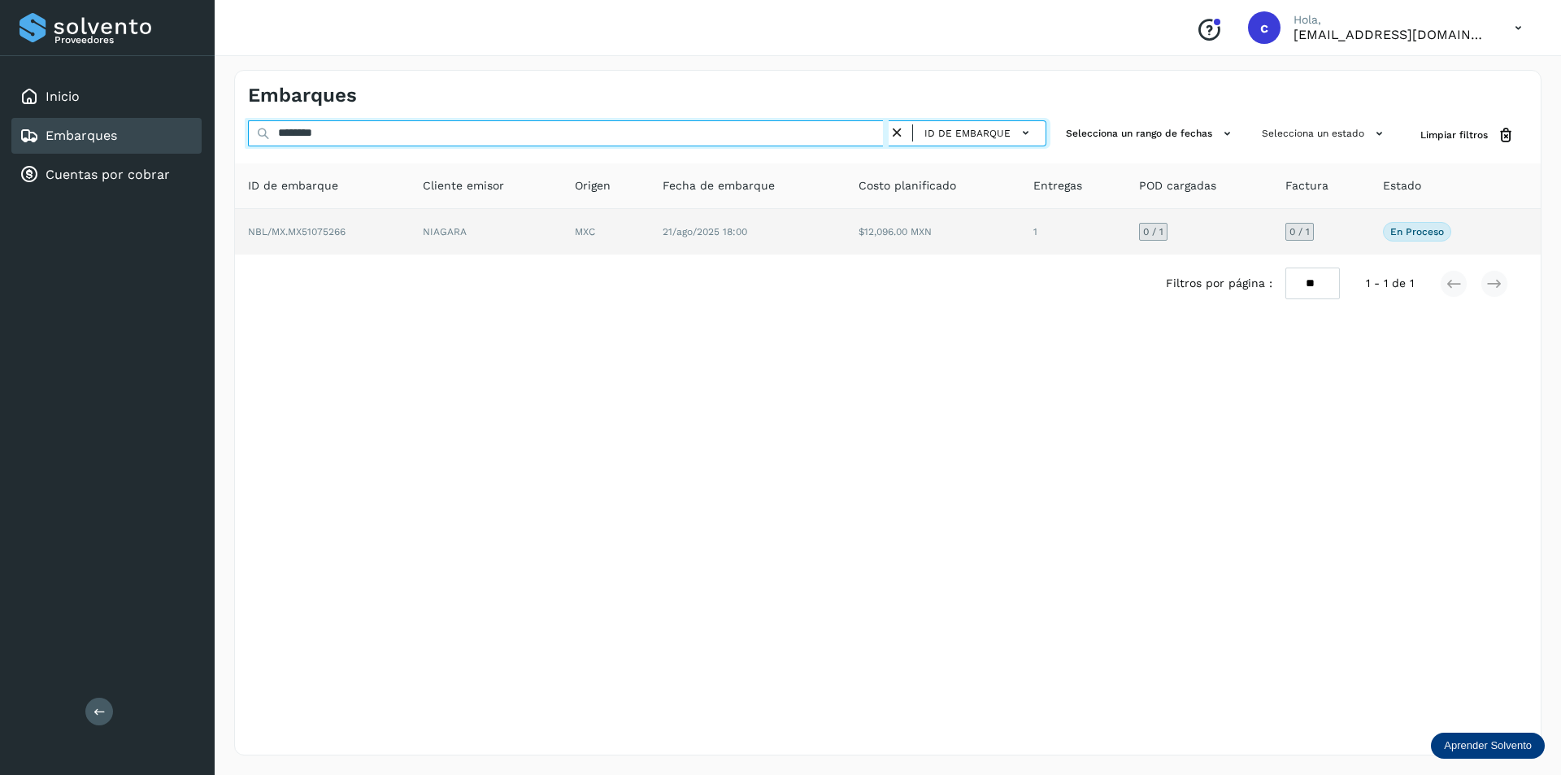
type input "********"
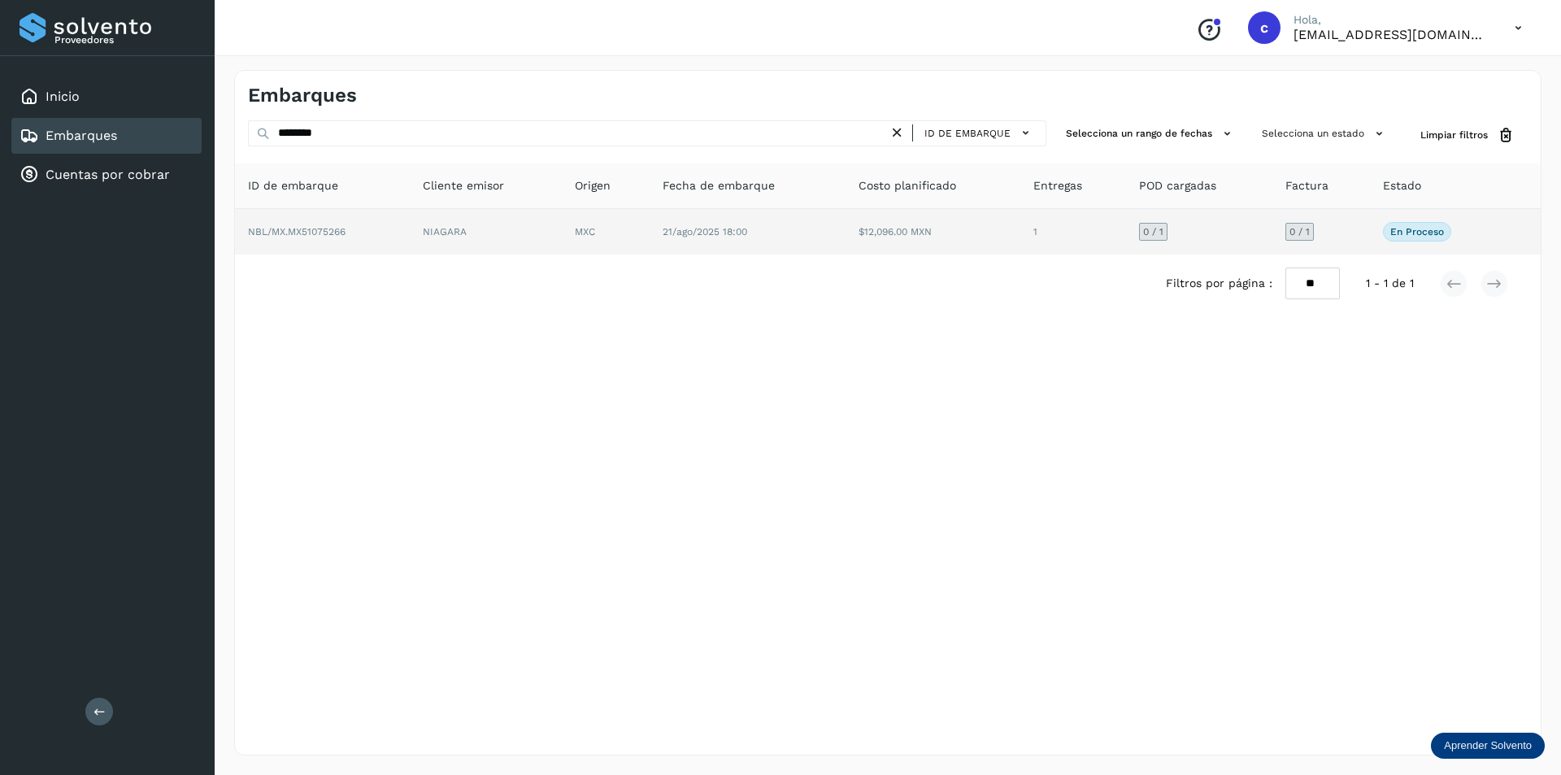
click at [650, 242] on td "MXC" at bounding box center [748, 232] width 196 height 46
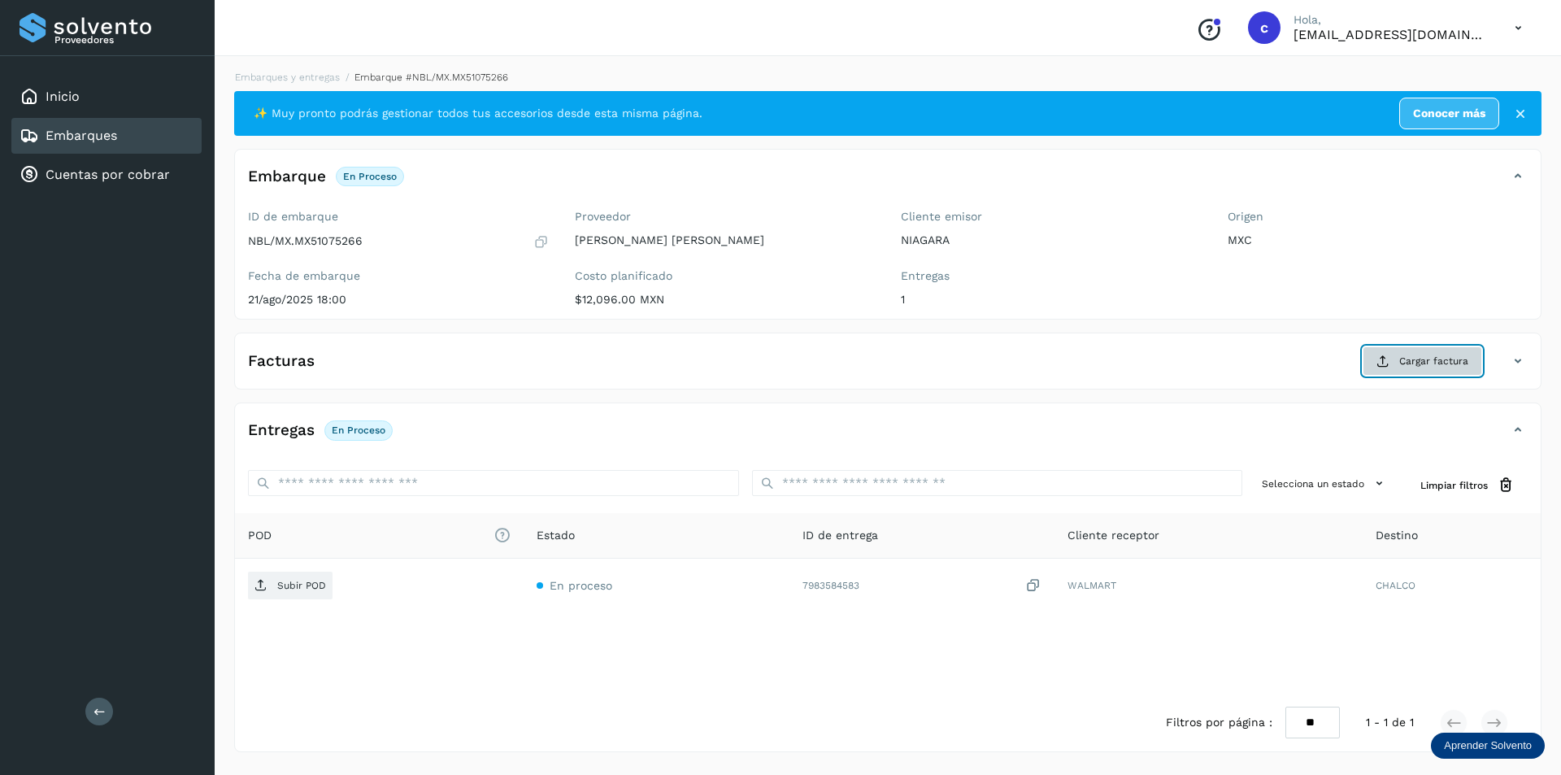
click at [1455, 363] on span "Cargar factura" at bounding box center [1433, 361] width 69 height 15
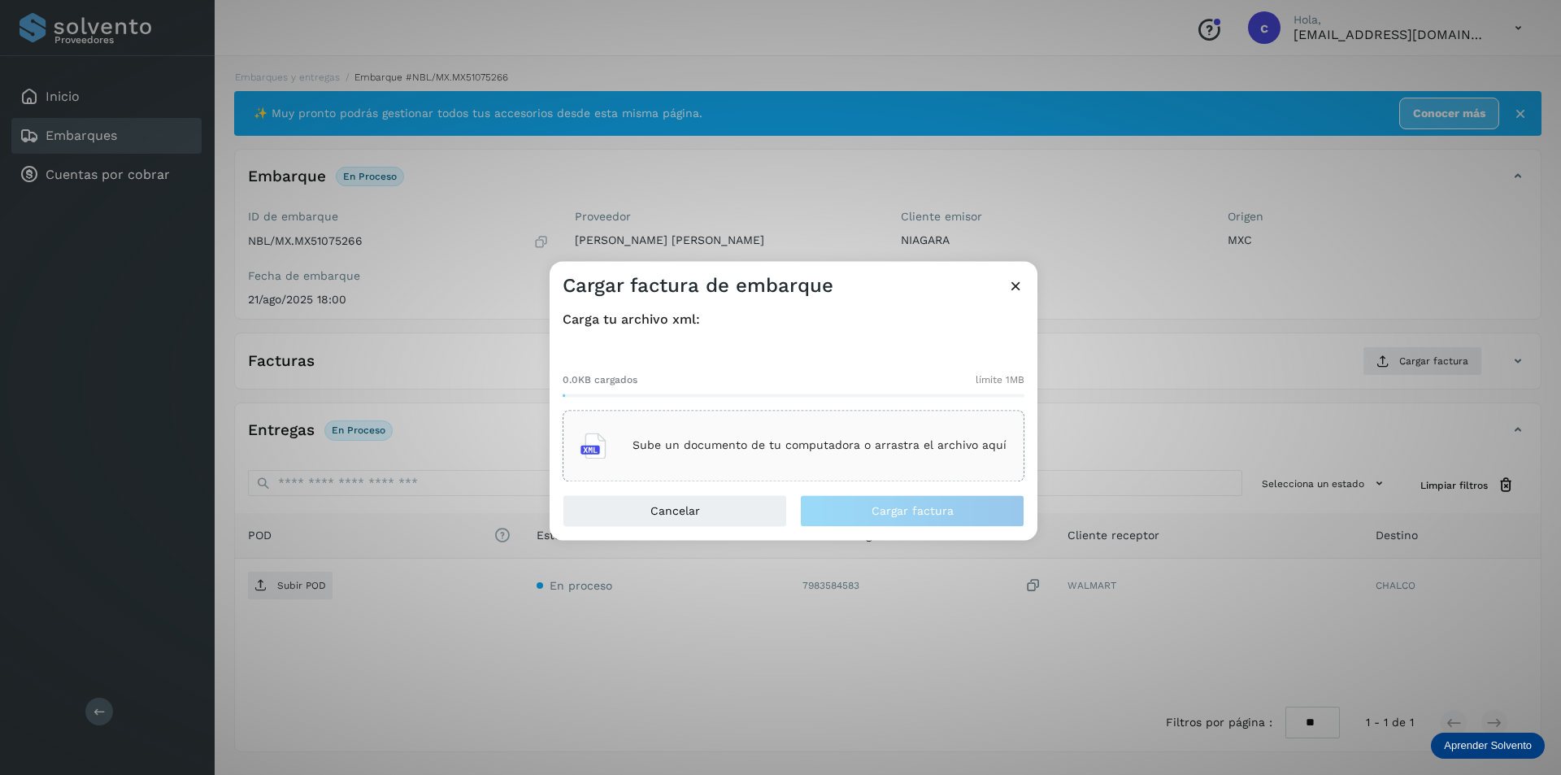
click at [906, 459] on div "Sube un documento de tu computadora o arrastra el archivo aquí" at bounding box center [794, 446] width 426 height 44
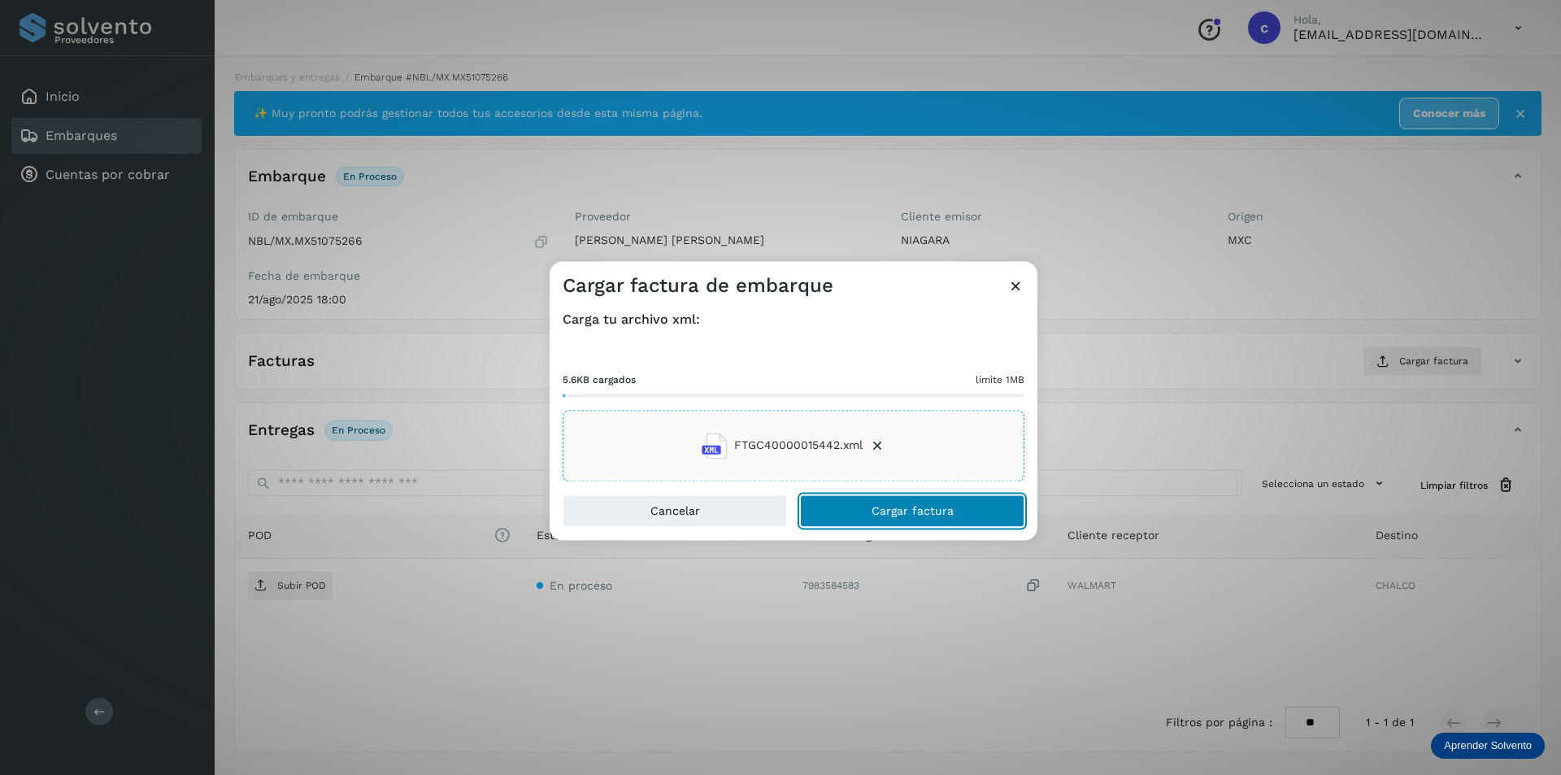
click at [932, 510] on span "Cargar factura" at bounding box center [913, 510] width 82 height 11
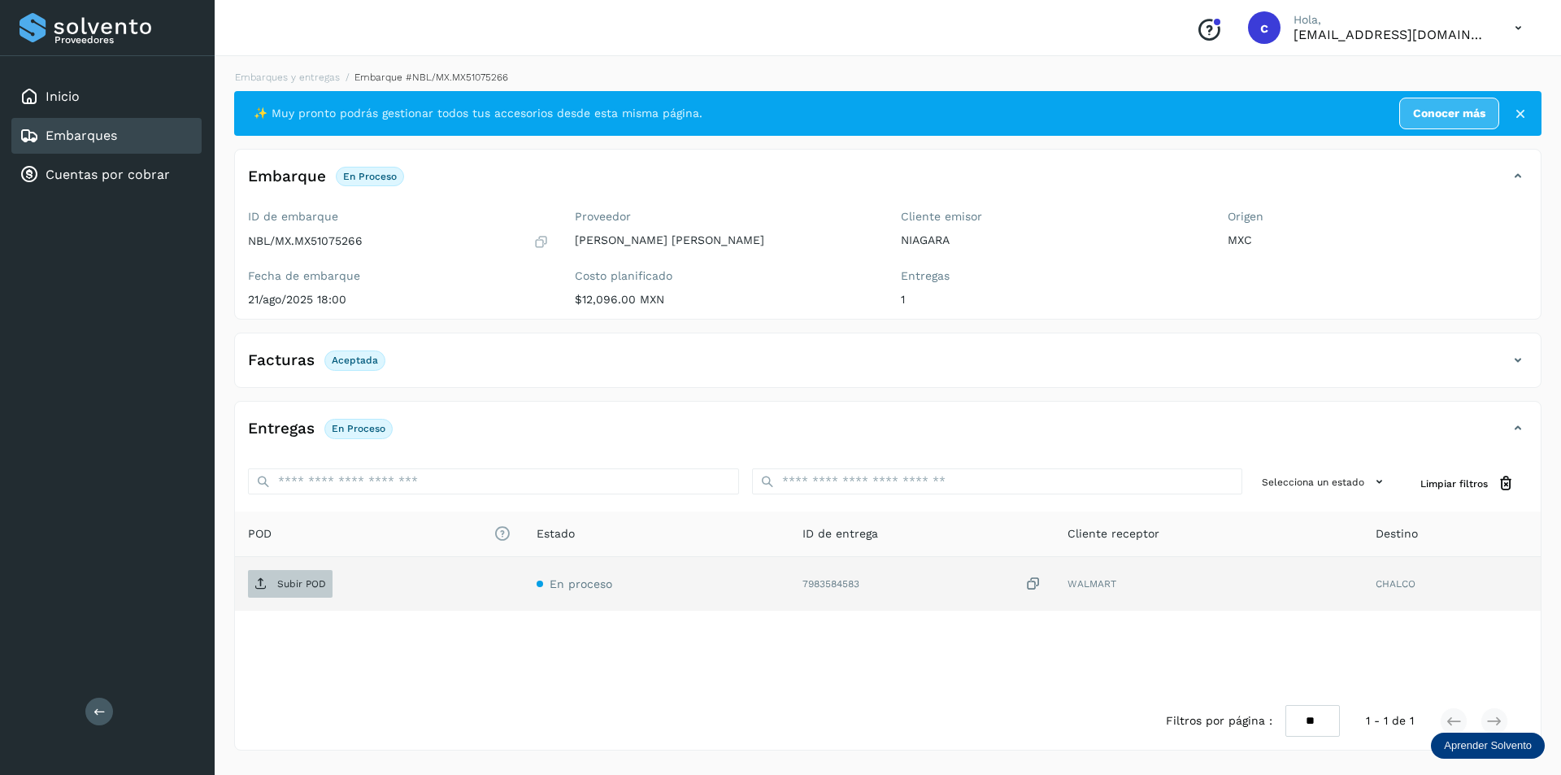
click at [286, 581] on p "Subir POD" at bounding box center [301, 583] width 49 height 11
click at [310, 583] on button "PDF" at bounding box center [288, 584] width 81 height 28
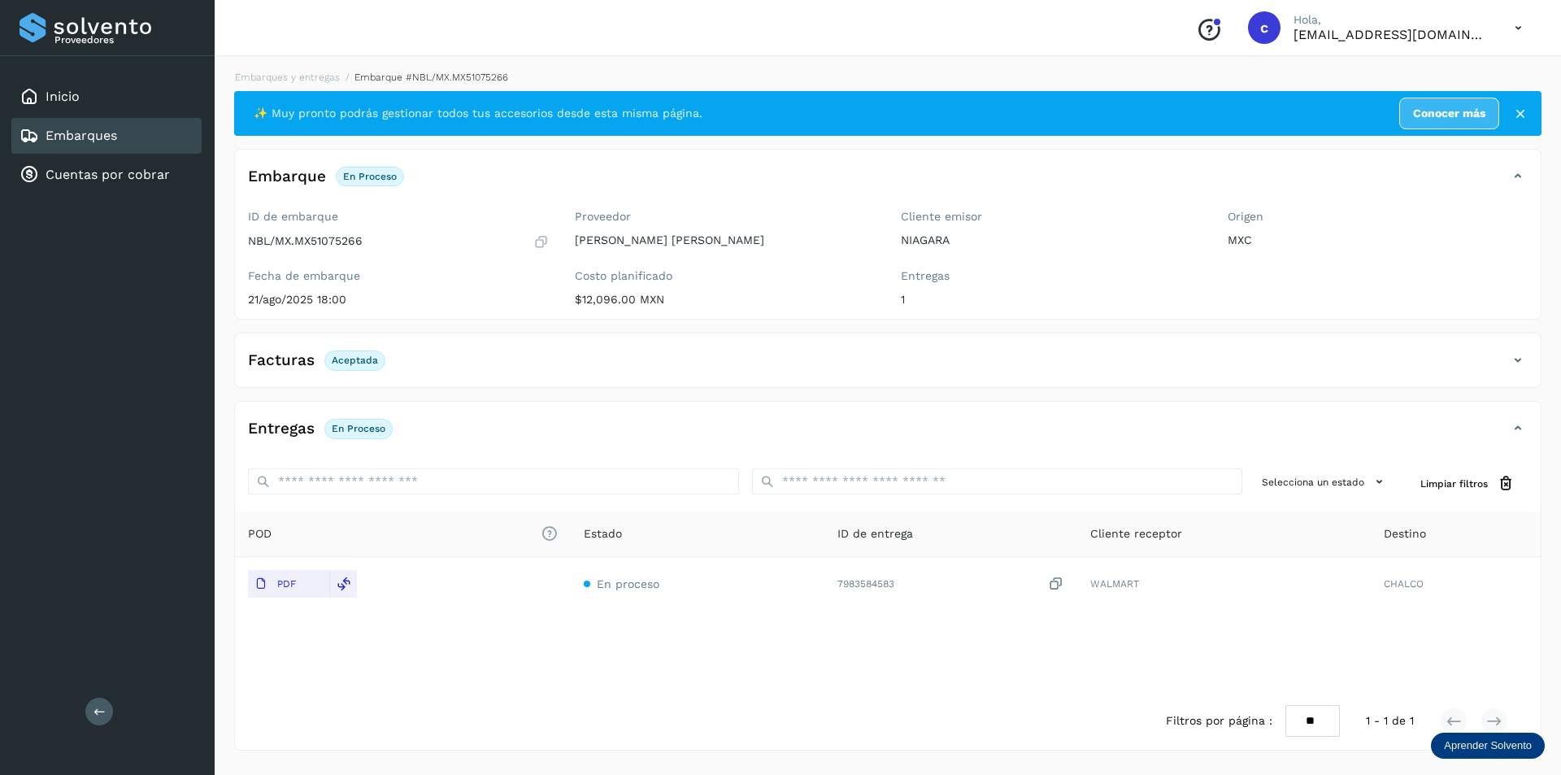
click at [128, 147] on div "Embarques" at bounding box center [106, 136] width 190 height 36
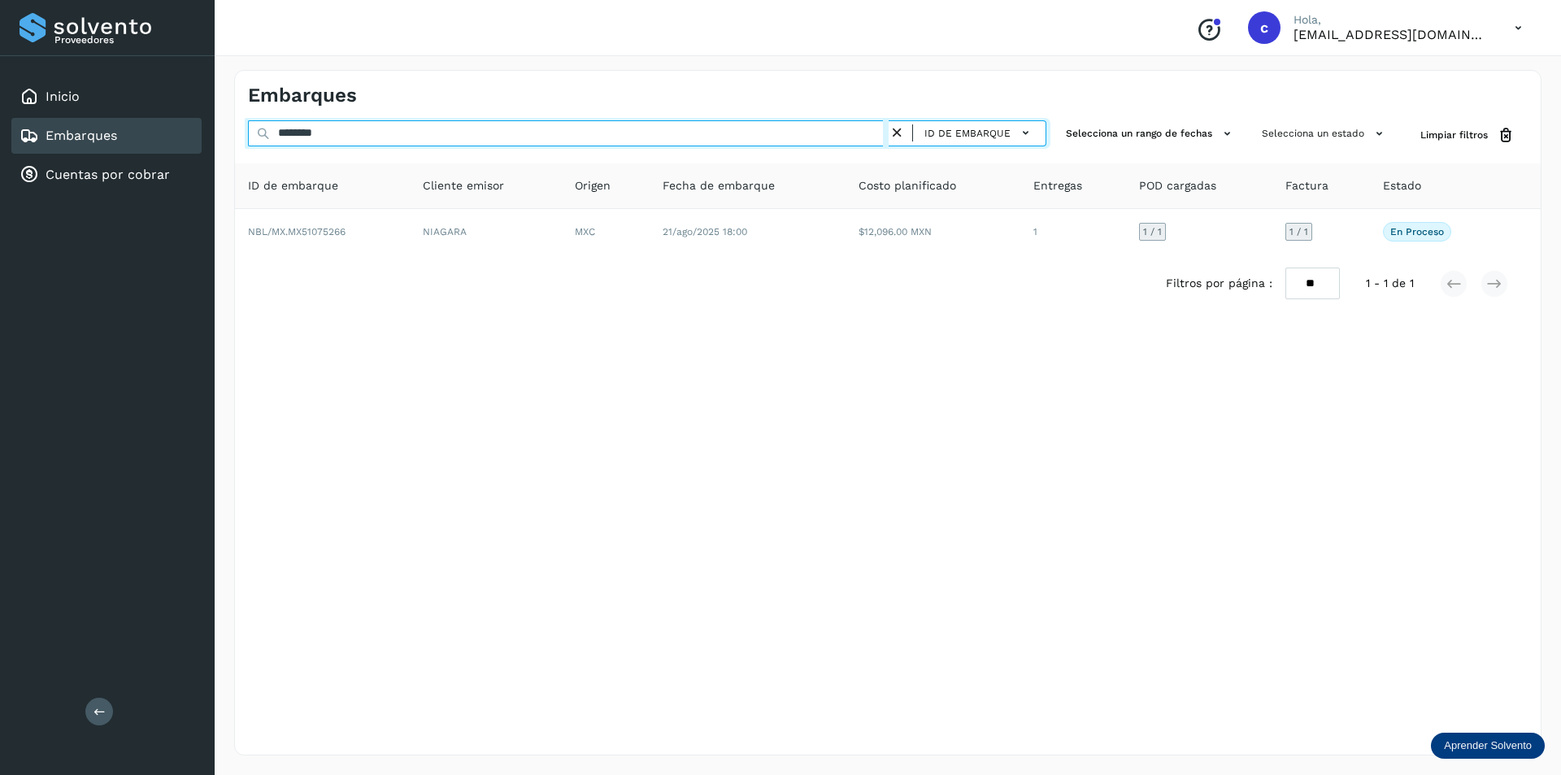
click at [595, 133] on input "********" at bounding box center [568, 133] width 641 height 26
type input "*"
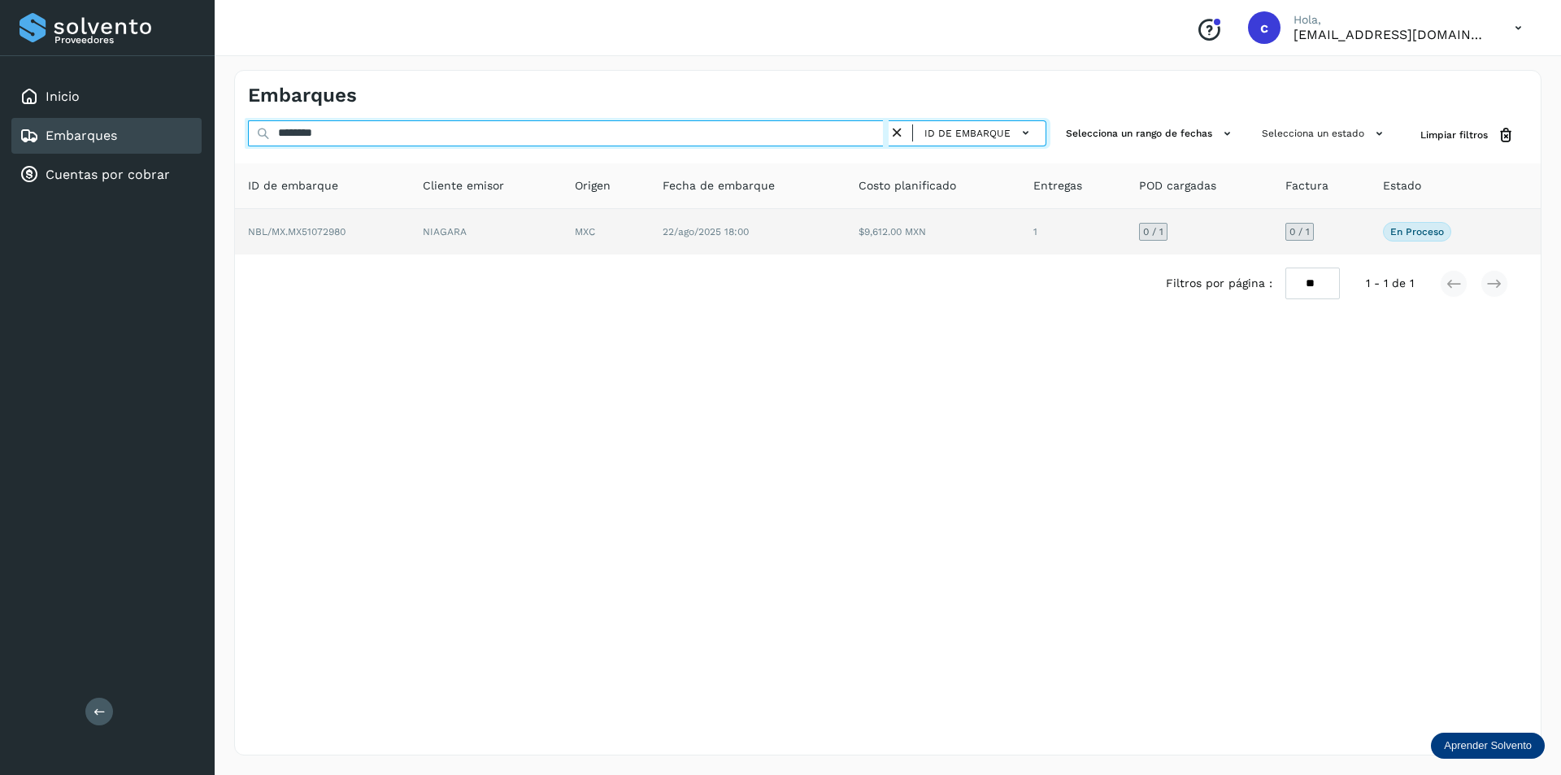
type input "********"
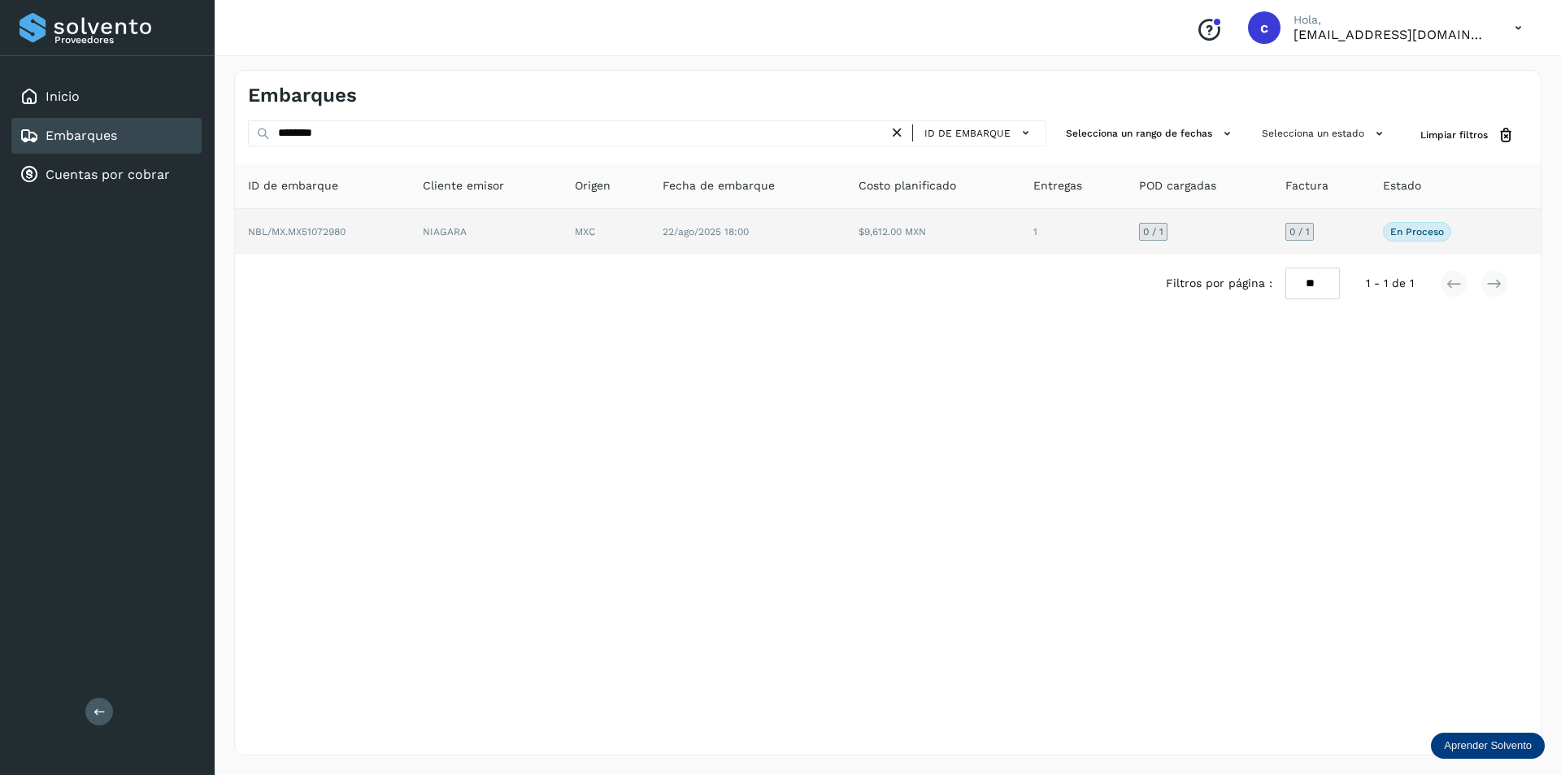
click at [410, 224] on td "NBL/MX.MX51072980" at bounding box center [486, 232] width 152 height 46
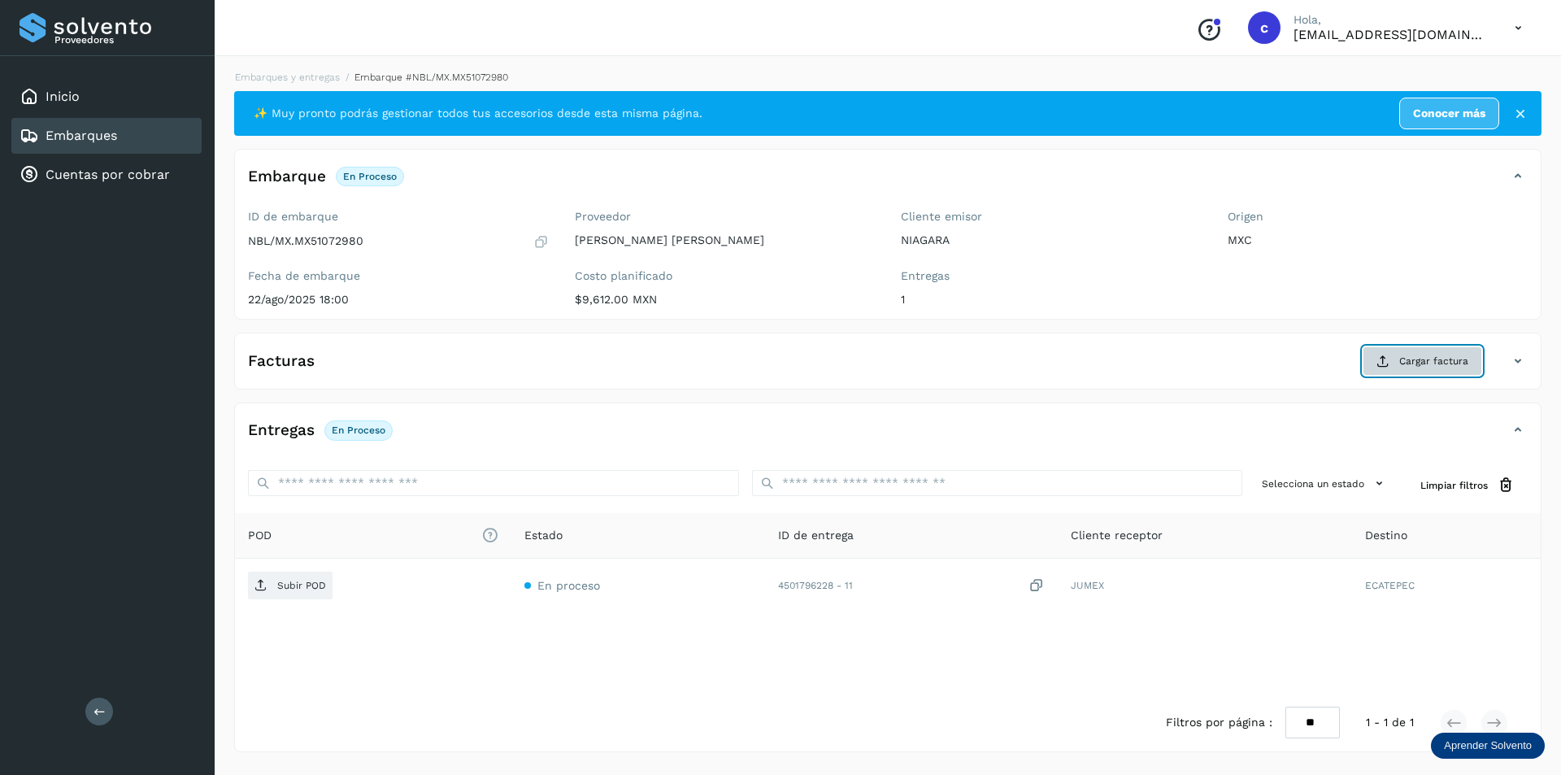
click at [1440, 357] on span "Cargar factura" at bounding box center [1433, 361] width 69 height 15
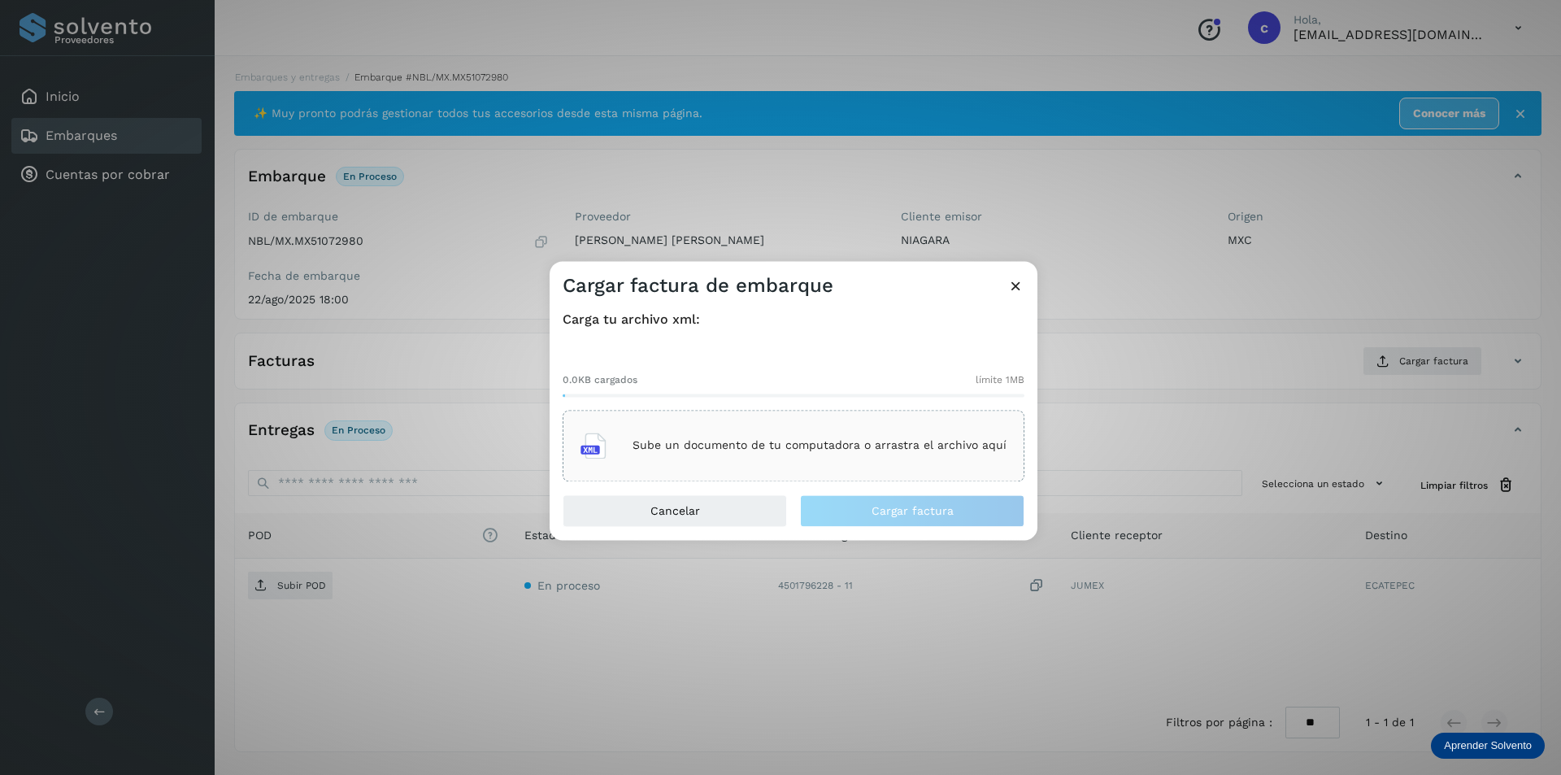
click at [901, 422] on div "Sube un documento de tu computadora o arrastra el archivo aquí" at bounding box center [794, 446] width 462 height 72
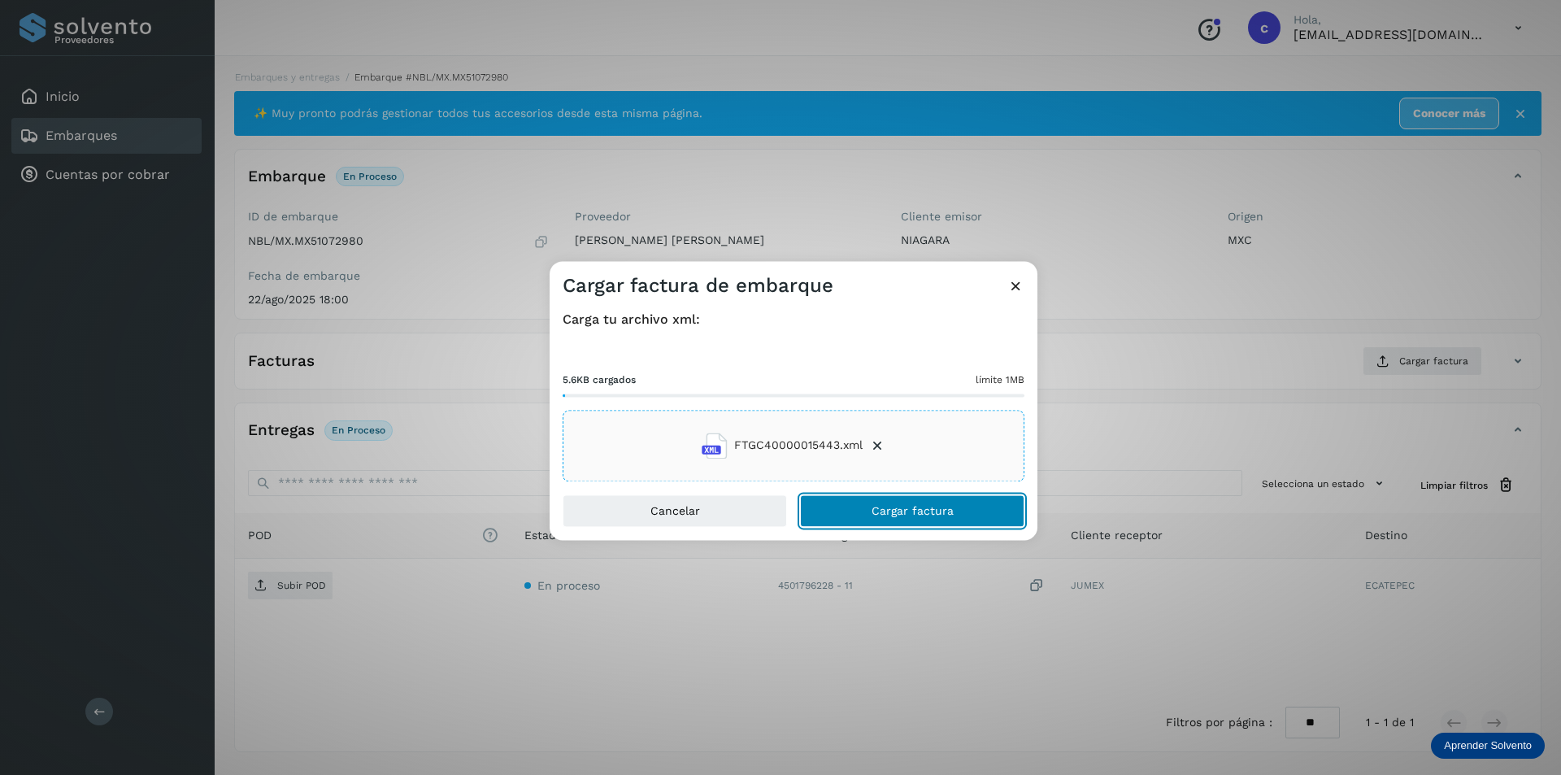
click at [920, 510] on span "Cargar factura" at bounding box center [913, 510] width 82 height 11
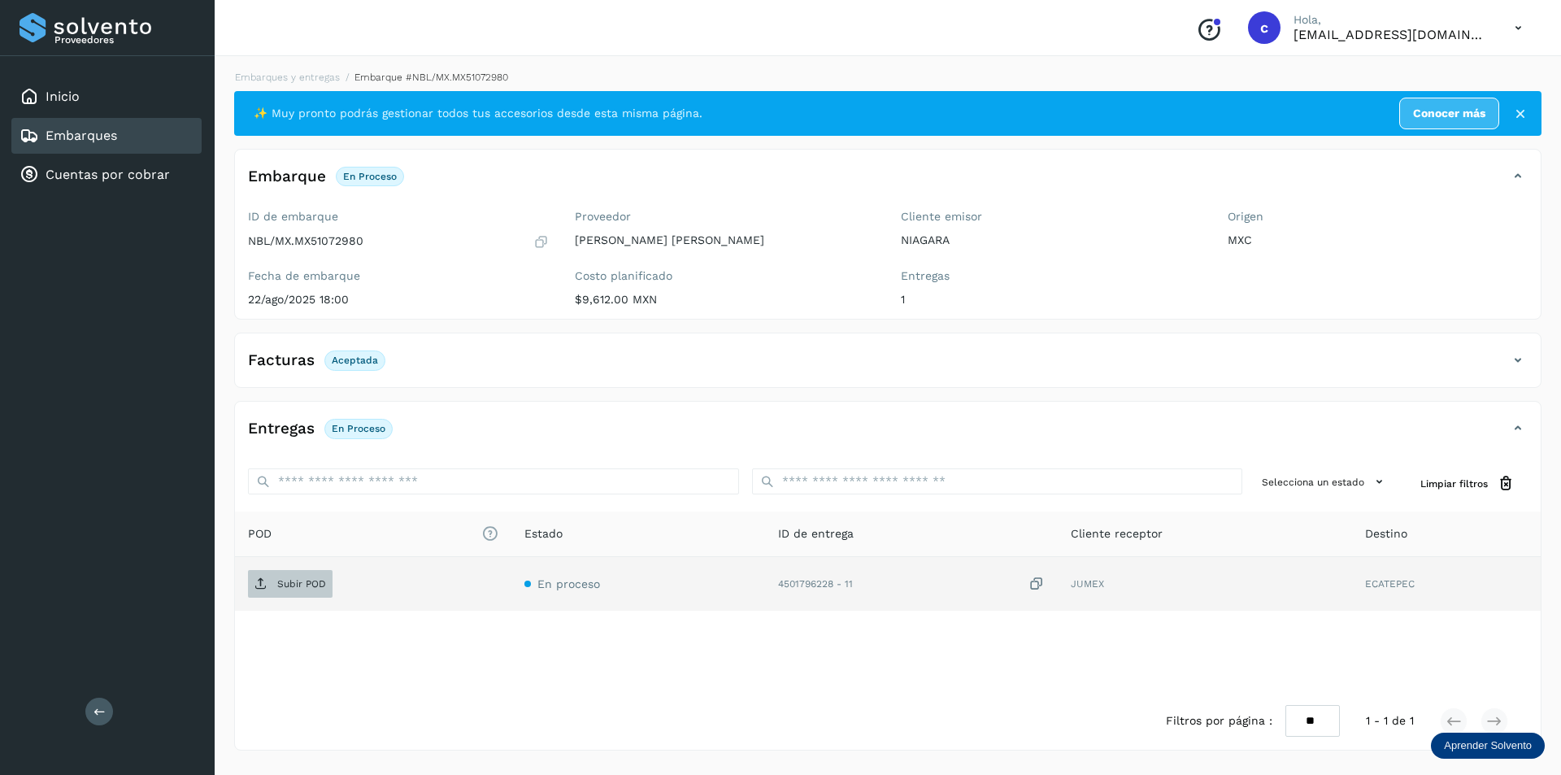
click at [320, 575] on span "Subir POD" at bounding box center [290, 584] width 85 height 26
click at [297, 578] on span "PDF" at bounding box center [275, 584] width 54 height 26
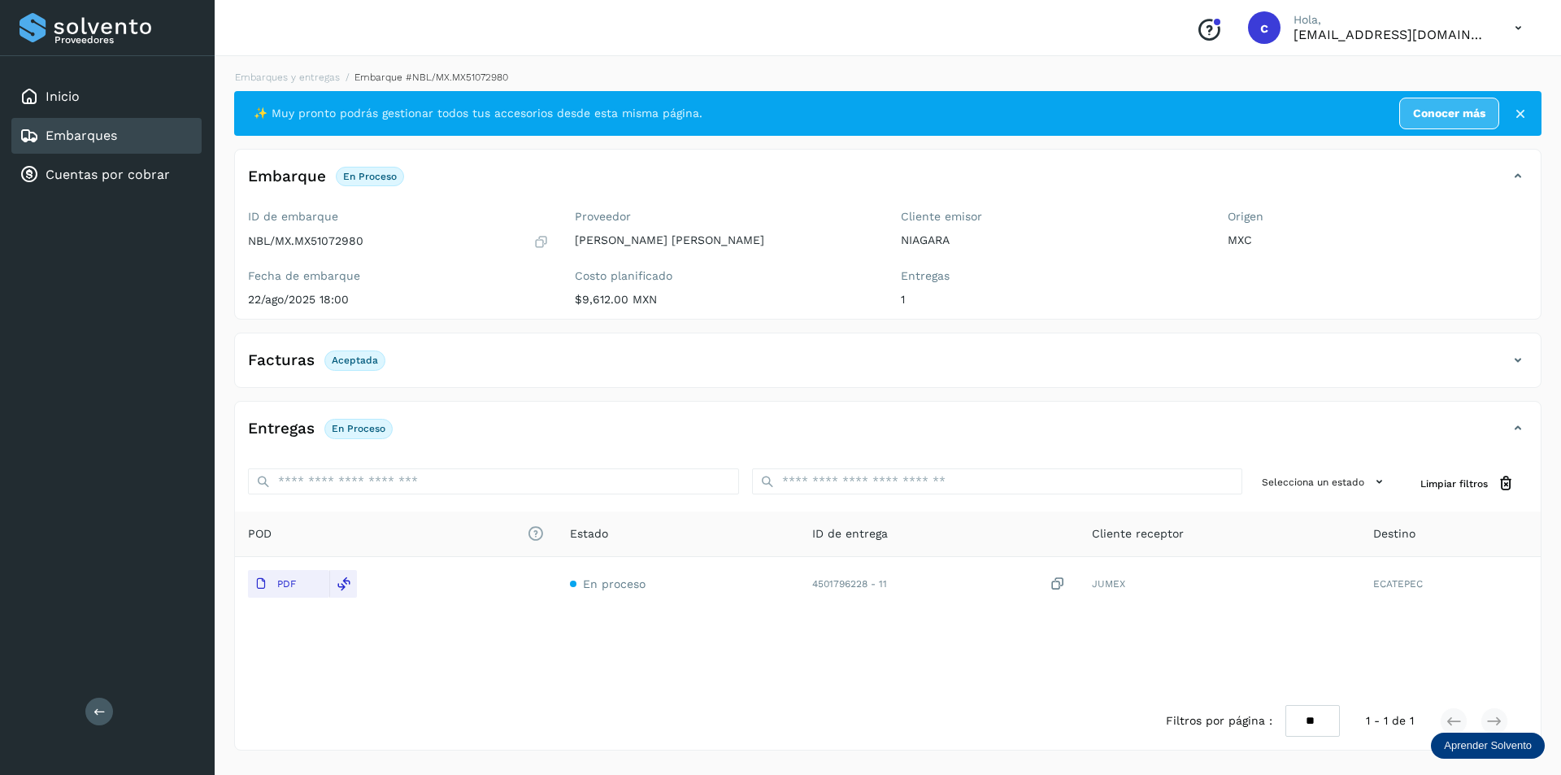
click at [115, 132] on link "Embarques" at bounding box center [82, 135] width 72 height 15
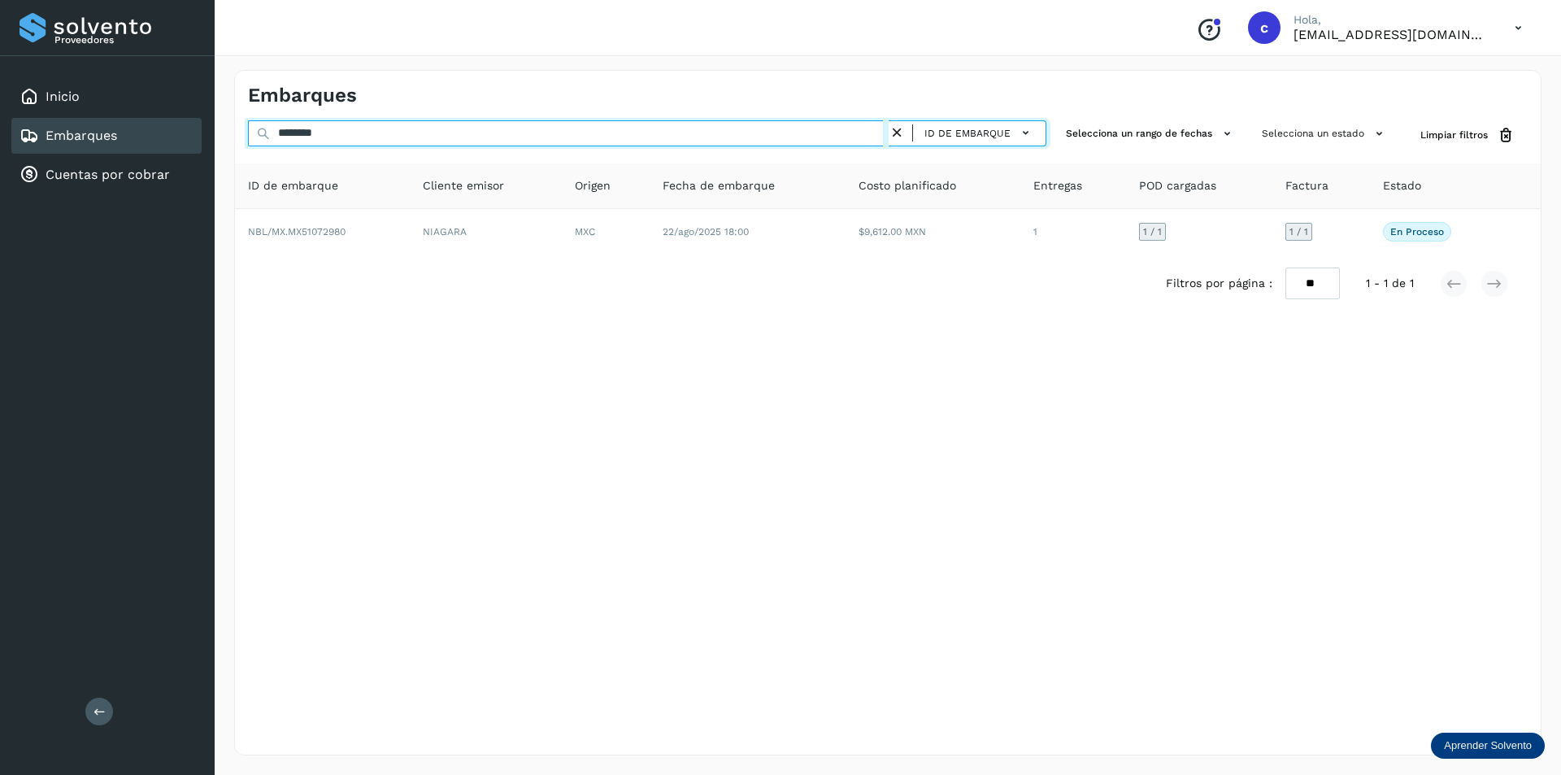
click at [433, 133] on input "********" at bounding box center [568, 133] width 641 height 26
type input "*"
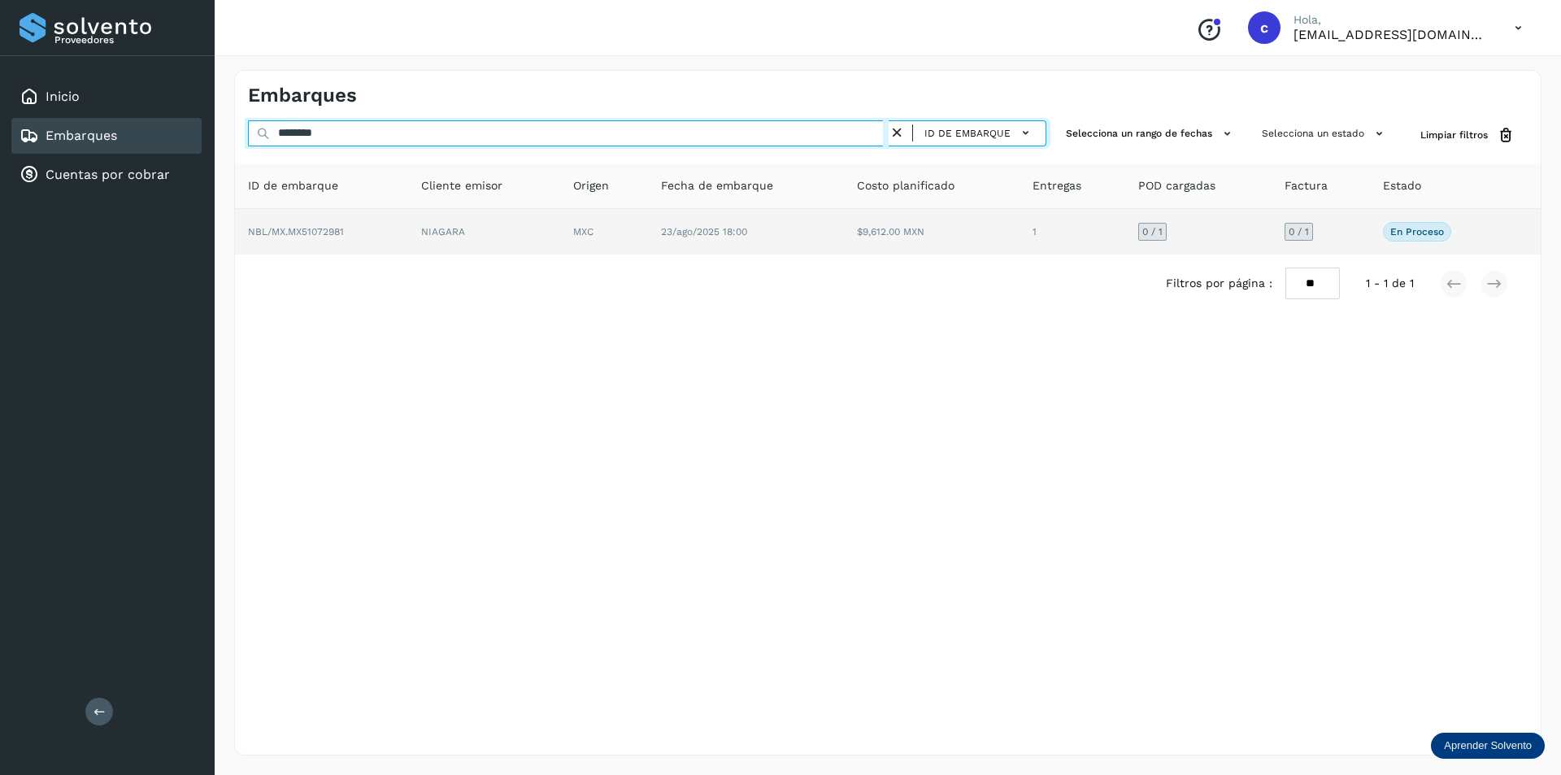
type input "********"
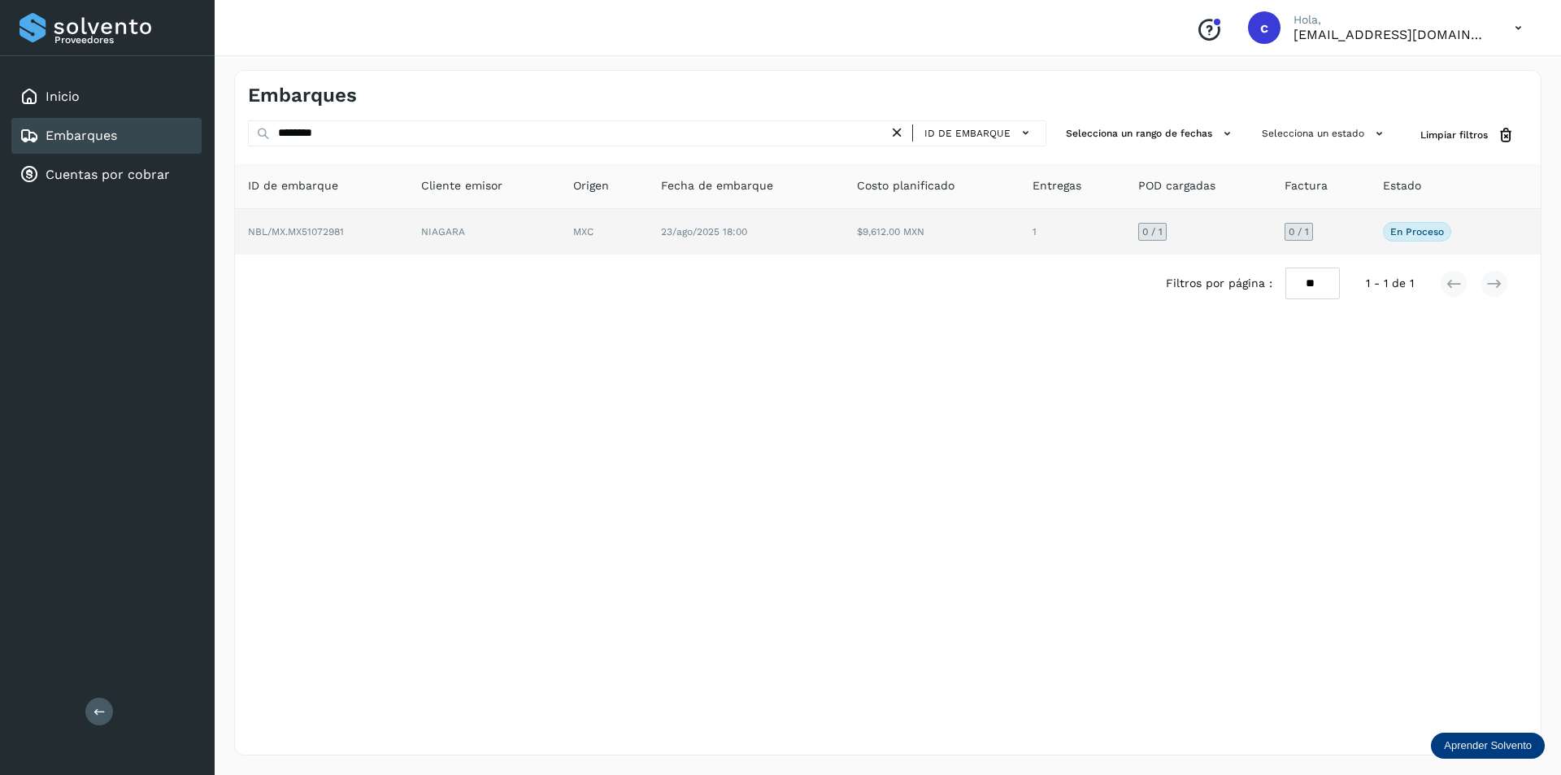
click at [408, 237] on td "NBL/MX.MX51072981" at bounding box center [484, 232] width 152 height 46
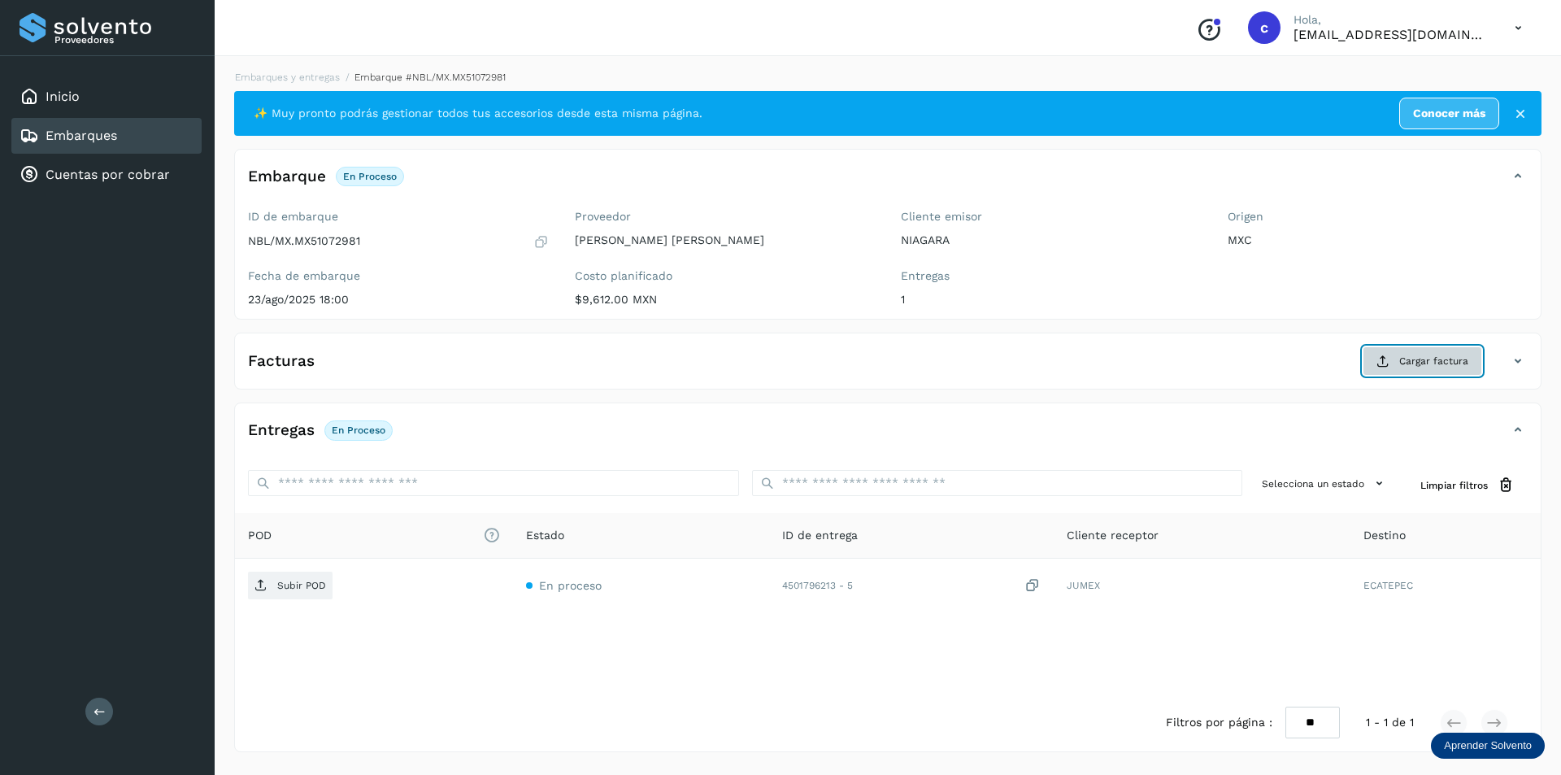
click at [1378, 350] on button "Cargar factura" at bounding box center [1423, 360] width 120 height 29
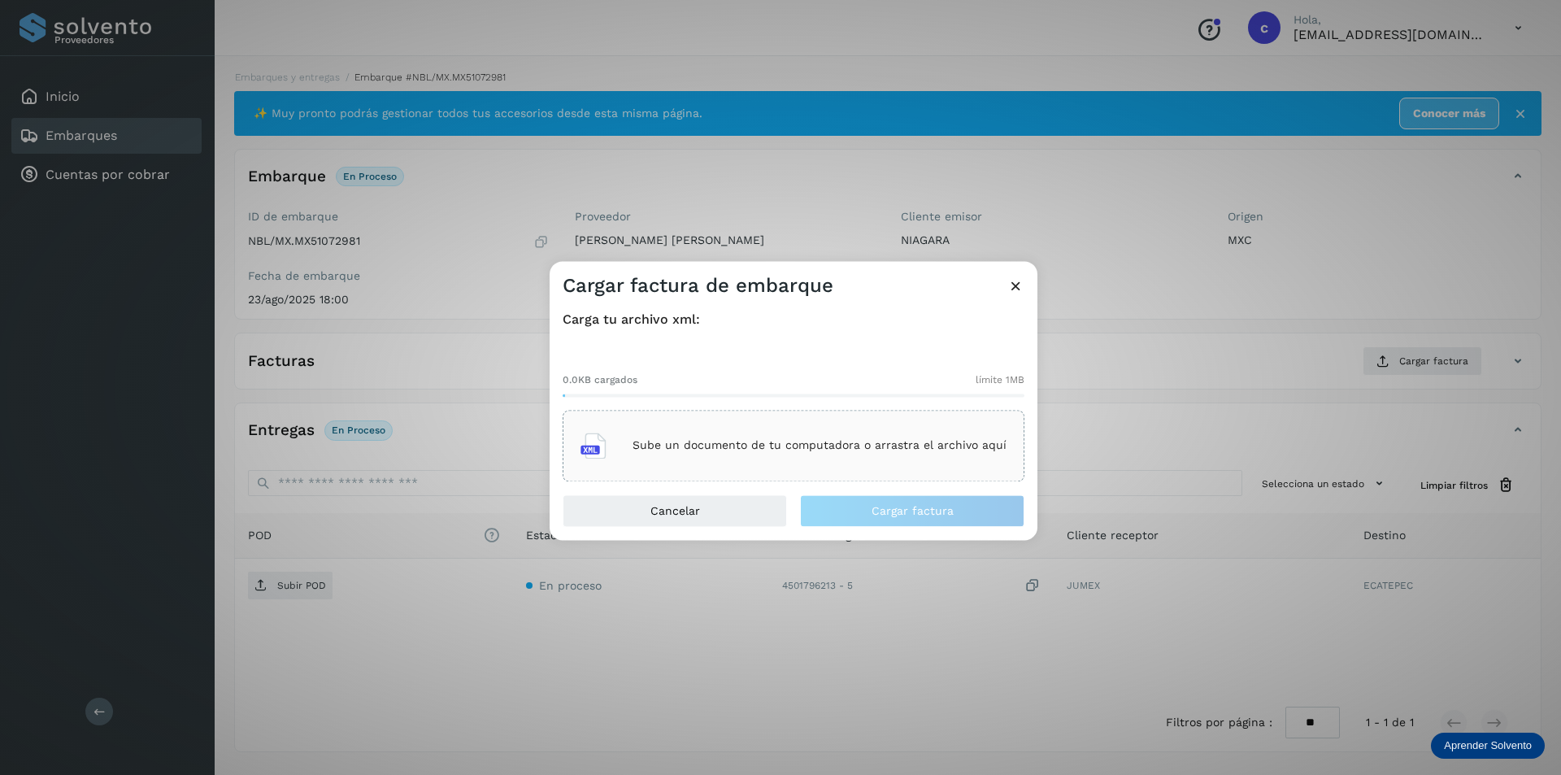
click at [957, 435] on div "Sube un documento de tu computadora o arrastra el archivo aquí" at bounding box center [794, 446] width 426 height 44
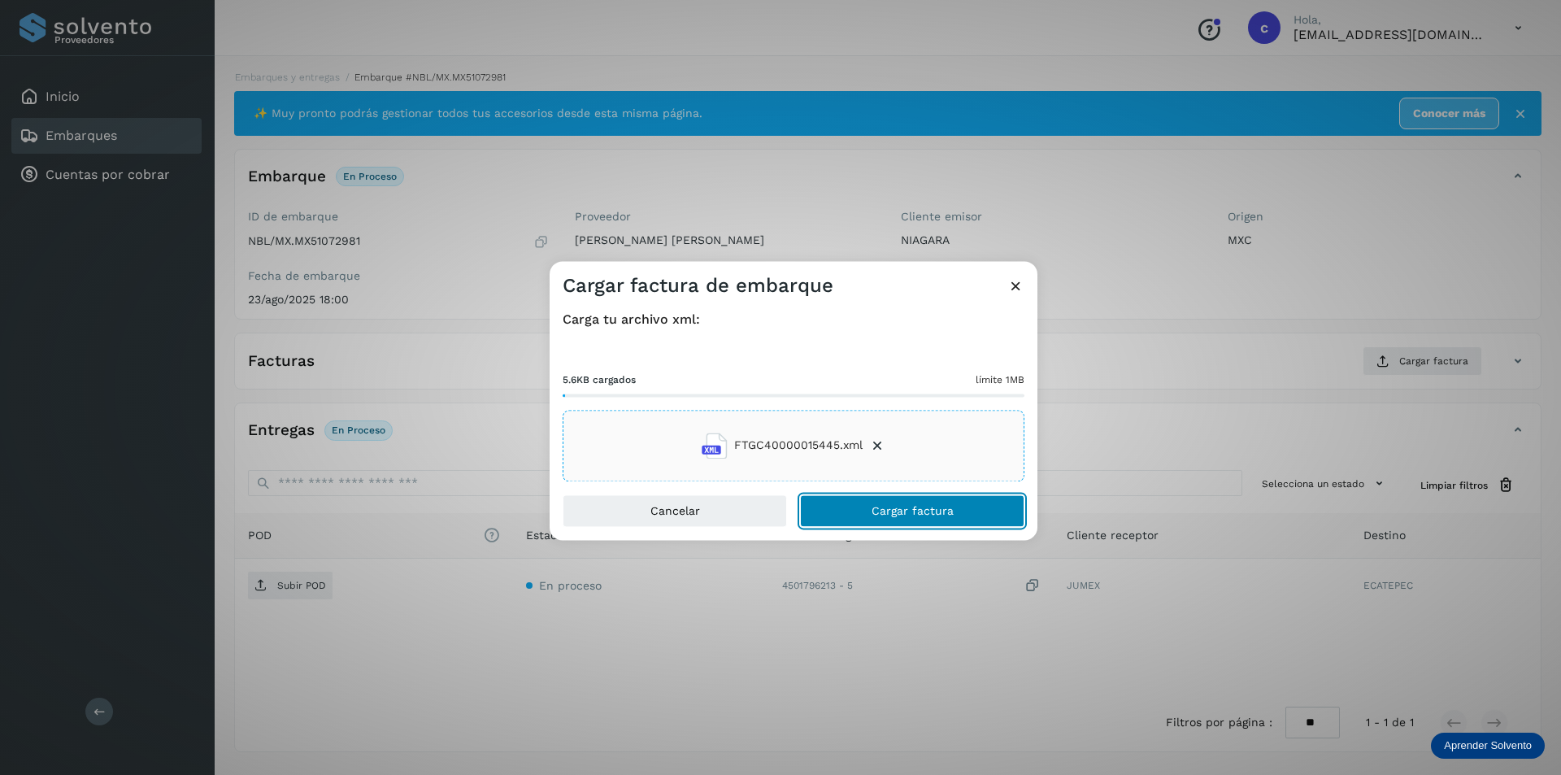
click at [948, 506] on span "Cargar factura" at bounding box center [913, 510] width 82 height 11
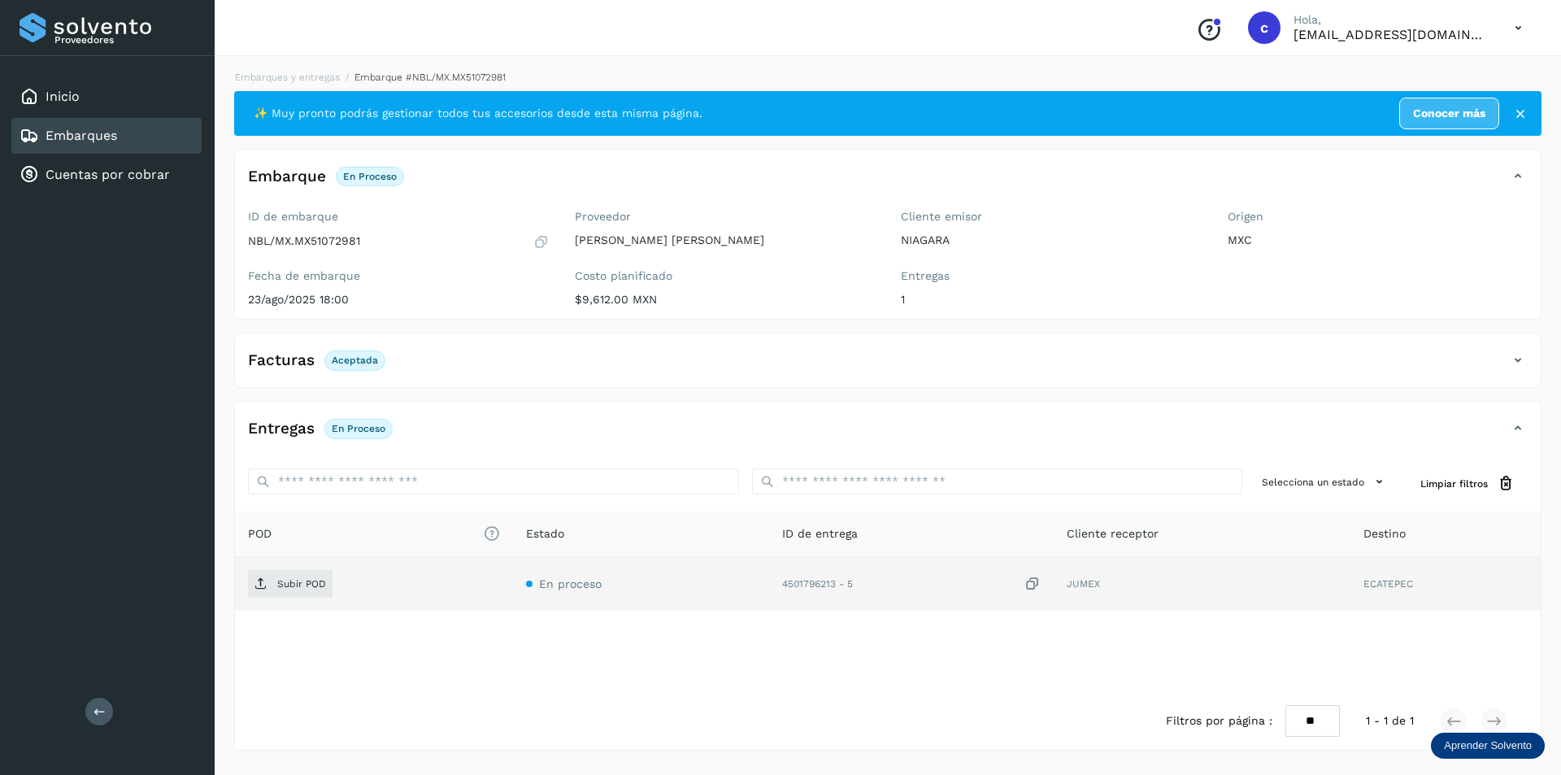
click at [513, 569] on td "Subir POD" at bounding box center [641, 584] width 256 height 54
click at [269, 586] on span "Subir POD" at bounding box center [290, 584] width 85 height 26
click at [307, 582] on button "PDF" at bounding box center [288, 584] width 81 height 28
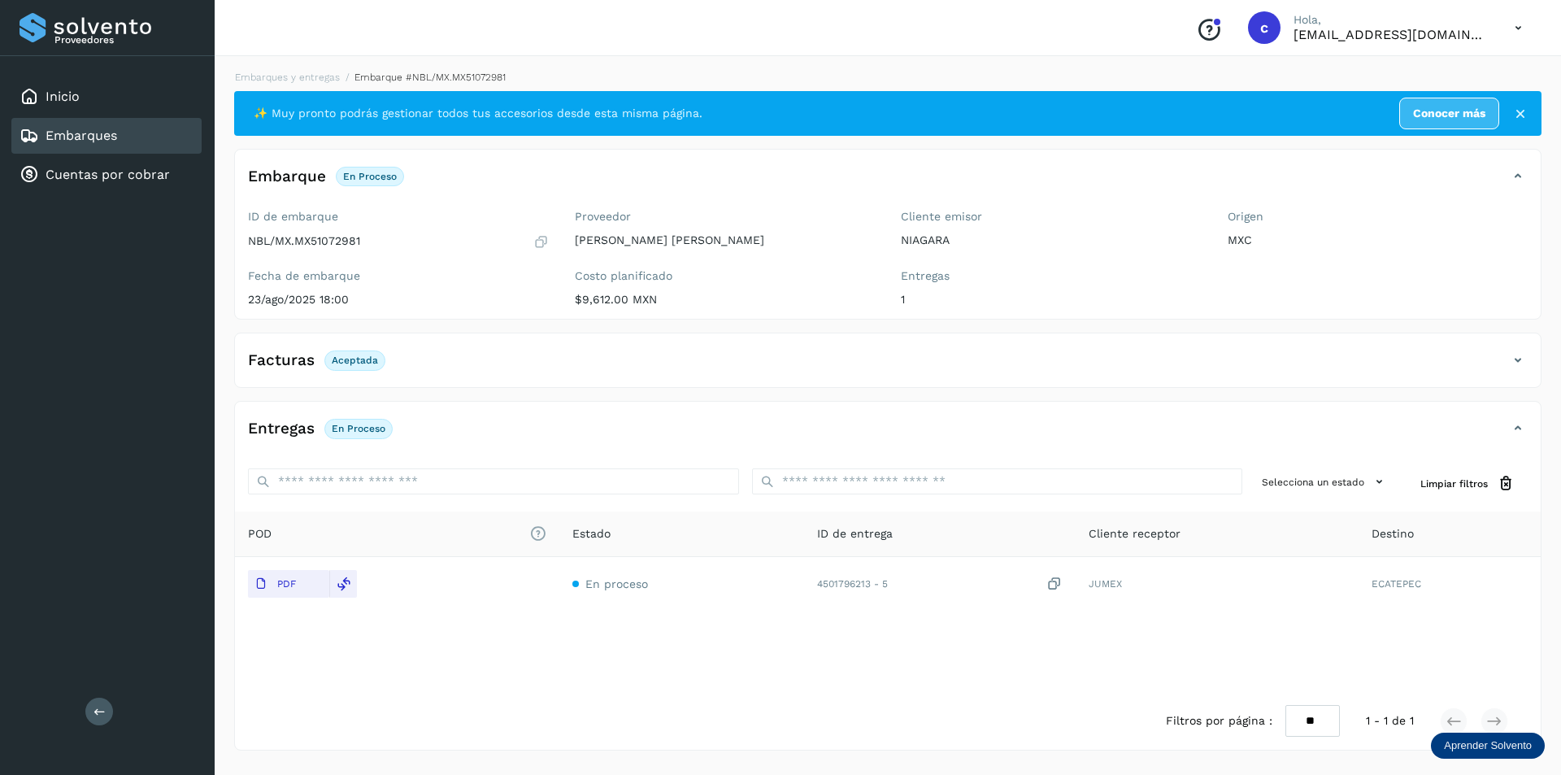
click at [166, 142] on div "Embarques" at bounding box center [106, 136] width 190 height 36
